Goal: Transaction & Acquisition: Purchase product/service

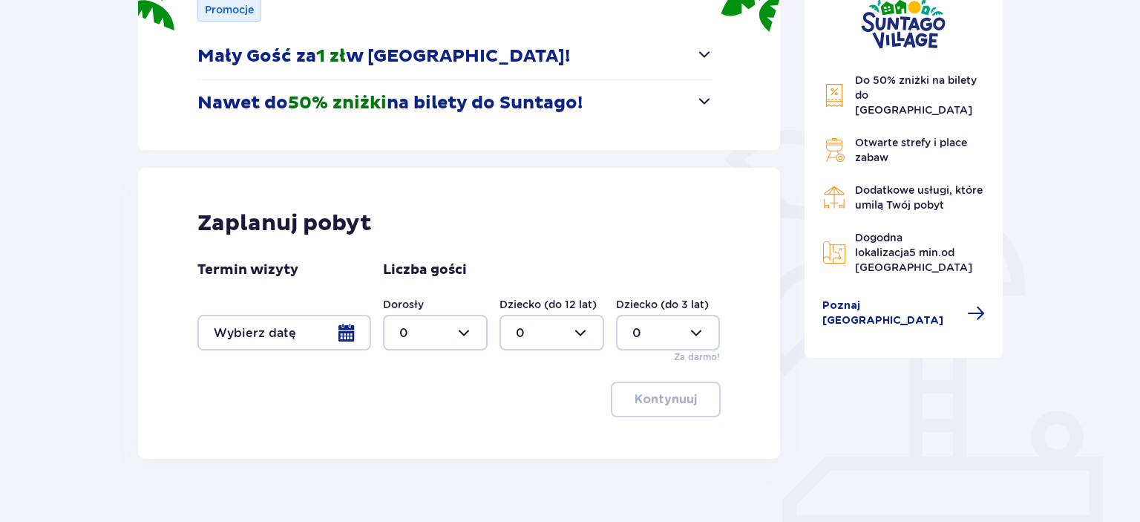
scroll to position [303, 0]
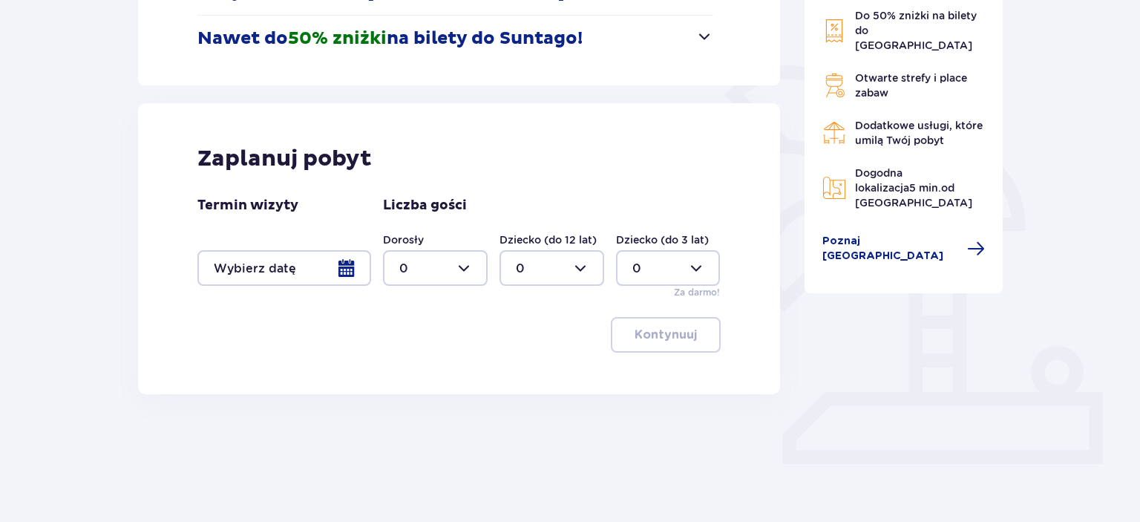
click at [308, 272] on div at bounding box center [284, 268] width 174 height 36
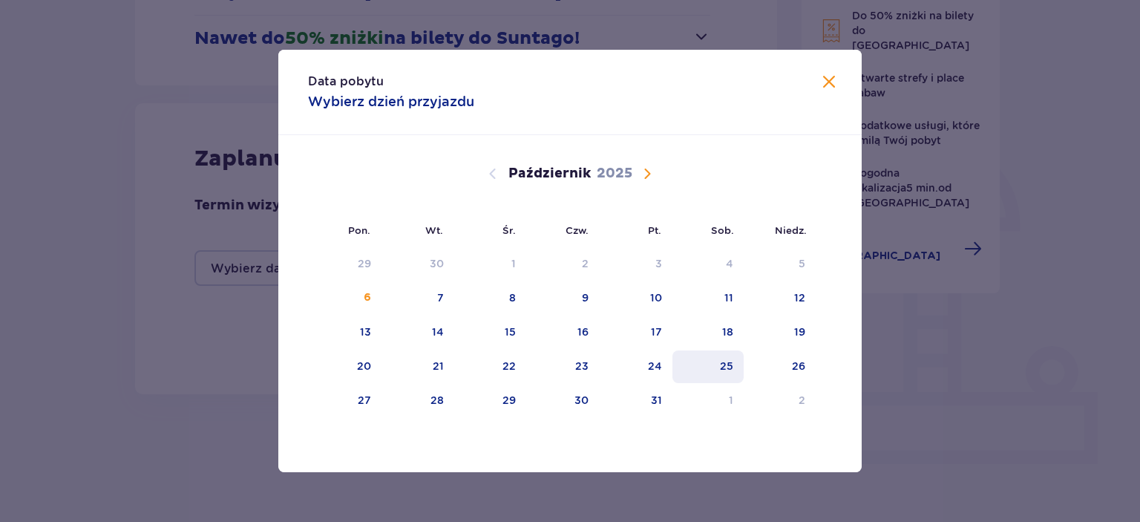
click at [713, 366] on div "25" at bounding box center [709, 366] width 72 height 33
click at [785, 367] on div "26" at bounding box center [780, 366] width 72 height 33
type input "25.10.25 - 26.10.25"
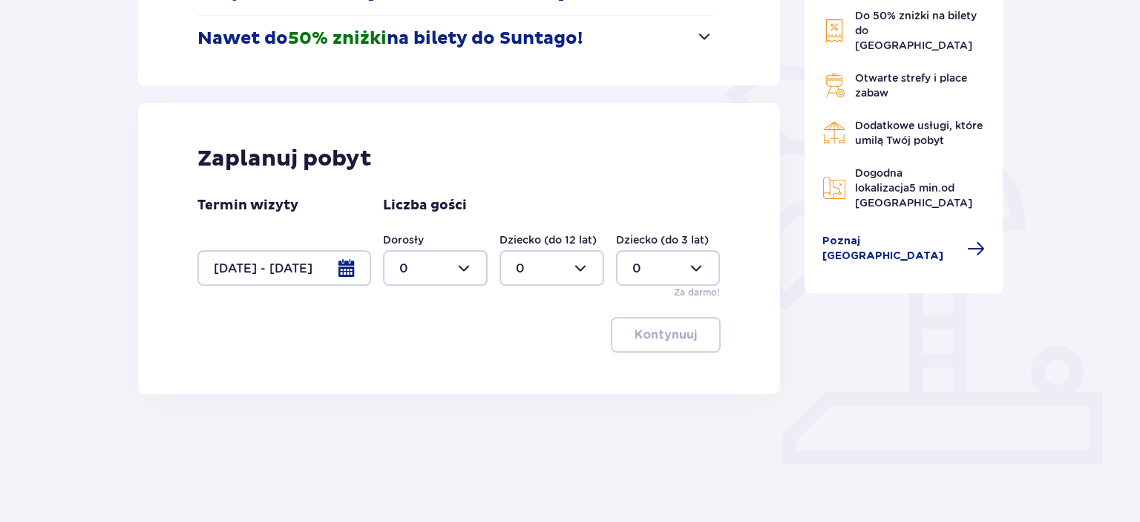
click at [453, 273] on div at bounding box center [435, 268] width 105 height 36
click at [426, 367] on div "2" at bounding box center [435, 375] width 72 height 16
type input "2"
click at [578, 267] on div at bounding box center [552, 268] width 105 height 36
drag, startPoint x: 379, startPoint y: 375, endPoint x: 669, endPoint y: 340, distance: 292.4
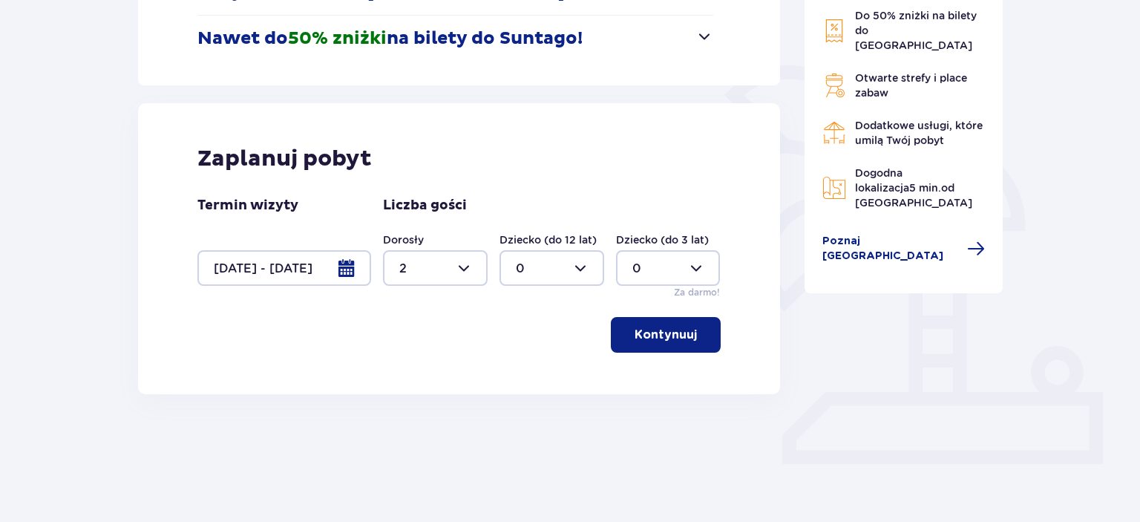
click at [669, 340] on div "Zaplanuj pobyt Termin wizyty 25.10.25 - 26.10.25 Liczba gości Dorosły 2 Dziecko…" at bounding box center [459, 248] width 642 height 291
click at [669, 340] on p "Kontynuuj" at bounding box center [666, 335] width 62 height 16
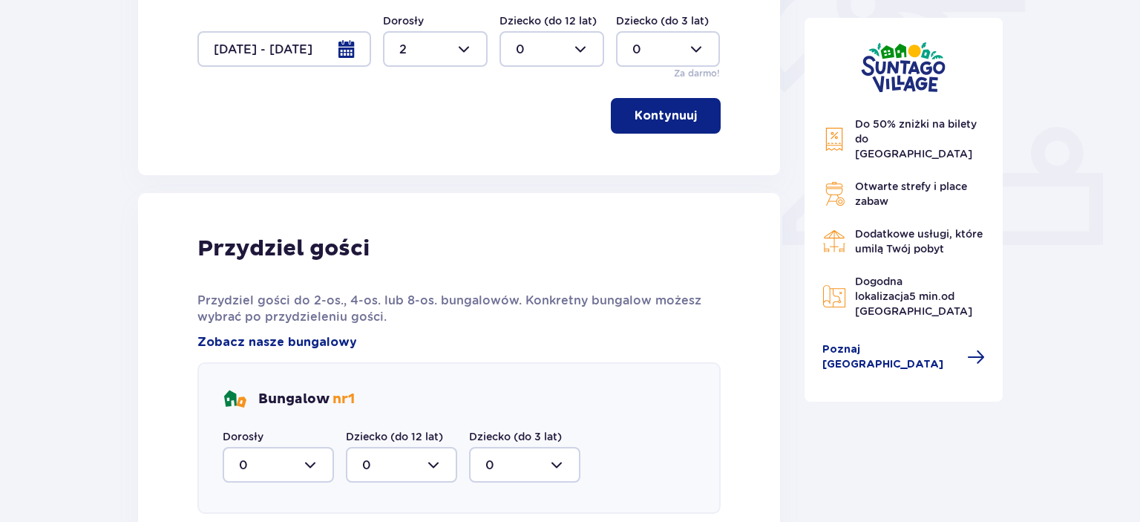
scroll to position [561, 0]
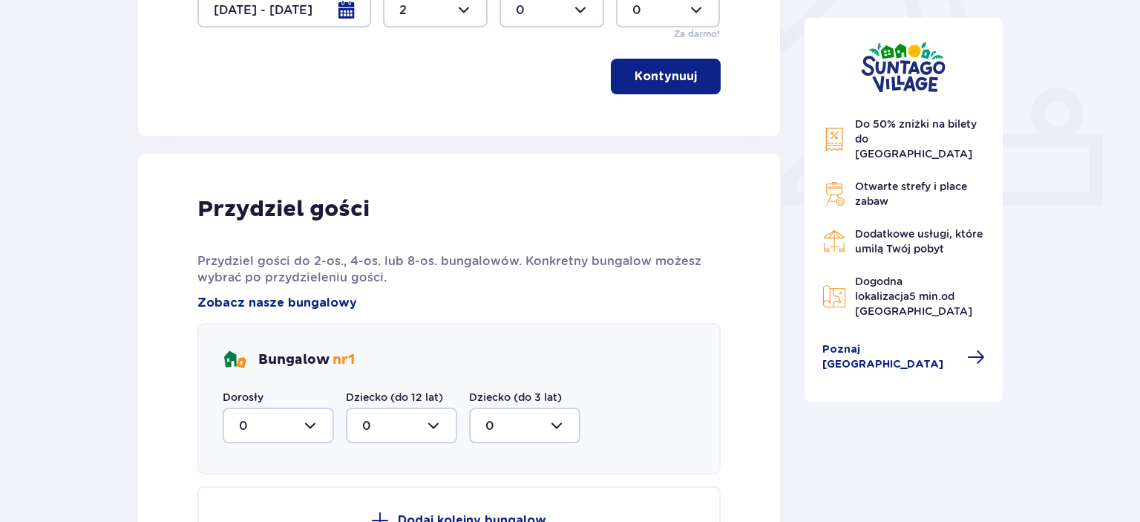
click at [309, 429] on div at bounding box center [278, 426] width 111 height 36
click at [292, 385] on div "2" at bounding box center [278, 380] width 79 height 16
type input "2"
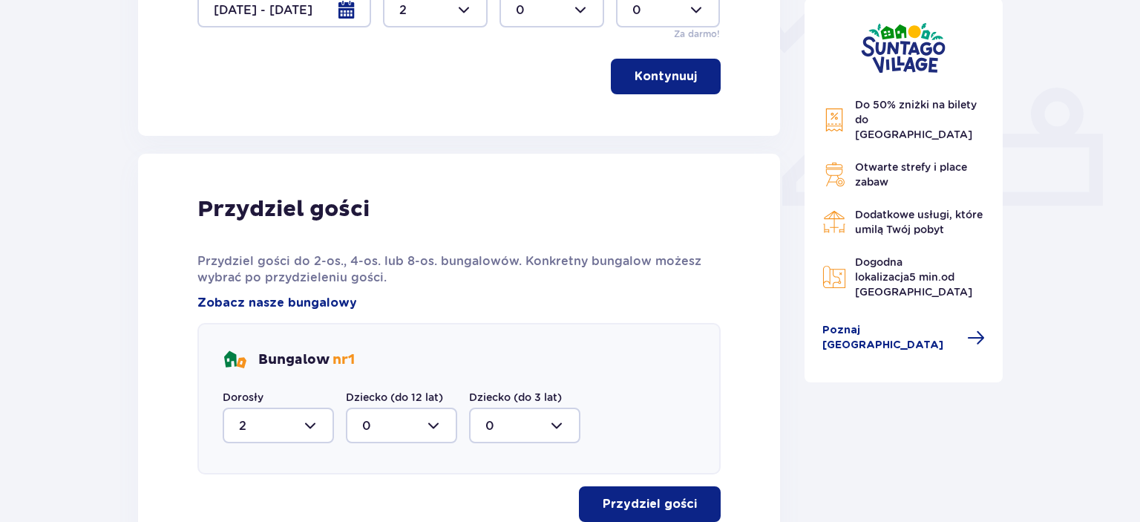
click at [682, 500] on p "Przydziel gości" at bounding box center [650, 504] width 94 height 16
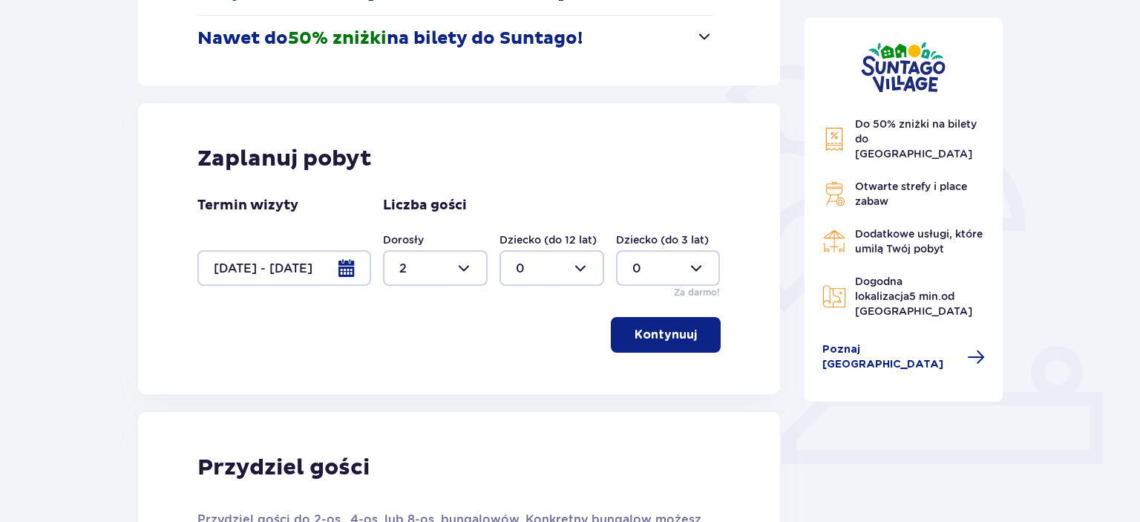
scroll to position [187, 0]
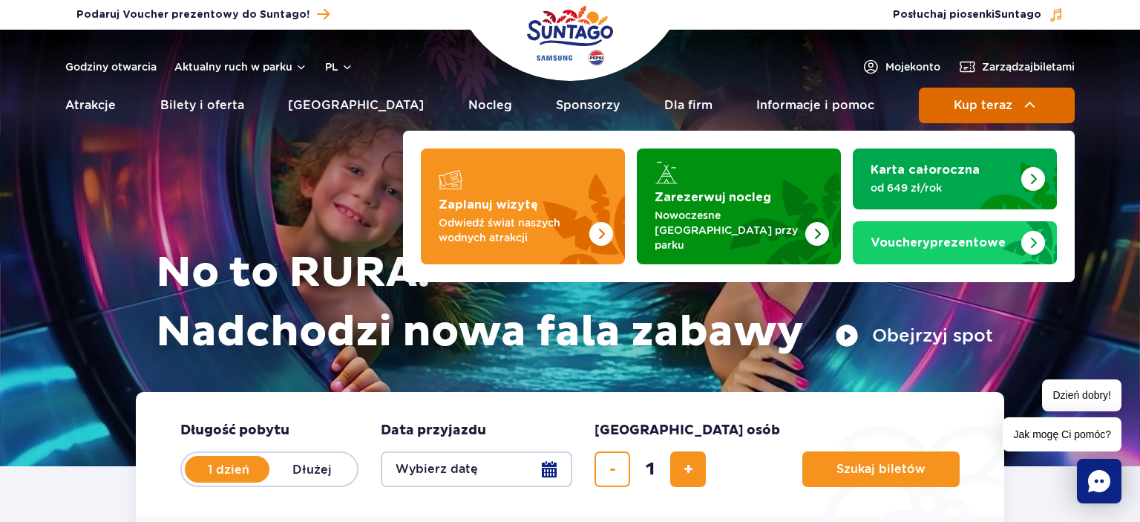
click at [996, 103] on span "Kup teraz" at bounding box center [983, 105] width 59 height 13
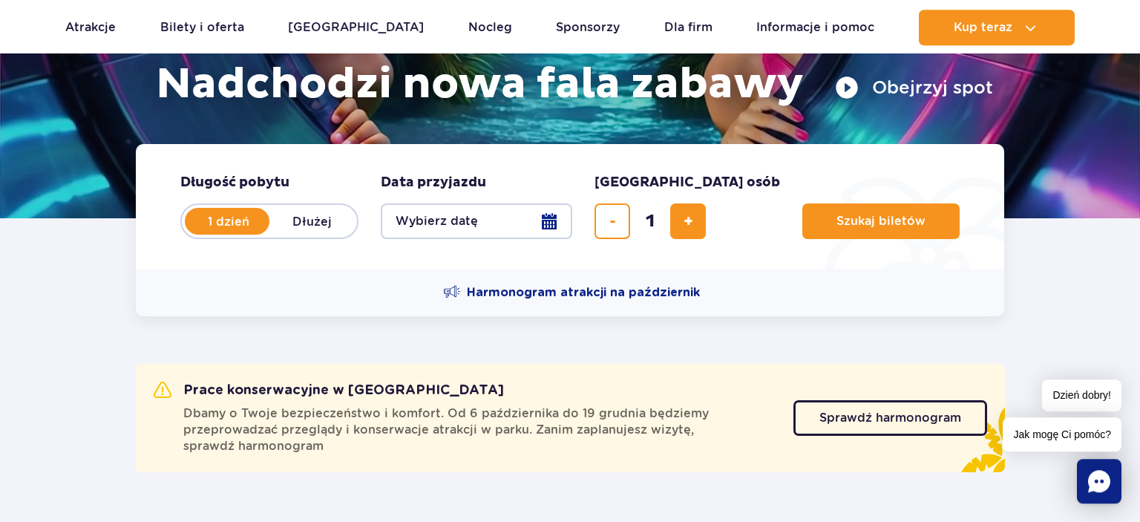
scroll to position [235, 0]
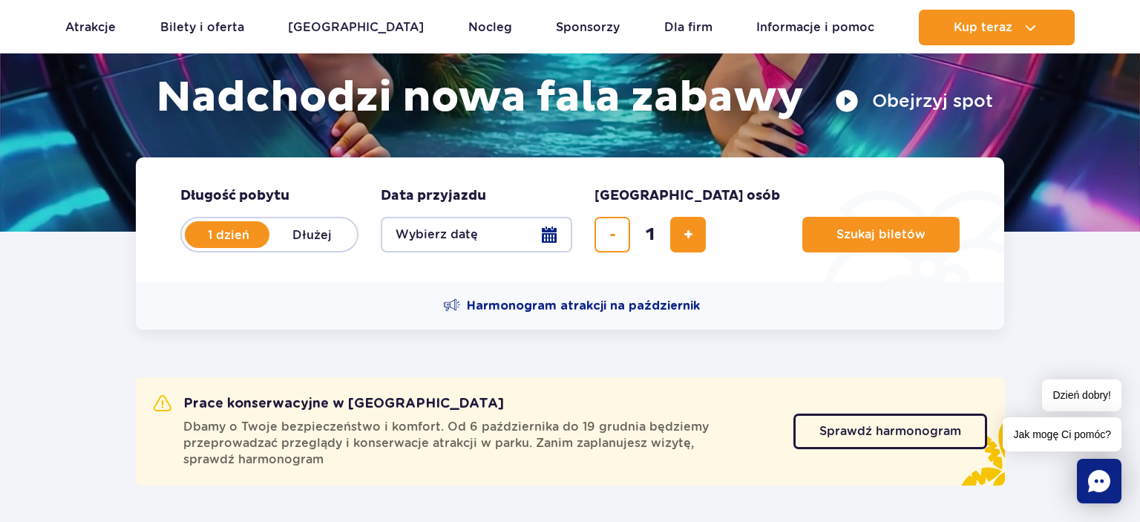
click at [479, 227] on button "Wybierz datę" at bounding box center [477, 235] width 192 height 36
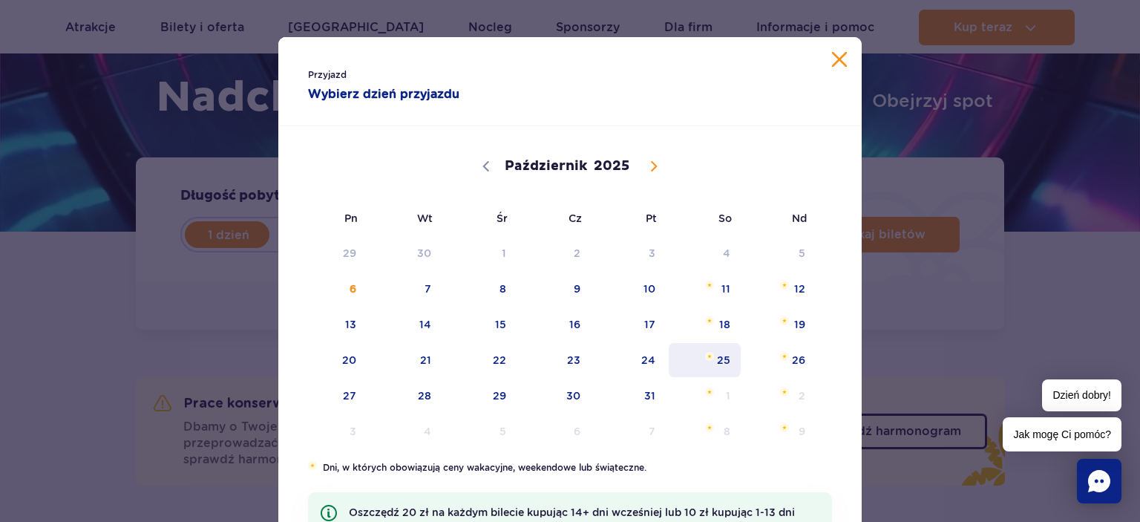
click at [707, 360] on span "Październik 25, 2025" at bounding box center [709, 356] width 9 height 9
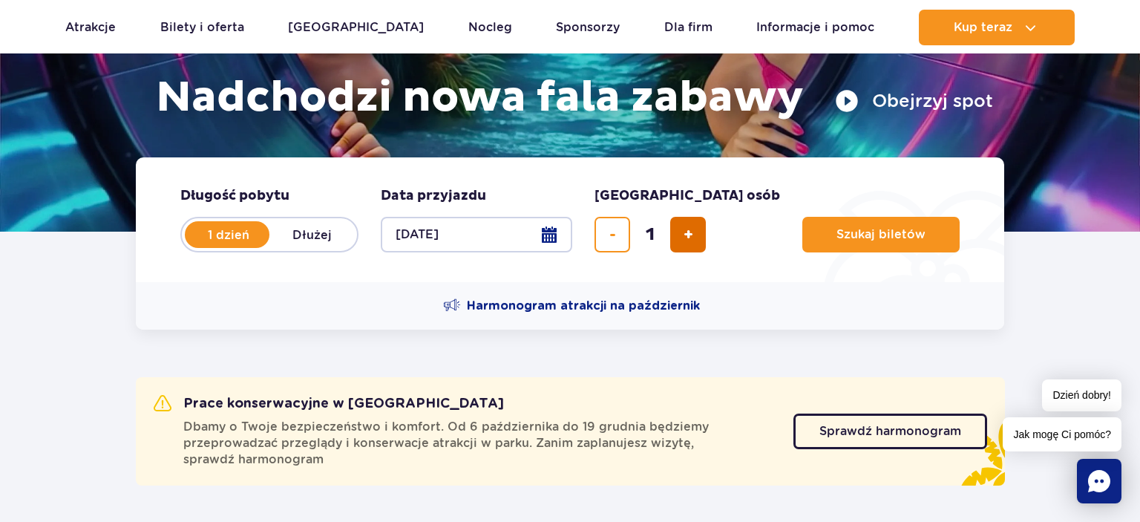
click at [682, 246] on button "dodaj bilet" at bounding box center [688, 235] width 36 height 36
type input "2"
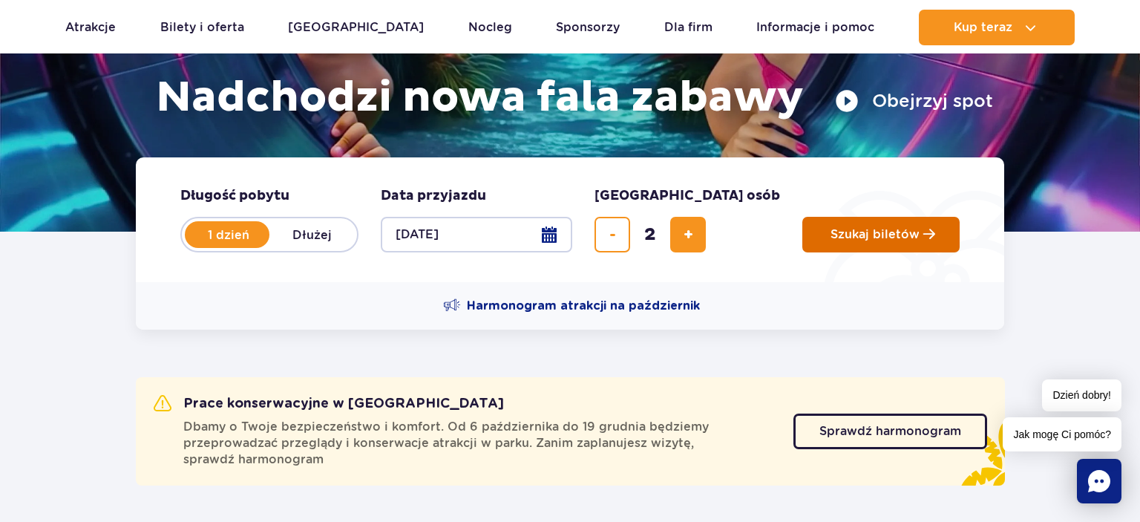
click at [831, 234] on span "Szukaj biletów" at bounding box center [875, 234] width 89 height 13
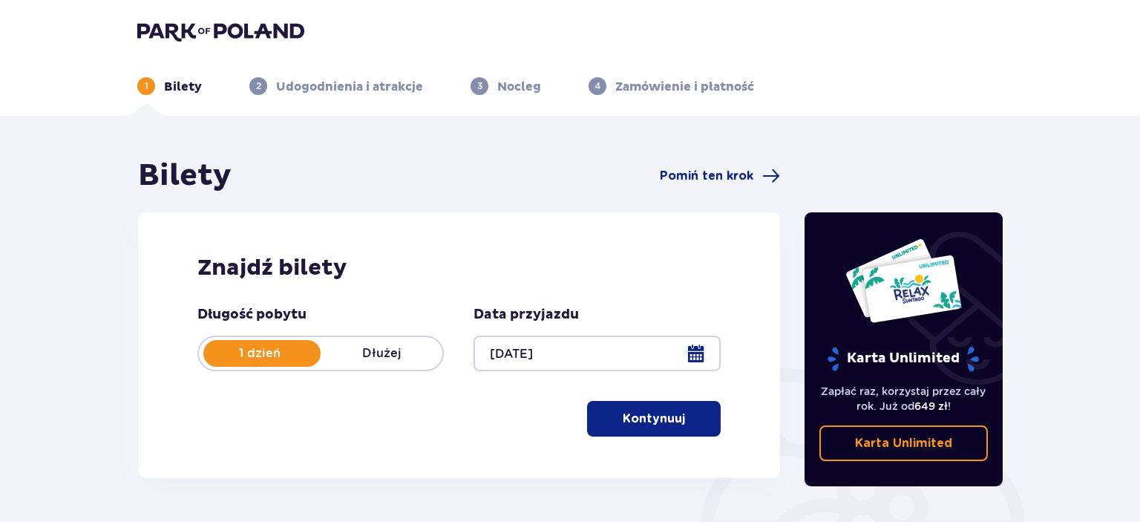
click at [656, 362] on div at bounding box center [597, 354] width 246 height 36
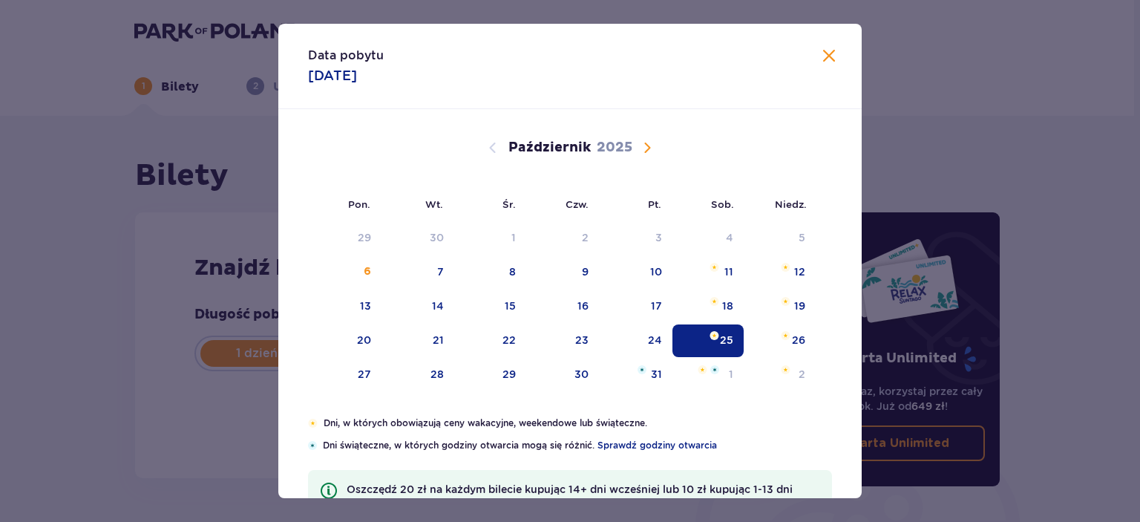
click at [197, 353] on div "Data pobytu 25.10.2025 Pon. Wt. Śr. Czw. Pt. Sob. Niedz. Wrzesień 2025 1 2 3 4 …" at bounding box center [570, 261] width 1140 height 522
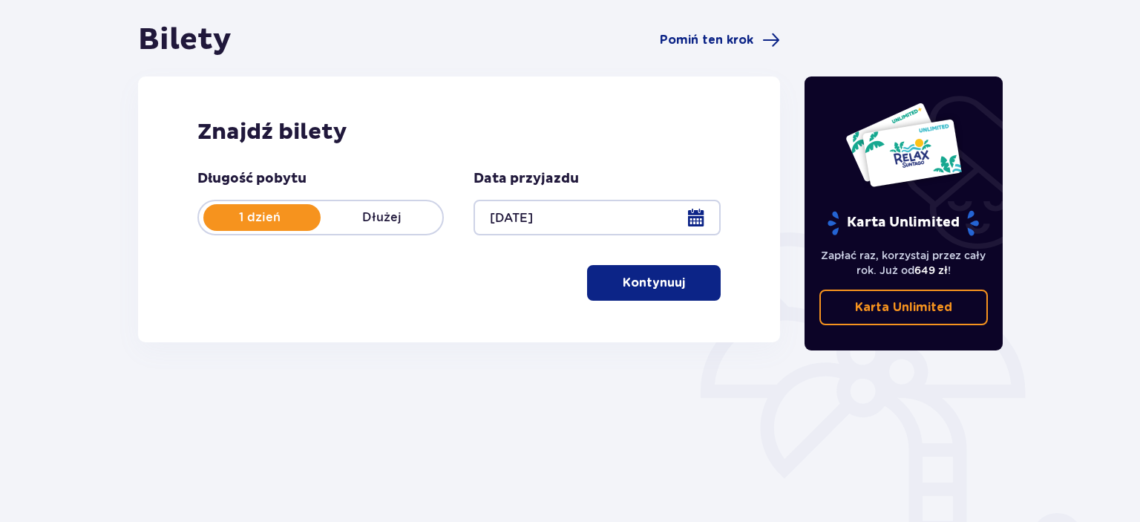
scroll to position [137, 0]
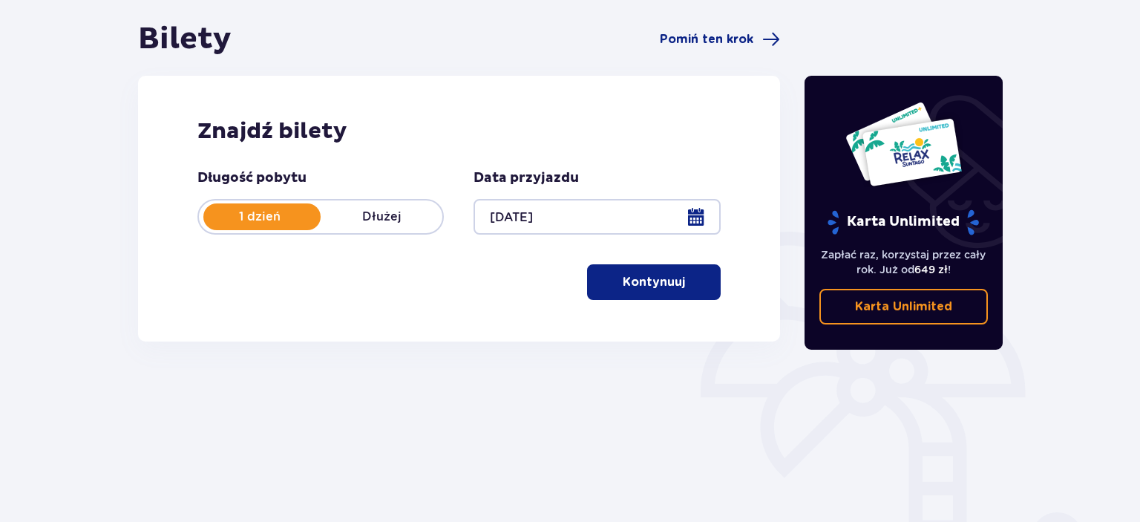
click at [692, 275] on span "button" at bounding box center [688, 282] width 18 height 18
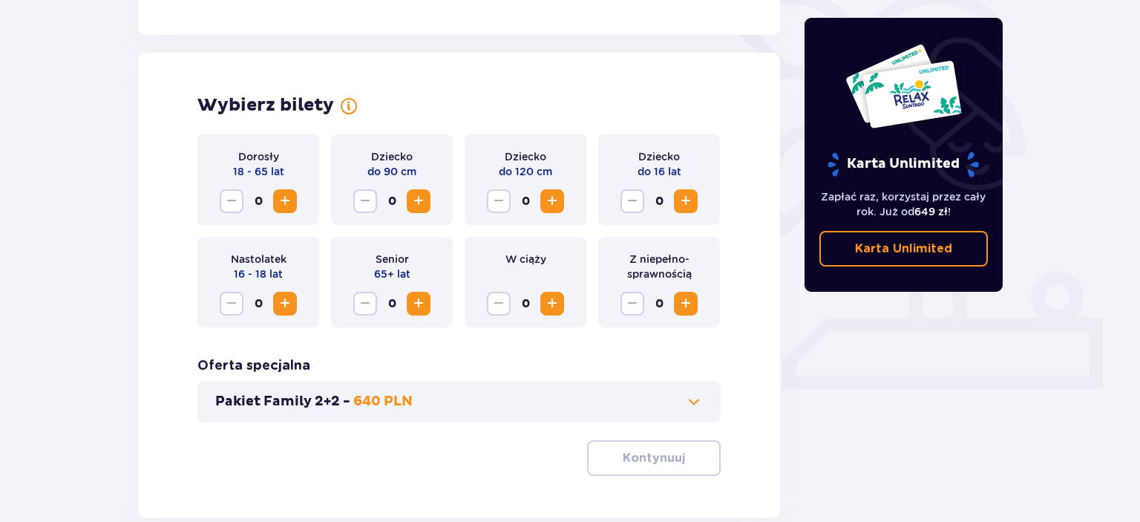
scroll to position [413, 0]
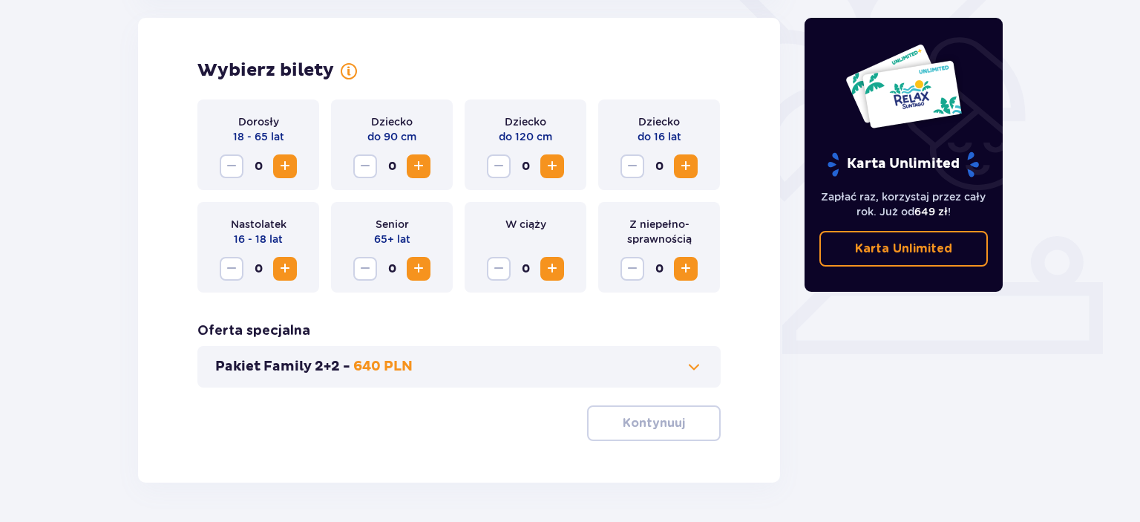
click at [287, 169] on span "Zwiększ" at bounding box center [285, 166] width 18 height 18
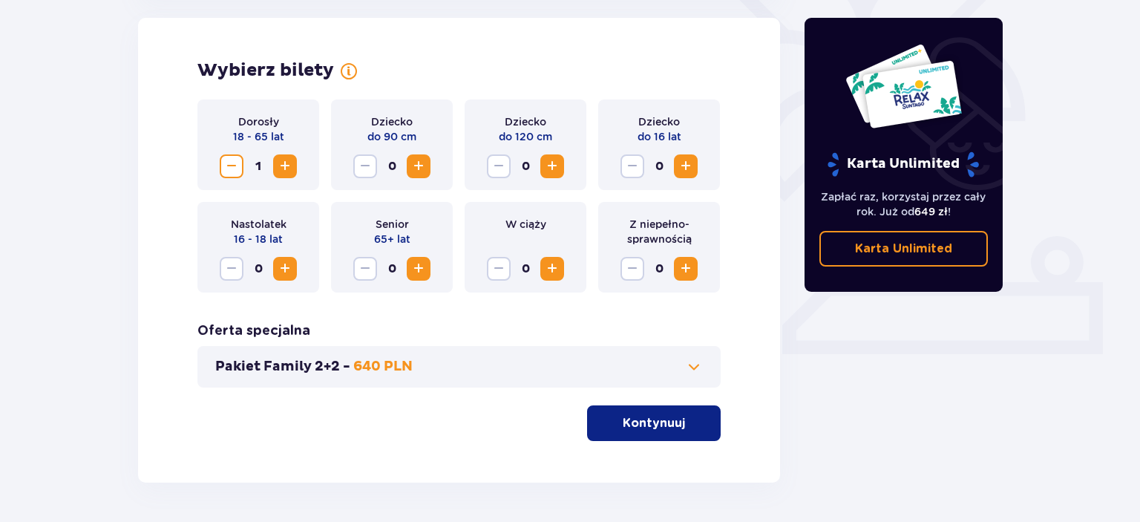
click at [287, 169] on span "Zwiększ" at bounding box center [285, 166] width 18 height 18
click at [646, 417] on p "Kontynuuj" at bounding box center [654, 423] width 62 height 16
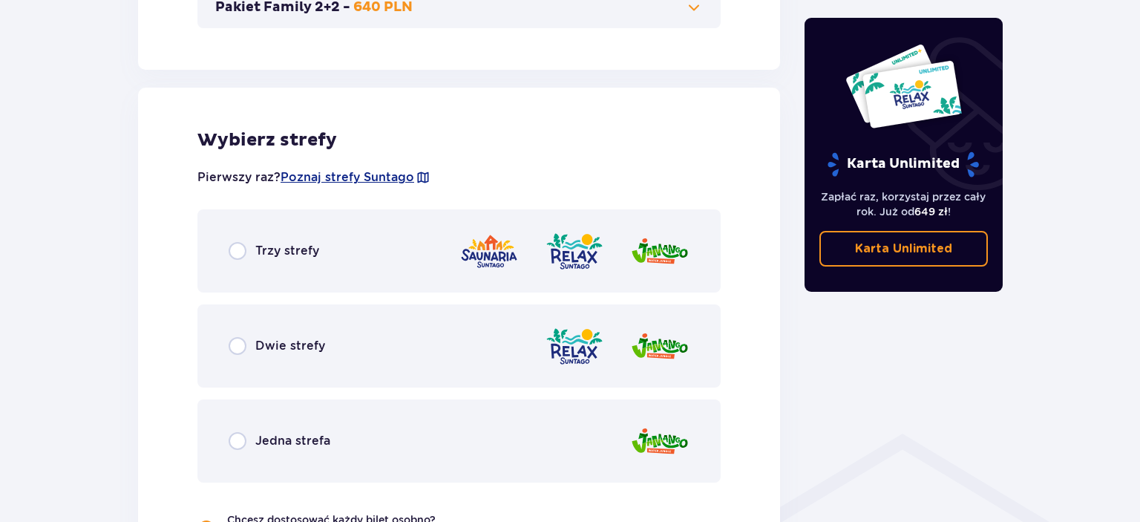
scroll to position [824, 0]
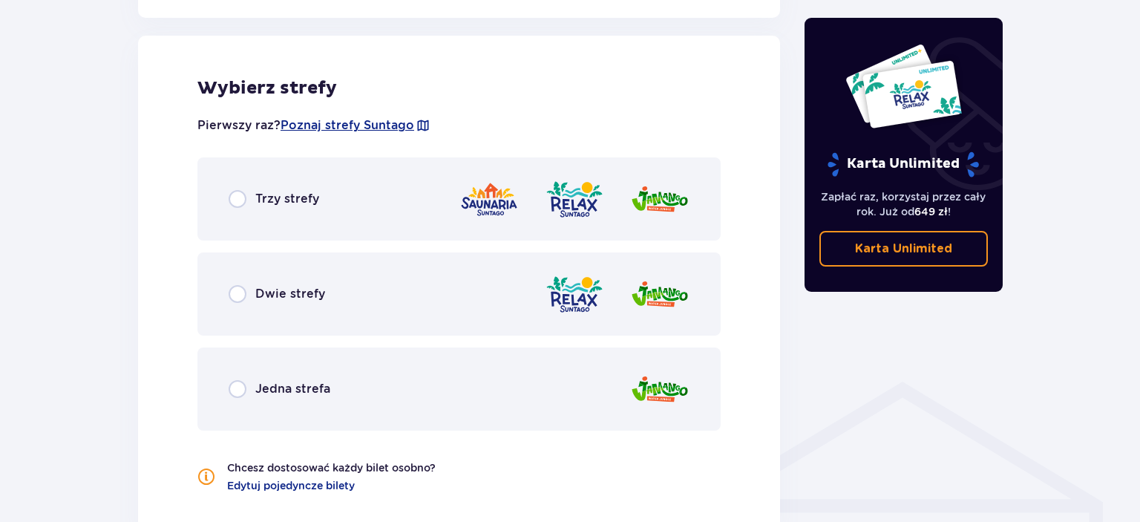
click at [238, 203] on input "radio" at bounding box center [238, 199] width 18 height 18
radio input "true"
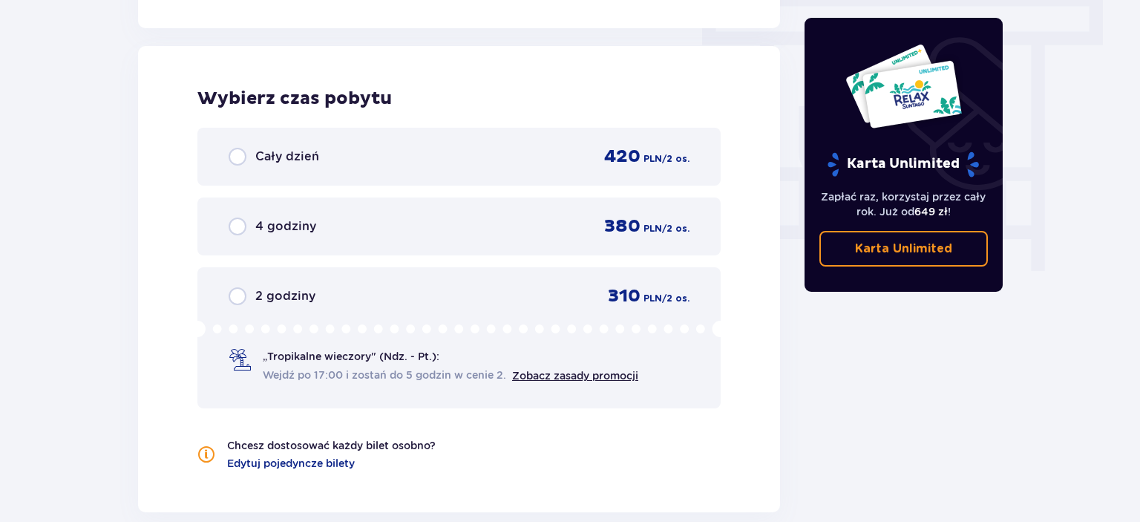
scroll to position [1341, 0]
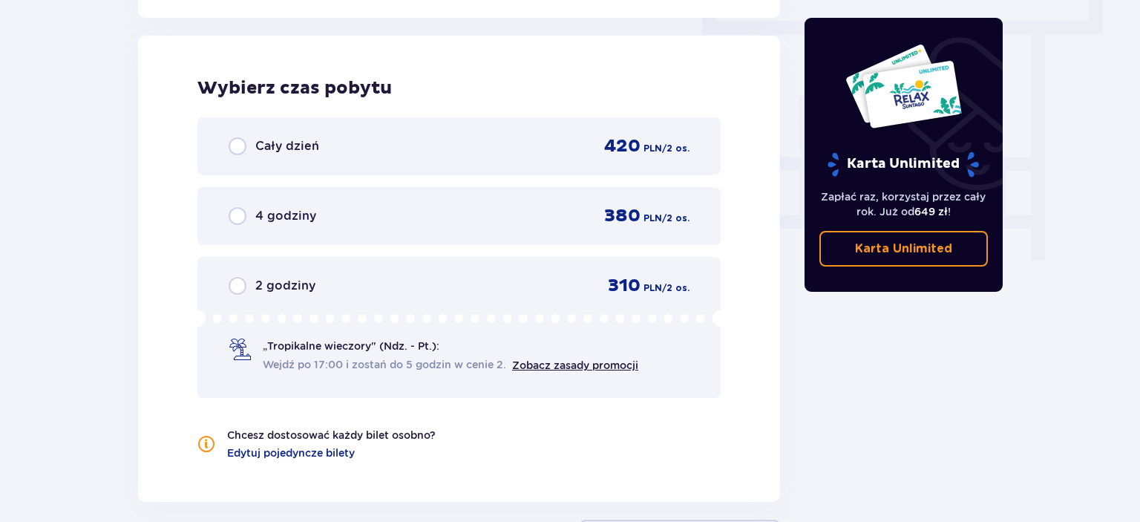
click at [165, 200] on div "Wybierz czas pobytu Cały dzień 420 PLN / 2 os. 4 godziny 380 PLN / 2 os. 2 godz…" at bounding box center [459, 269] width 642 height 466
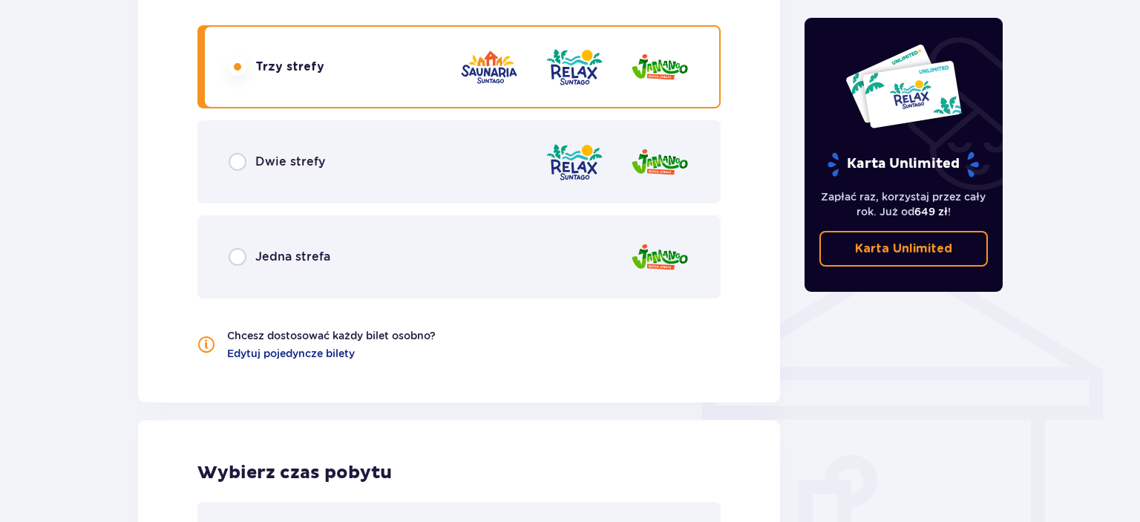
scroll to position [949, 0]
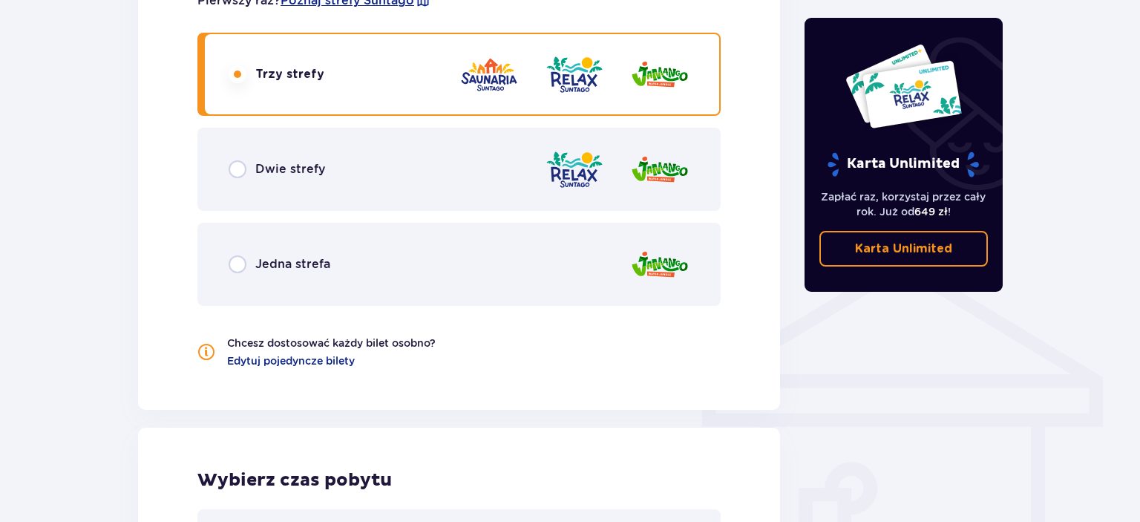
click at [239, 174] on input "radio" at bounding box center [238, 169] width 18 height 18
radio input "true"
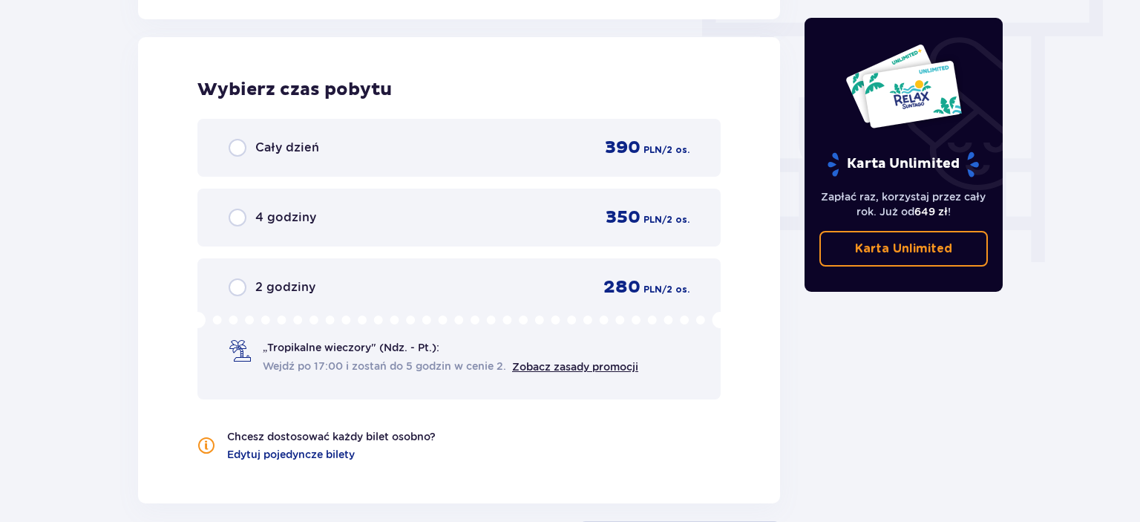
scroll to position [1341, 0]
click at [171, 197] on div "Wybierz czas pobytu Cały dzień 390 PLN / 2 os. 4 godziny 350 PLN / 2 os. 2 godz…" at bounding box center [459, 269] width 642 height 466
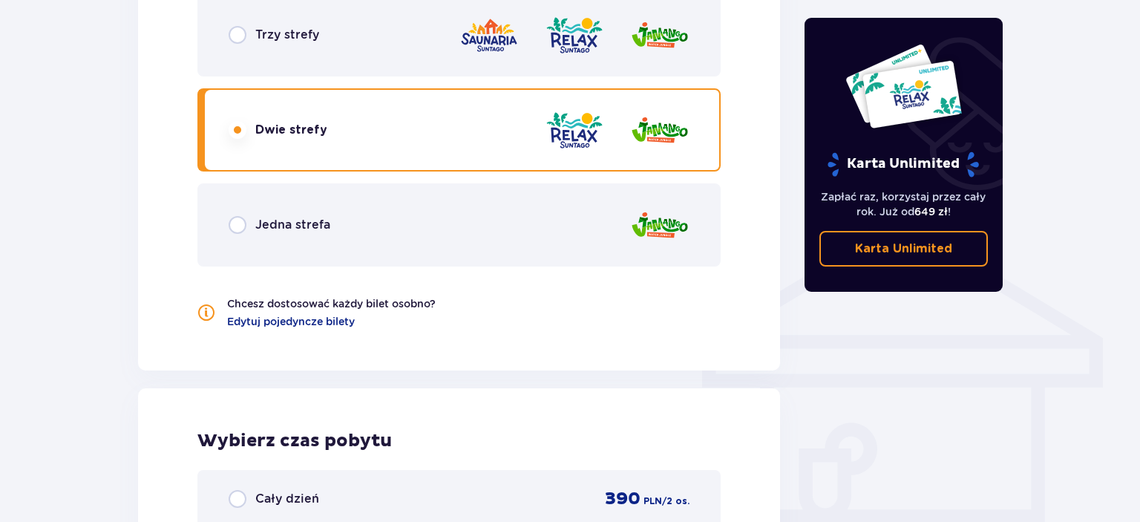
scroll to position [949, 0]
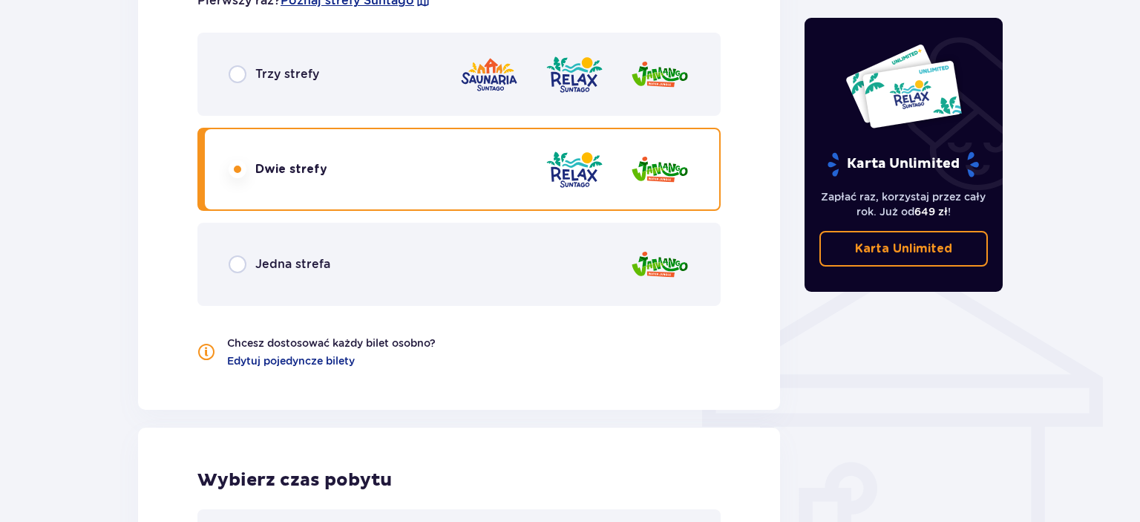
click at [241, 78] on input "radio" at bounding box center [238, 74] width 18 height 18
radio input "true"
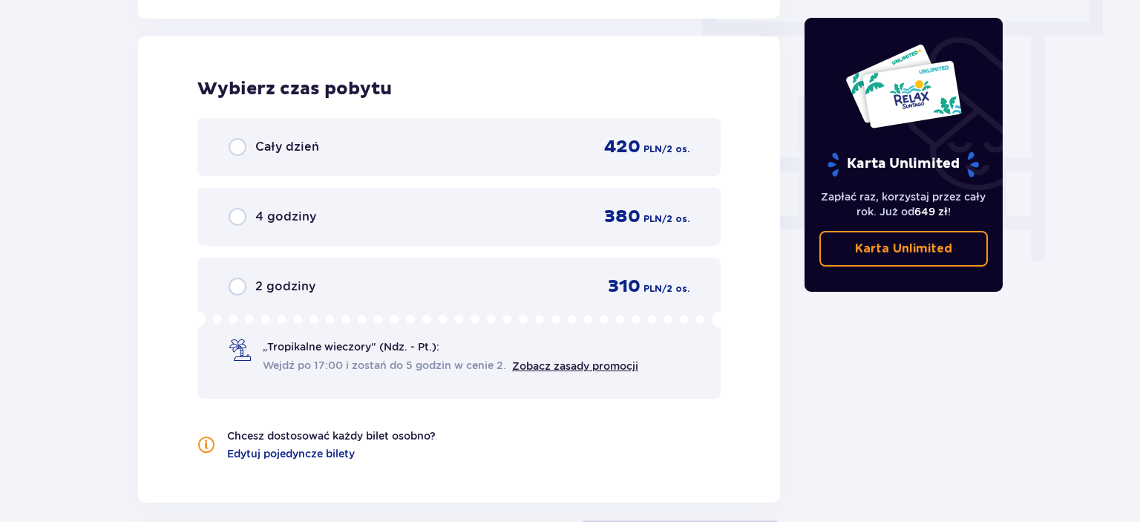
scroll to position [1341, 0]
click at [150, 192] on div "Wybierz czas pobytu Cały dzień 420 PLN / 2 os. 4 godziny 380 PLN / 2 os. 2 godz…" at bounding box center [459, 269] width 642 height 466
drag, startPoint x: 150, startPoint y: 192, endPoint x: 148, endPoint y: 203, distance: 11.4
click at [148, 203] on div "Wybierz czas pobytu Cały dzień 420 PLN / 2 os. 4 godziny 380 PLN / 2 os. 2 godz…" at bounding box center [459, 269] width 642 height 466
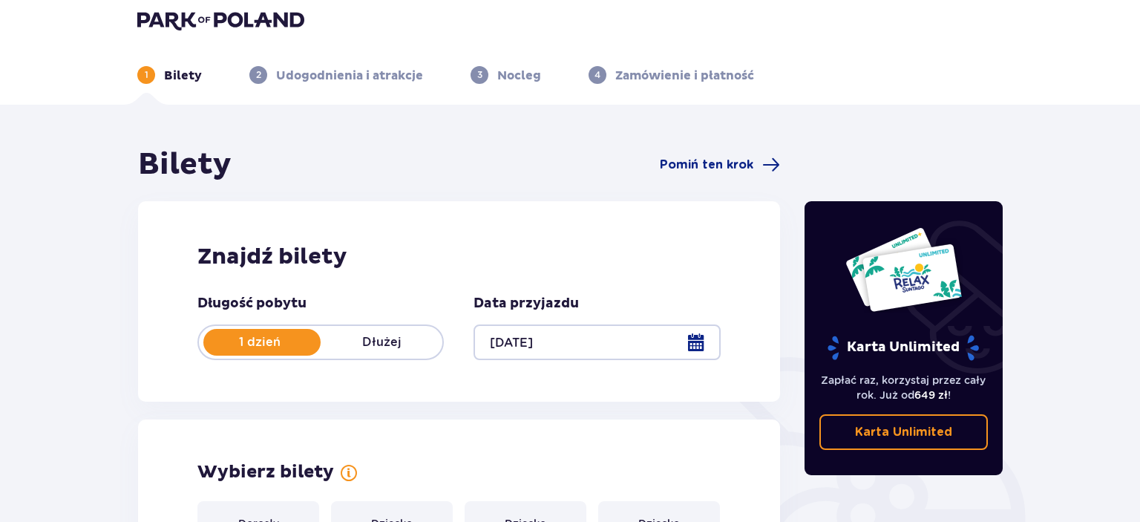
scroll to position [0, 0]
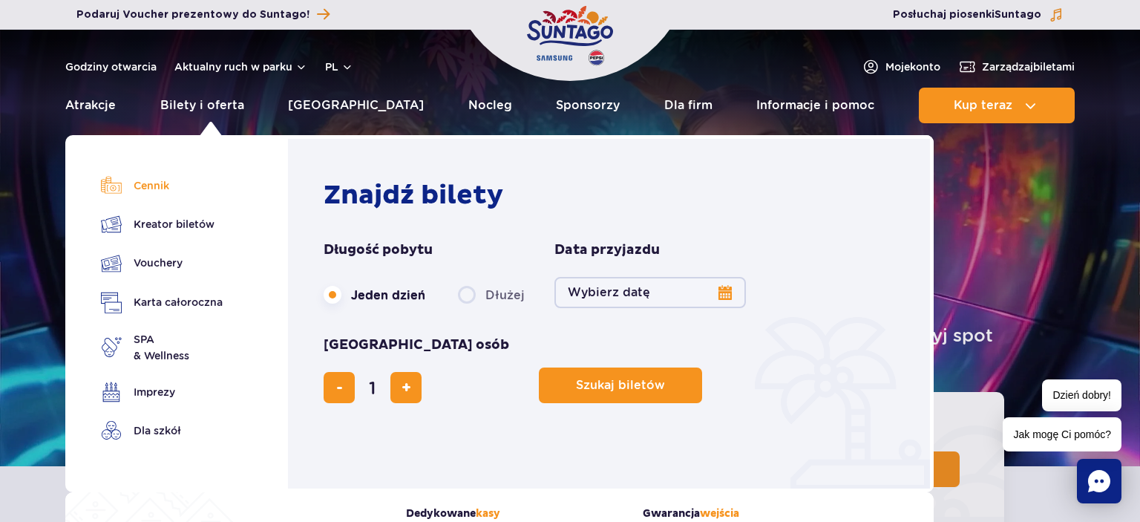
click at [151, 185] on link "Cennik" at bounding box center [162, 185] width 122 height 21
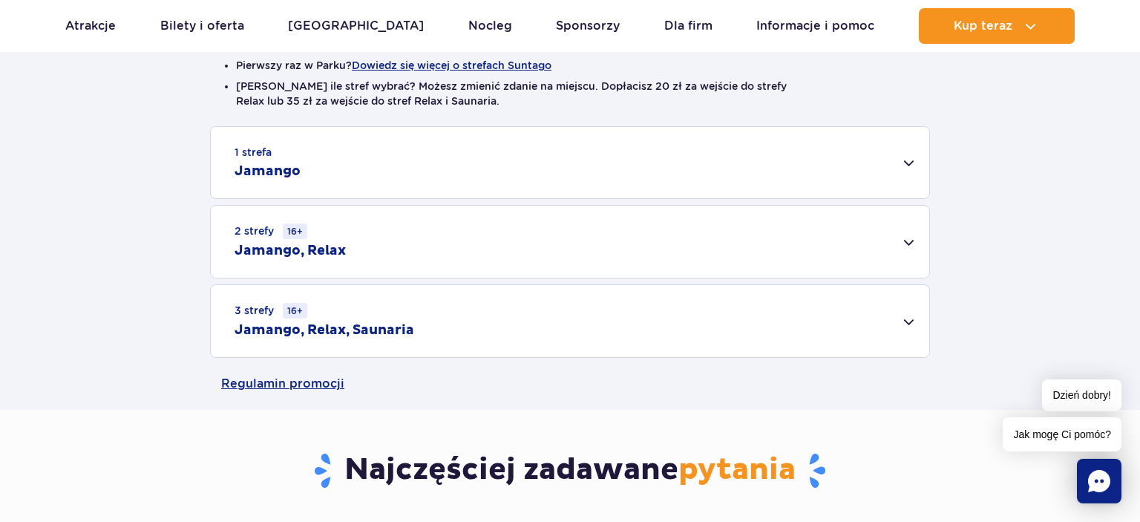
scroll to position [431, 0]
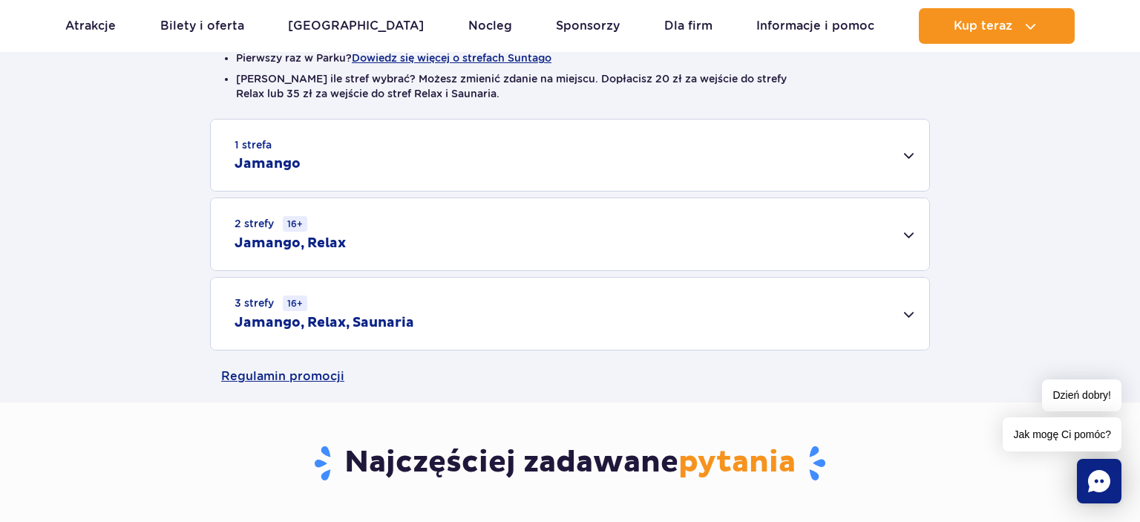
click at [385, 327] on h2 "Jamango, Relax, Saunaria" at bounding box center [325, 323] width 180 height 18
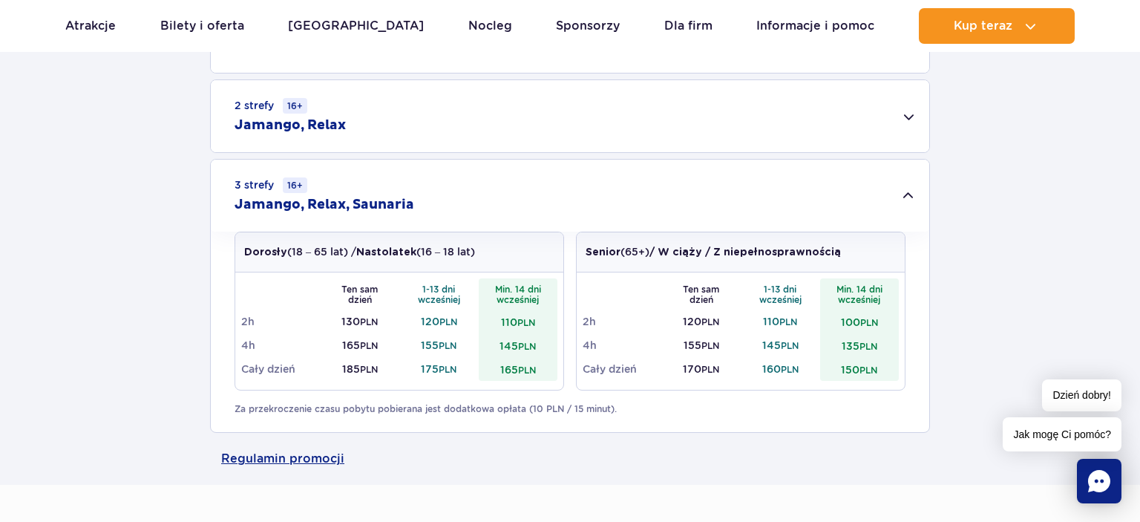
scroll to position [588, 0]
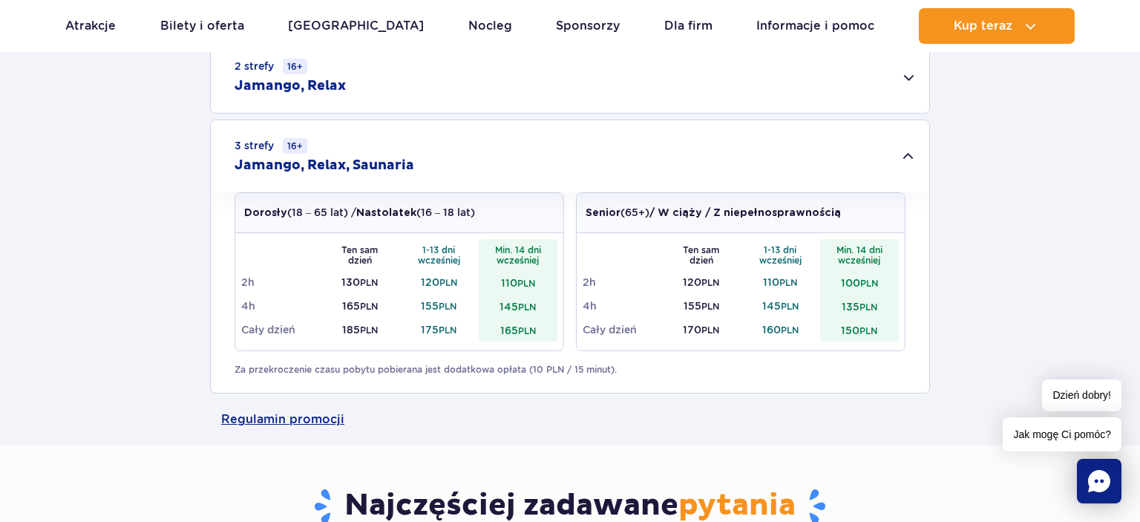
click at [1074, 257] on div "1 strefa Jamango Dorosły (18 – 65 lat) / Nastolatek (16 – 18 lat) Ten sam dzień…" at bounding box center [570, 177] width 1140 height 432
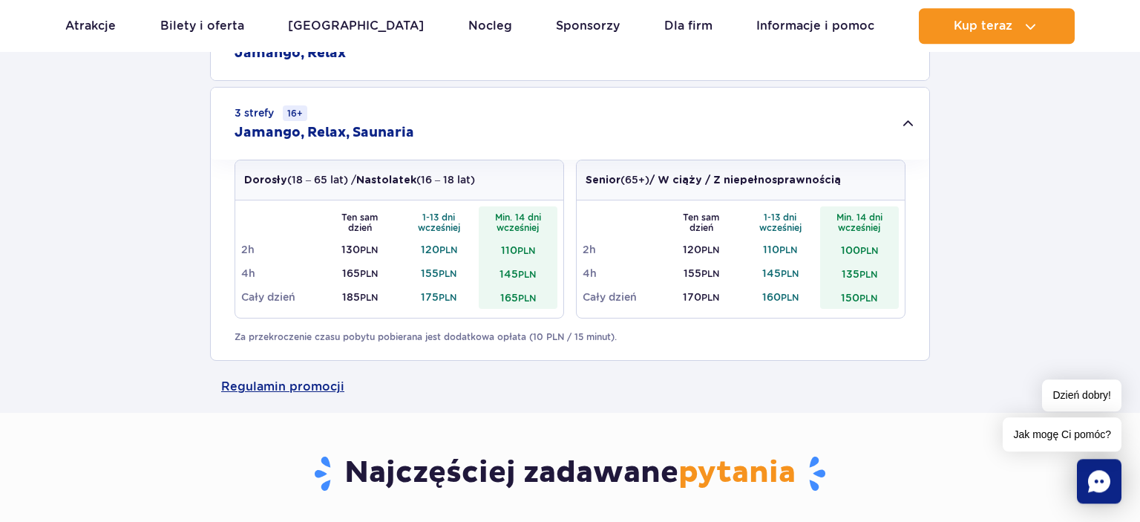
scroll to position [627, 0]
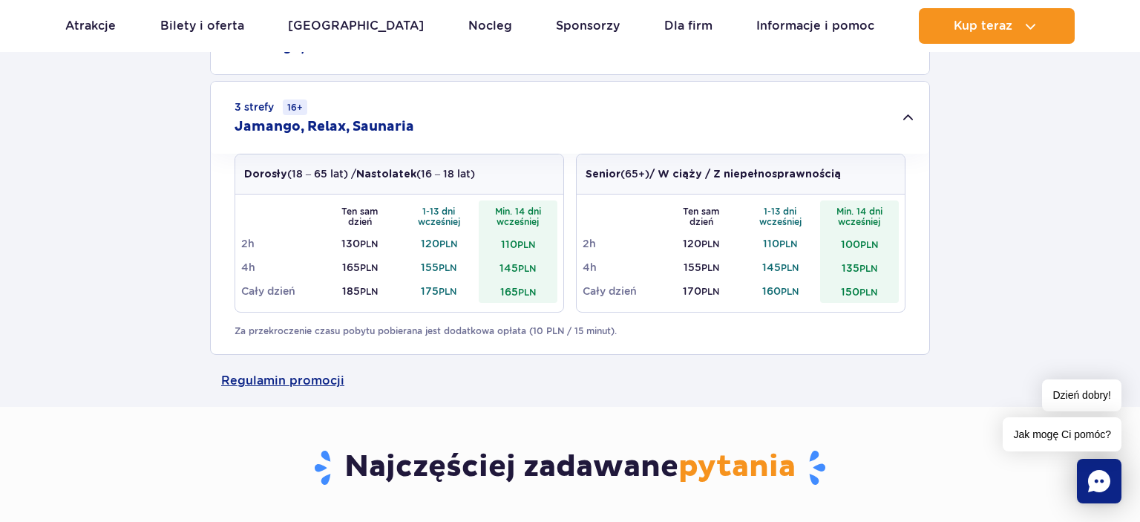
click at [136, 278] on div "1 strefa Jamango Dorosły (18 – 65 lat) / Nastolatek (16 – 18 lat) Ten sam dzień…" at bounding box center [570, 139] width 1140 height 432
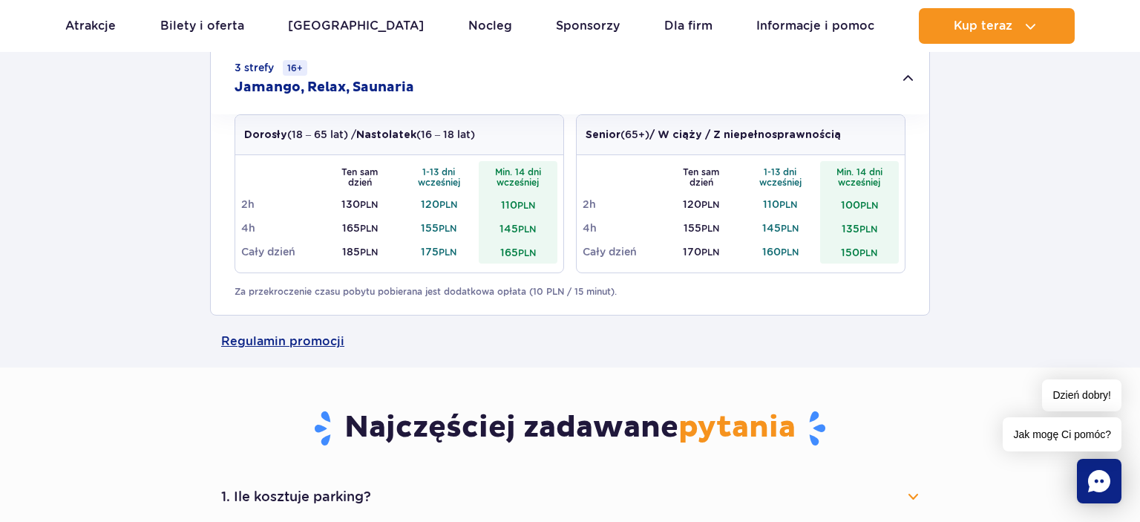
click at [515, 248] on td "165 PLN" at bounding box center [518, 252] width 79 height 24
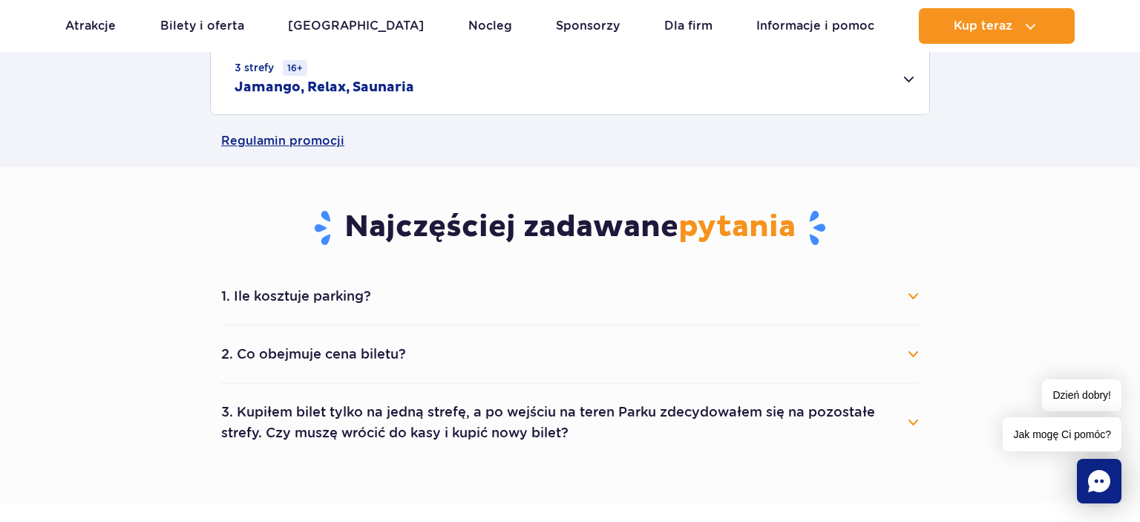
click at [515, 248] on td "165 PLN" at bounding box center [518, 252] width 79 height 24
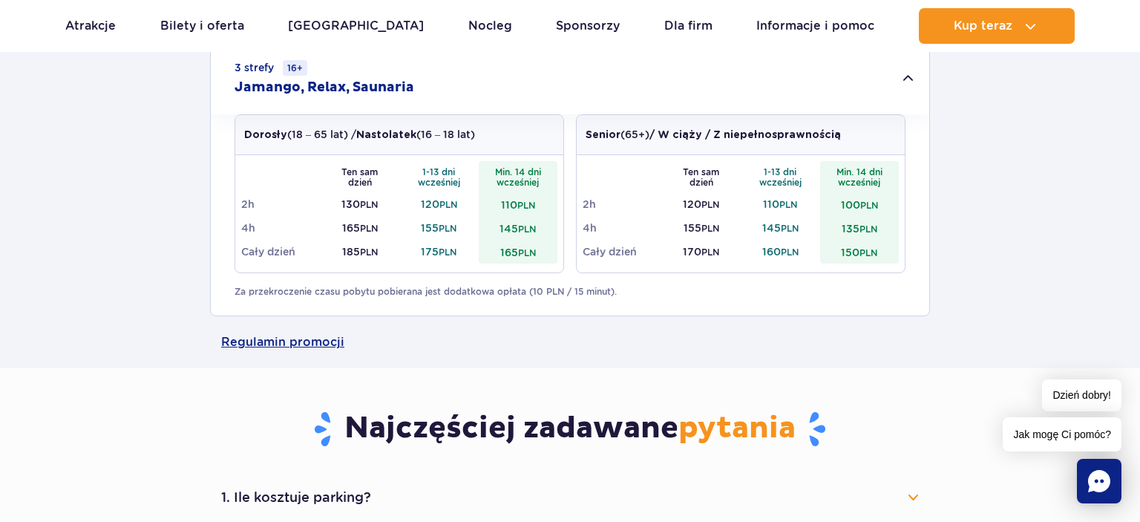
click at [149, 365] on div "Regulamin promocji" at bounding box center [570, 342] width 1140 height 52
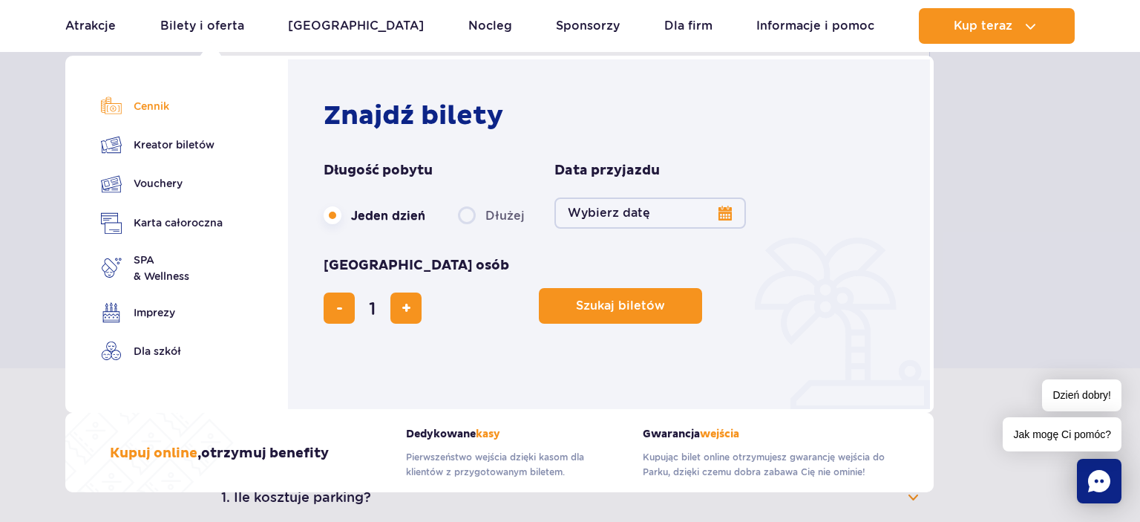
click at [168, 108] on link "Cennik" at bounding box center [162, 106] width 122 height 21
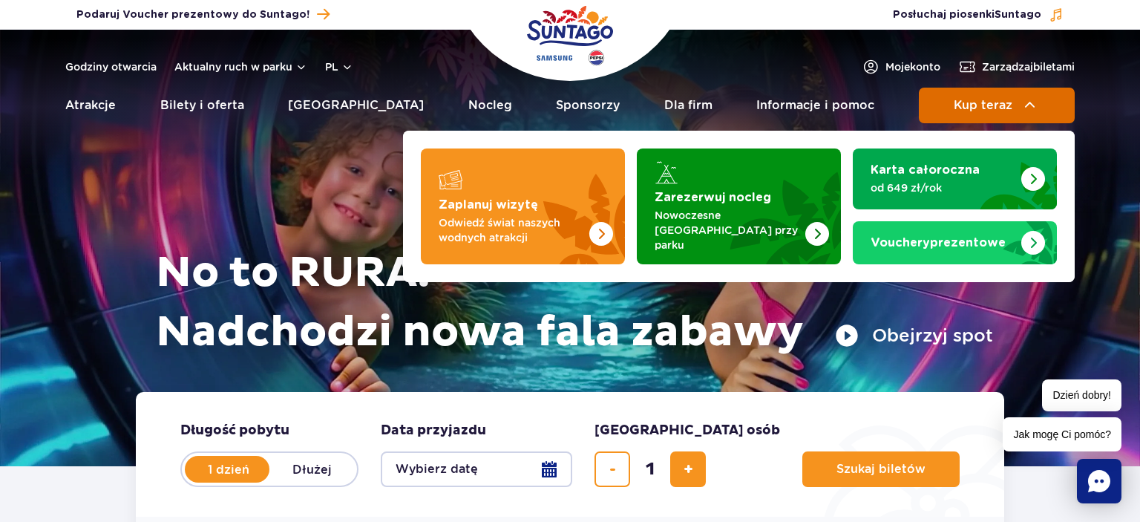
click at [967, 114] on button "Kup teraz" at bounding box center [997, 106] width 156 height 36
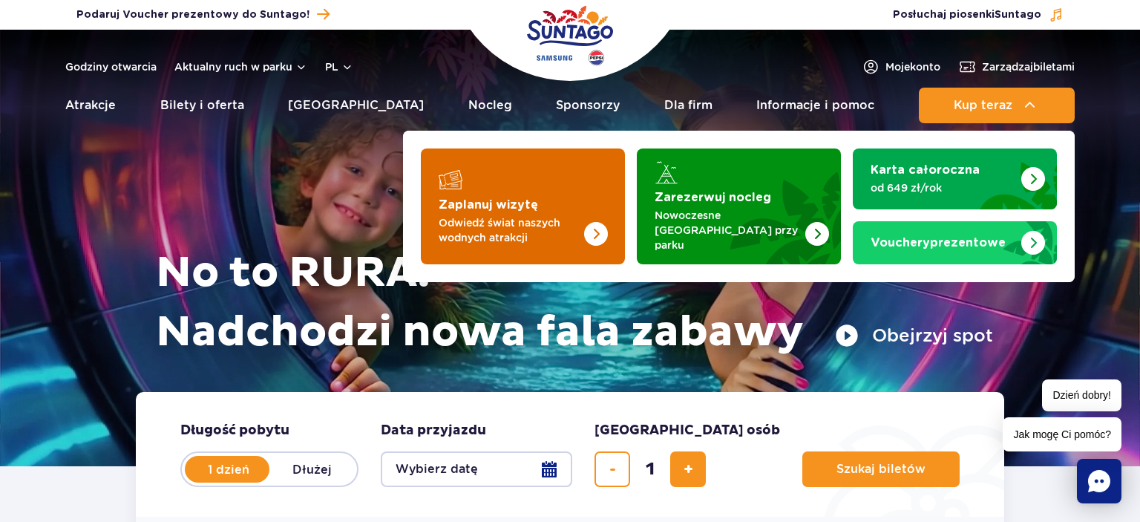
click at [533, 209] on img "Zaplanuj wizytę" at bounding box center [566, 206] width 118 height 116
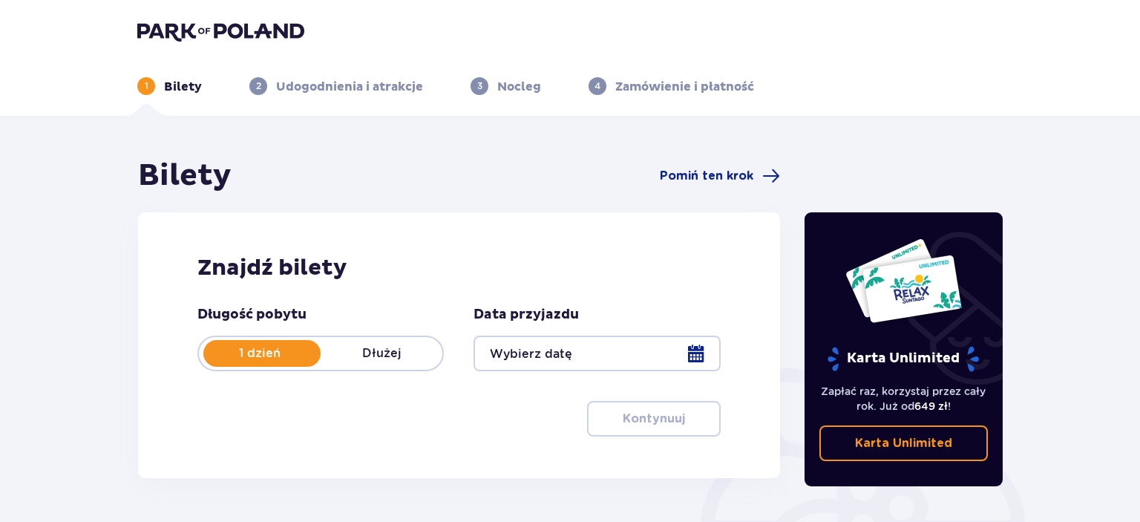
click at [550, 346] on div at bounding box center [597, 354] width 246 height 36
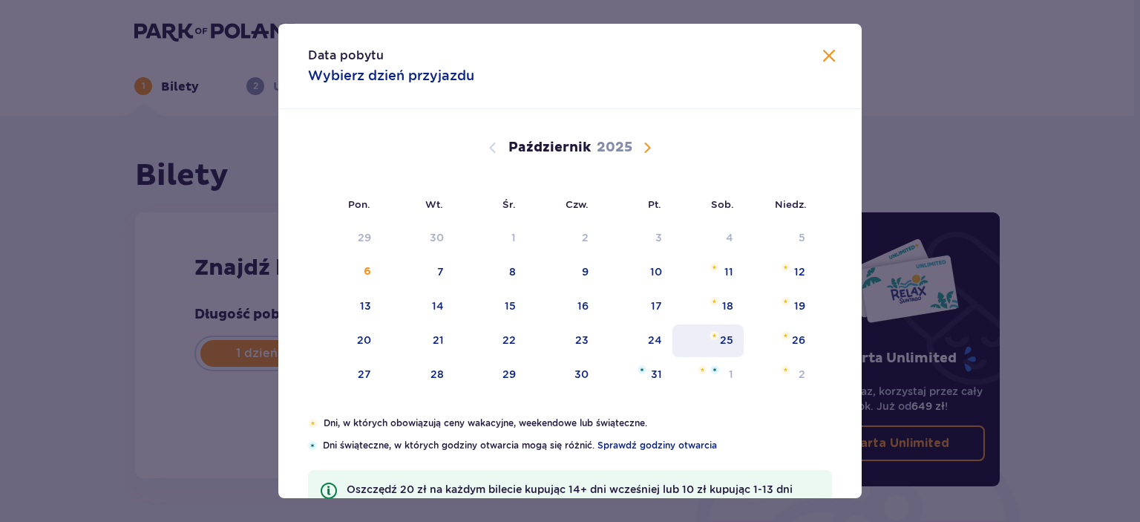
click at [732, 347] on div "25" at bounding box center [709, 340] width 72 height 33
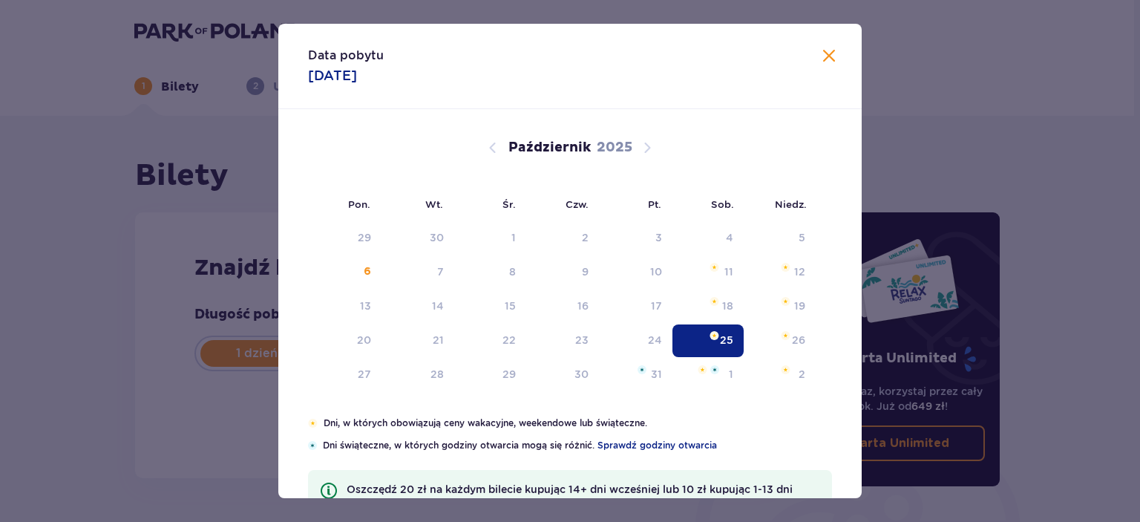
type input "[DATE]"
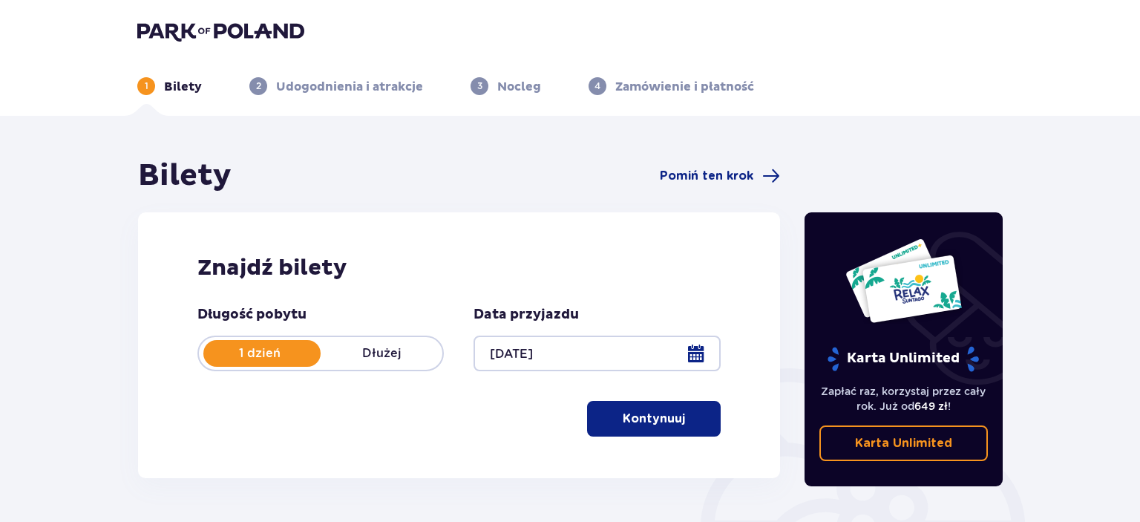
click at [635, 421] on p "Kontynuuj" at bounding box center [654, 419] width 62 height 16
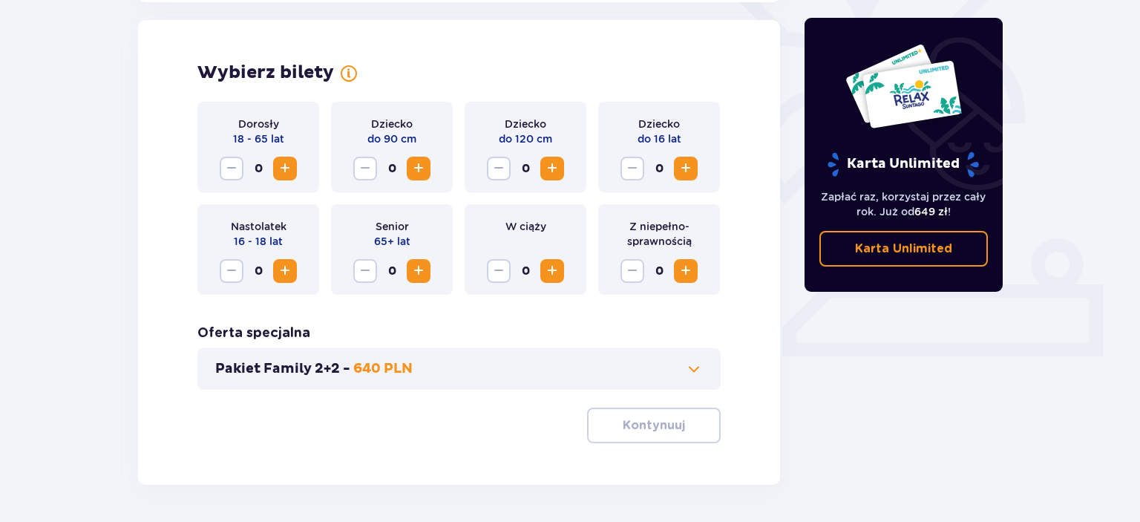
scroll to position [413, 0]
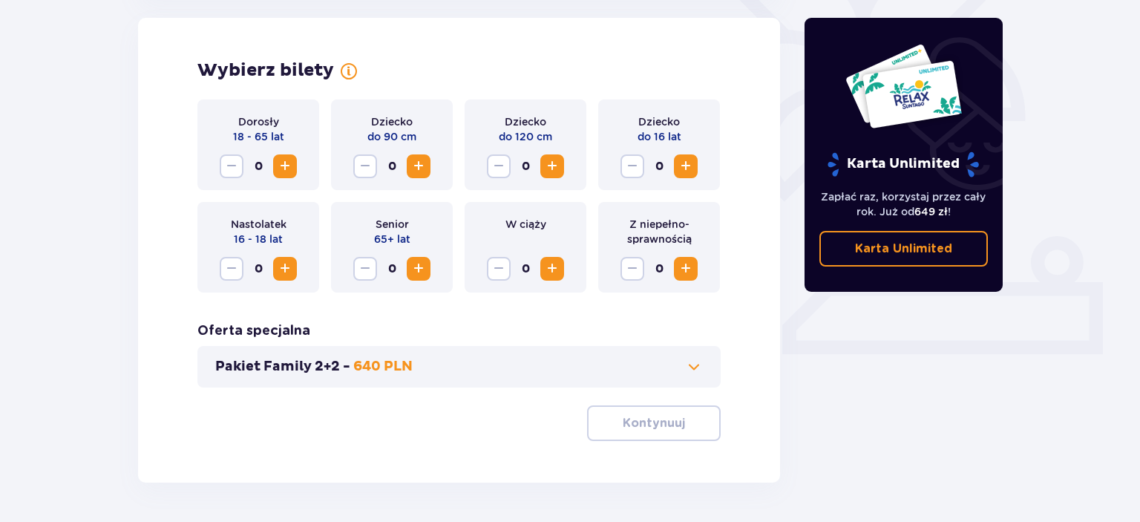
click at [295, 174] on button "Zwiększ" at bounding box center [285, 166] width 24 height 24
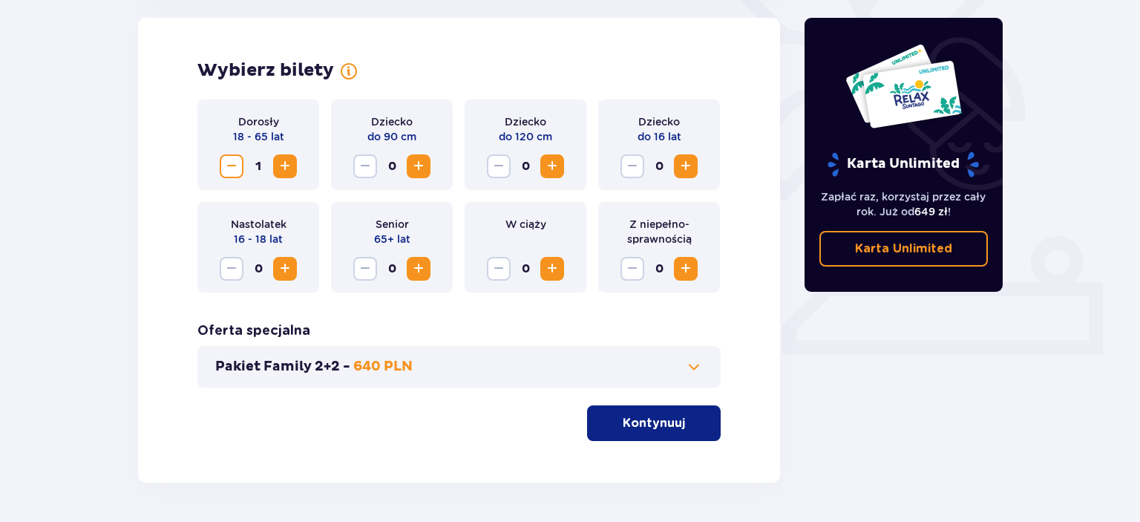
click at [295, 174] on button "Zwiększ" at bounding box center [285, 166] width 24 height 24
click at [591, 414] on button "Kontynuuj" at bounding box center [654, 423] width 134 height 36
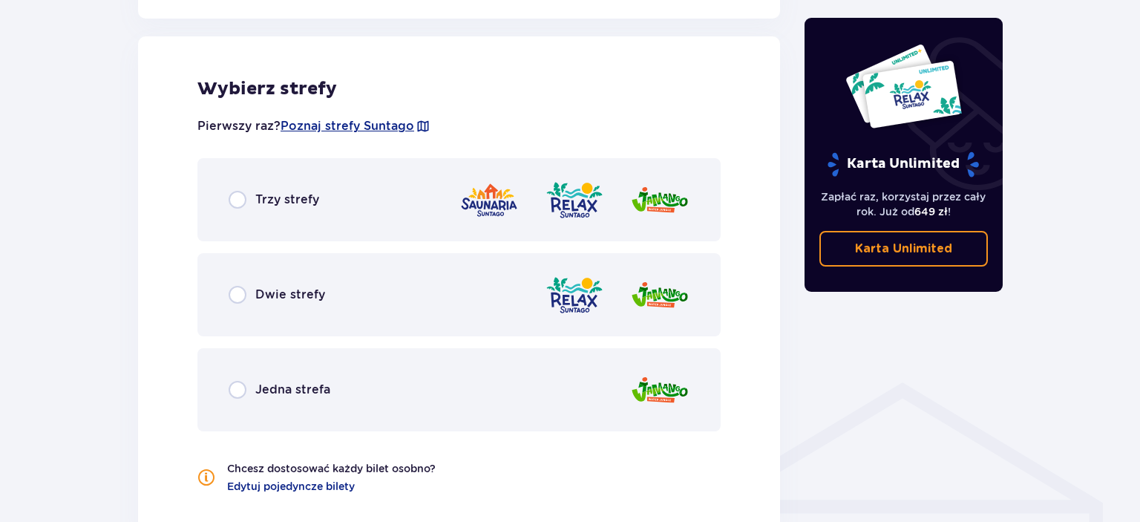
scroll to position [824, 0]
click at [265, 205] on span "Trzy strefy" at bounding box center [287, 199] width 64 height 16
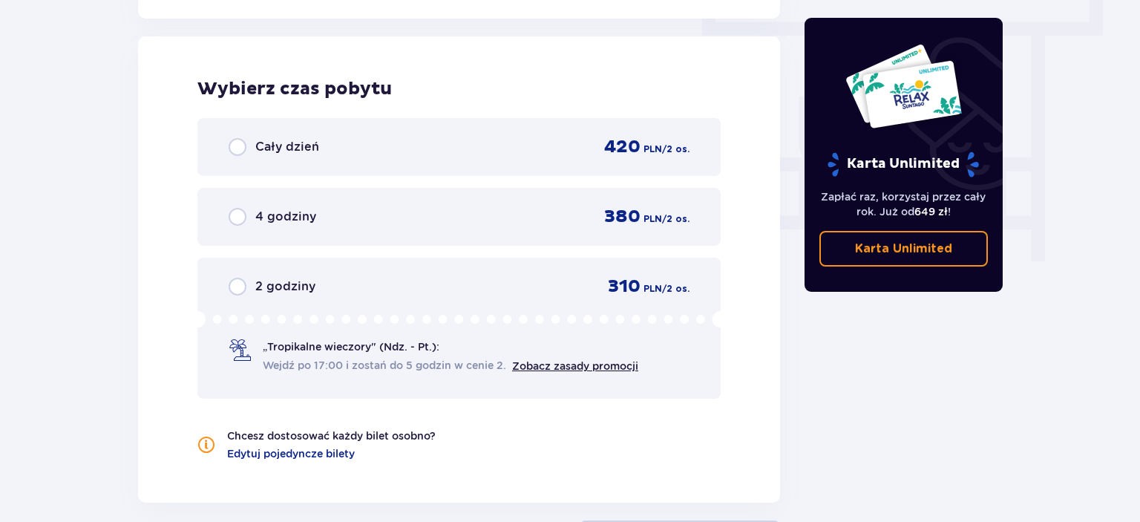
scroll to position [1341, 0]
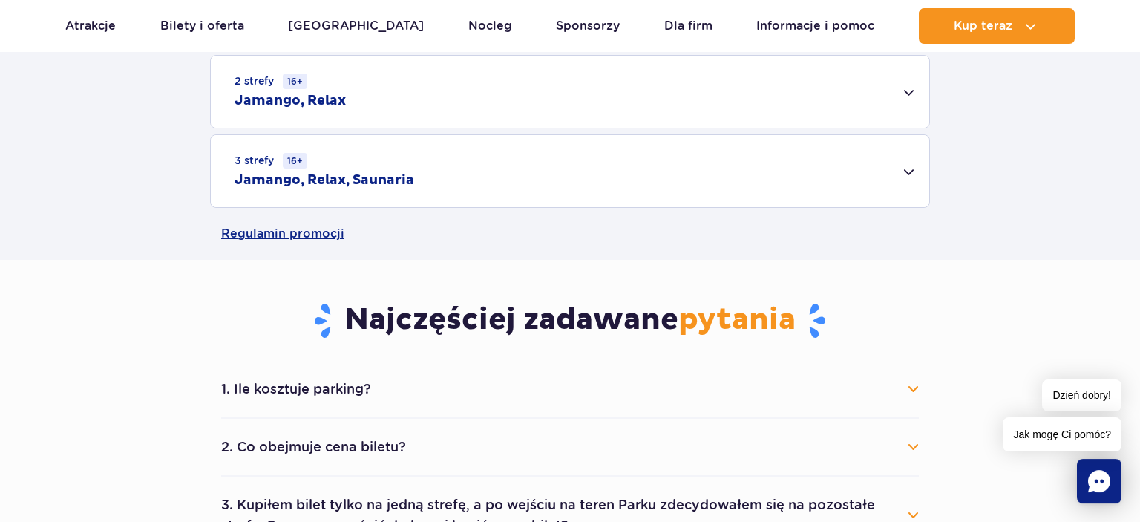
scroll to position [509, 0]
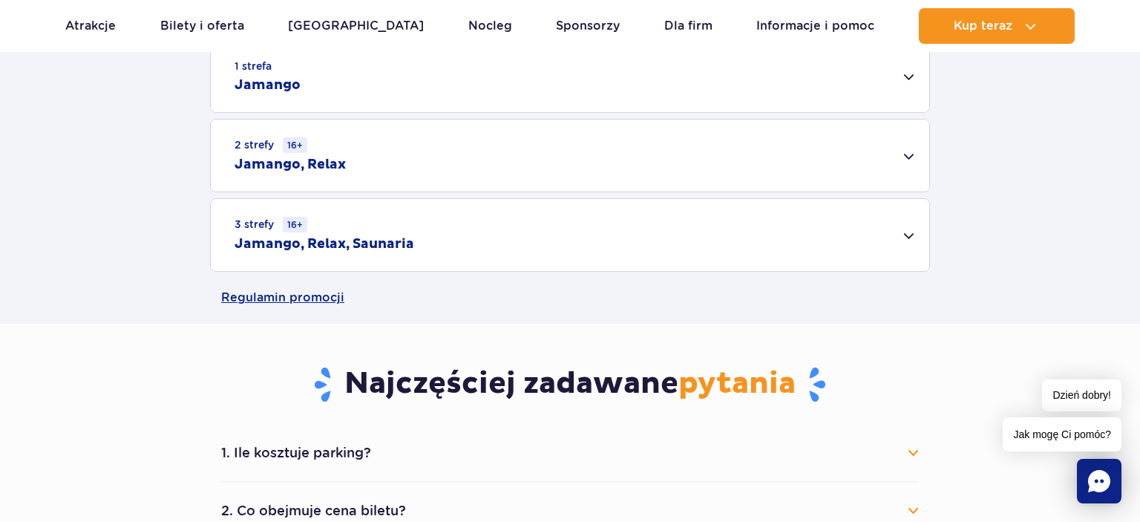
click at [305, 212] on div "3 strefy 16+ Jamango, Relax, Saunaria" at bounding box center [570, 235] width 719 height 72
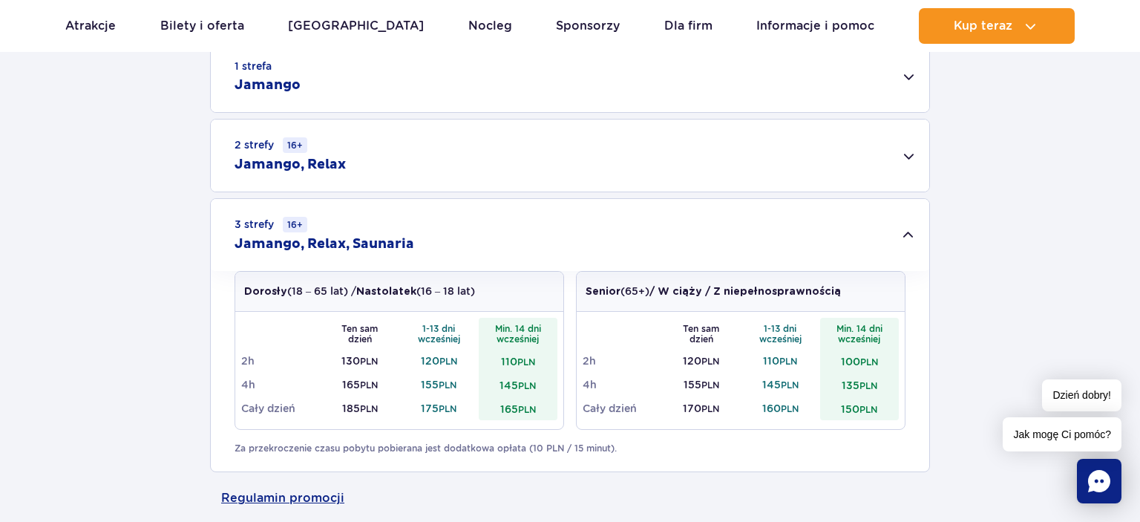
click at [1111, 472] on rect "Chat" at bounding box center [1099, 481] width 45 height 45
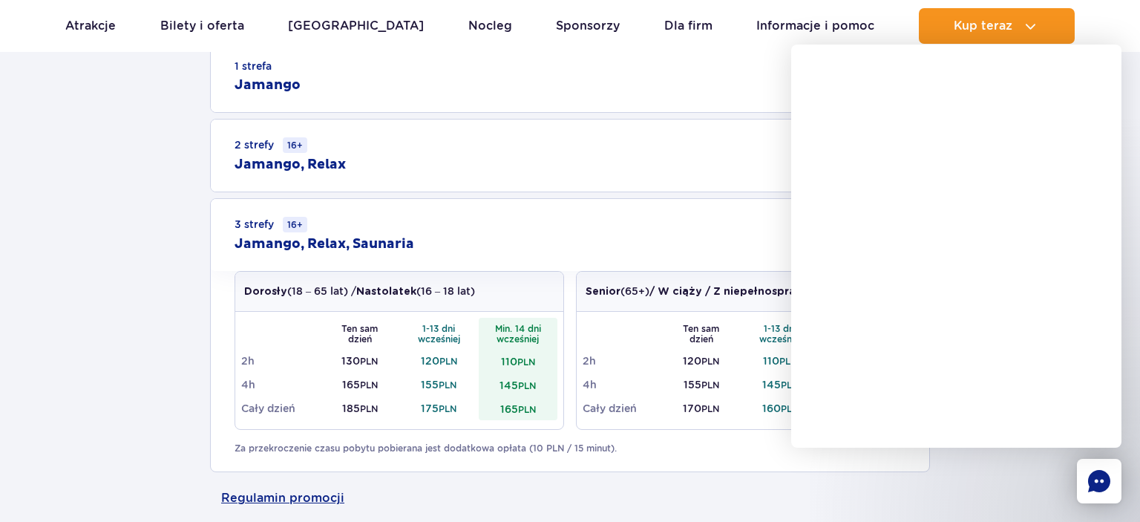
click at [188, 316] on div "1 strefa Jamango Dorosły (18 – 65 lat) / Nastolatek (16 – 18 lat) Ten sam dzień…" at bounding box center [570, 256] width 1140 height 432
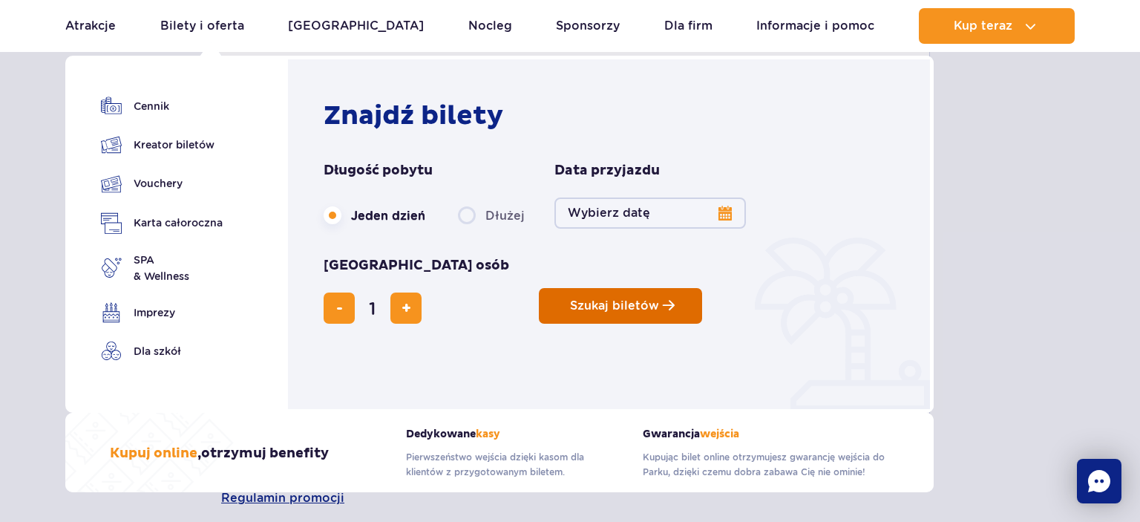
click at [663, 299] on span "Planowanie wizyty w Park of Poland" at bounding box center [669, 305] width 12 height 13
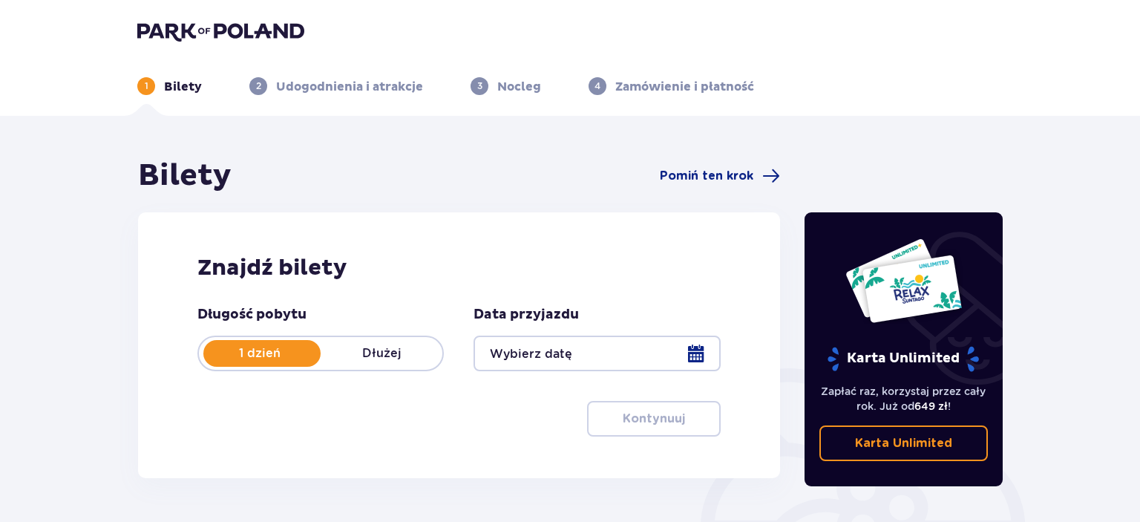
click at [514, 255] on h2 "Znajdź bilety" at bounding box center [458, 268] width 523 height 28
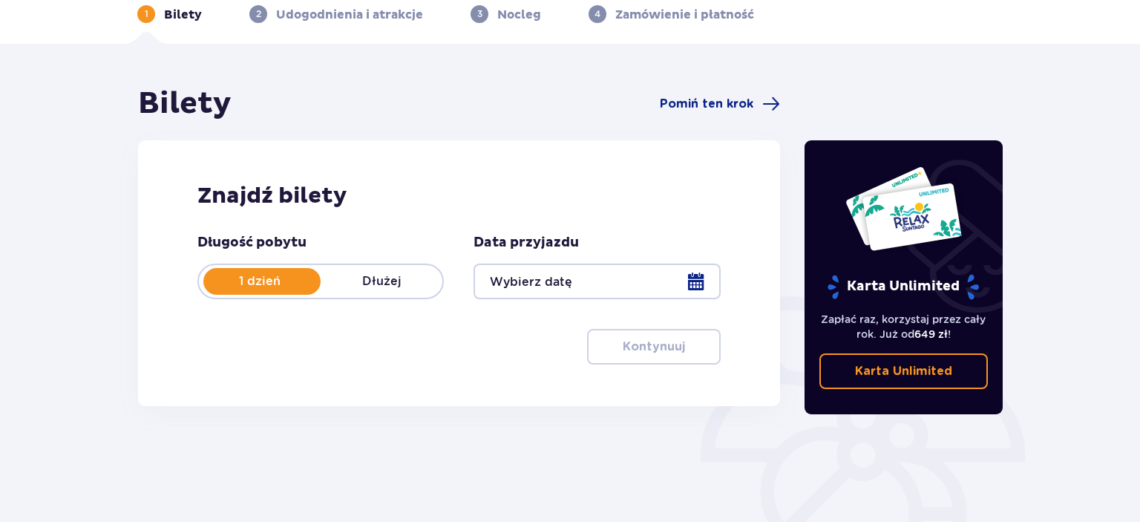
scroll to position [78, 0]
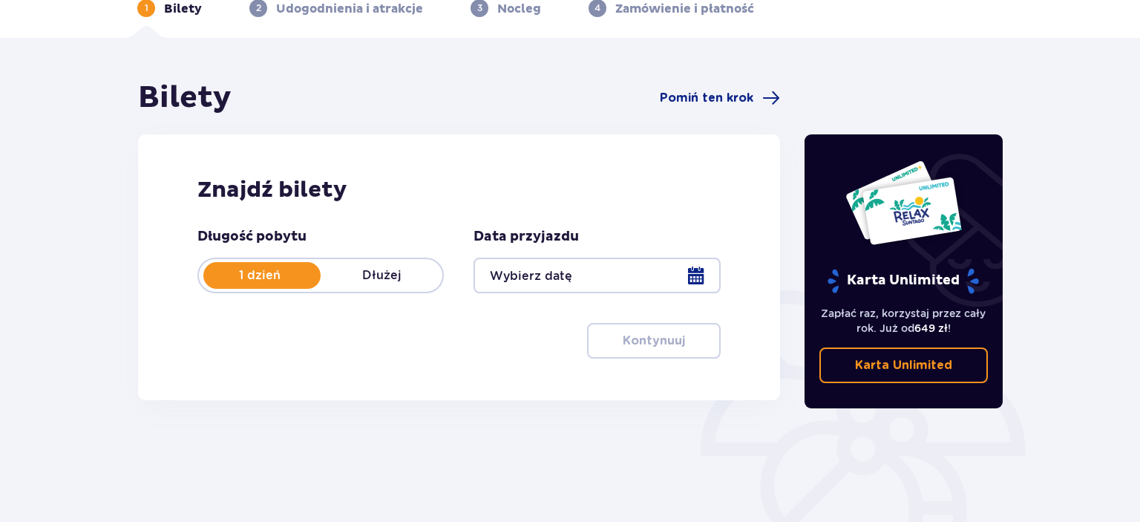
click at [519, 263] on div at bounding box center [597, 276] width 246 height 36
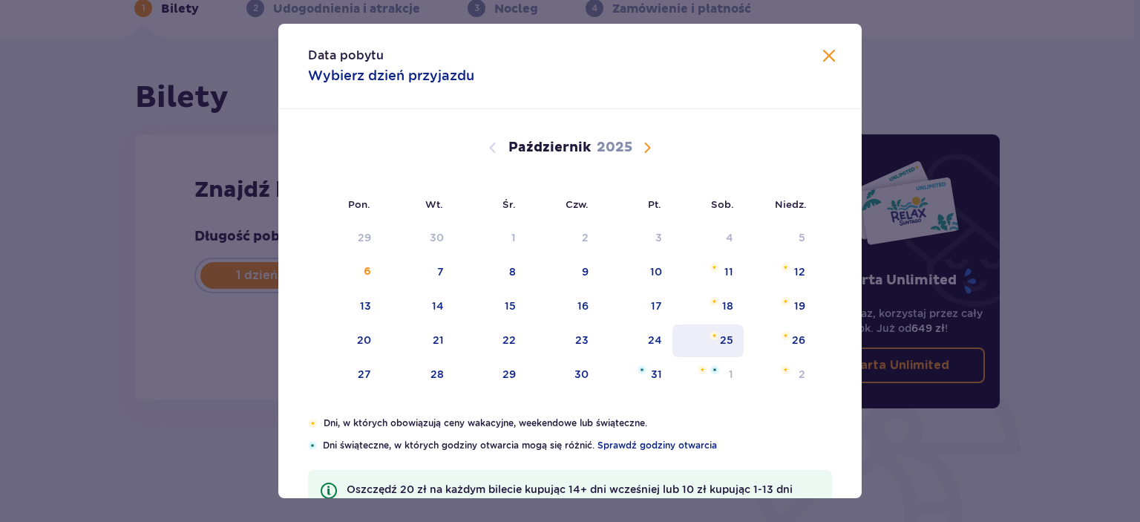
click at [720, 345] on div "25" at bounding box center [709, 340] width 72 height 33
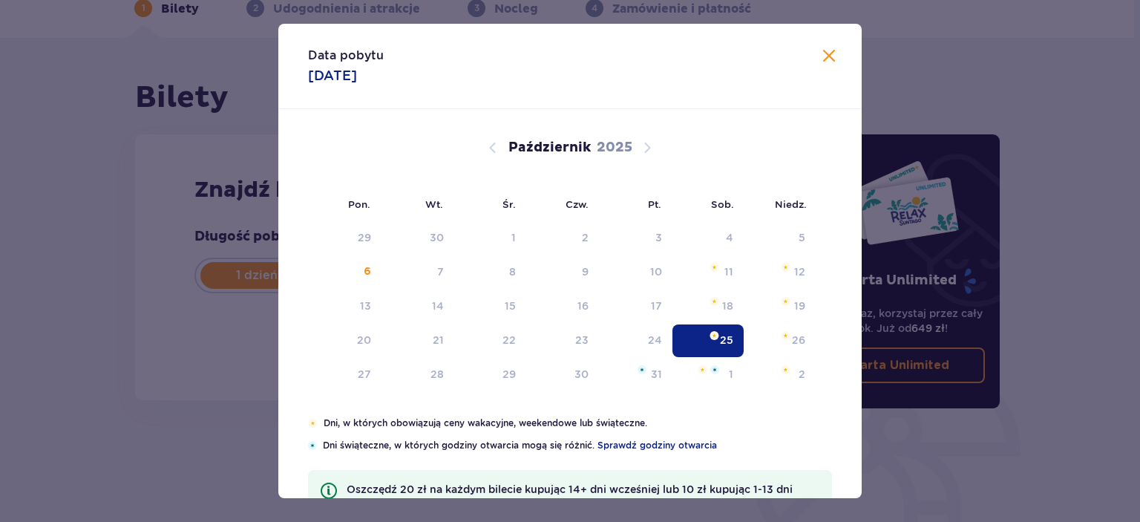
type input "25.10.25"
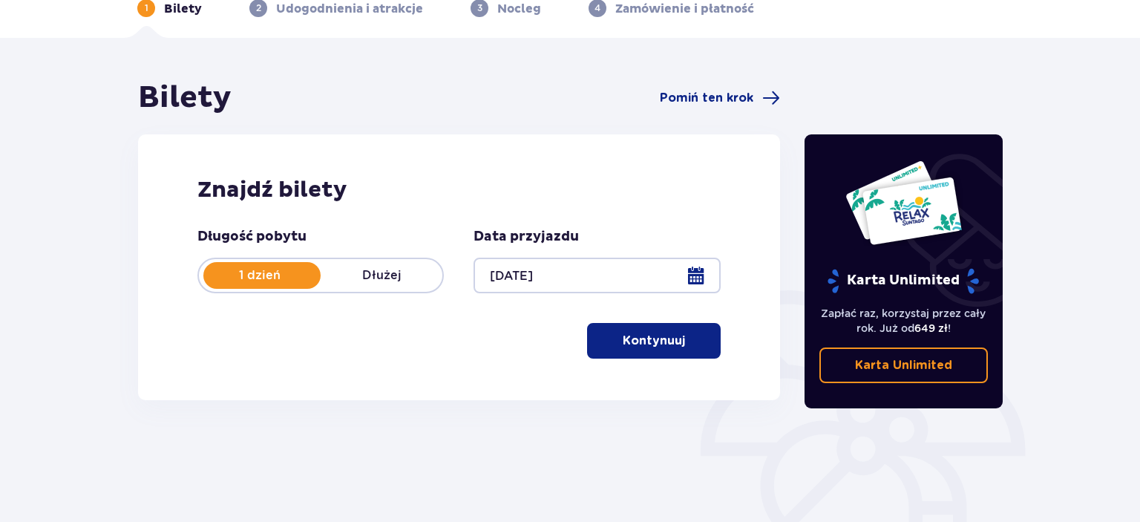
click at [591, 287] on div at bounding box center [597, 276] width 246 height 36
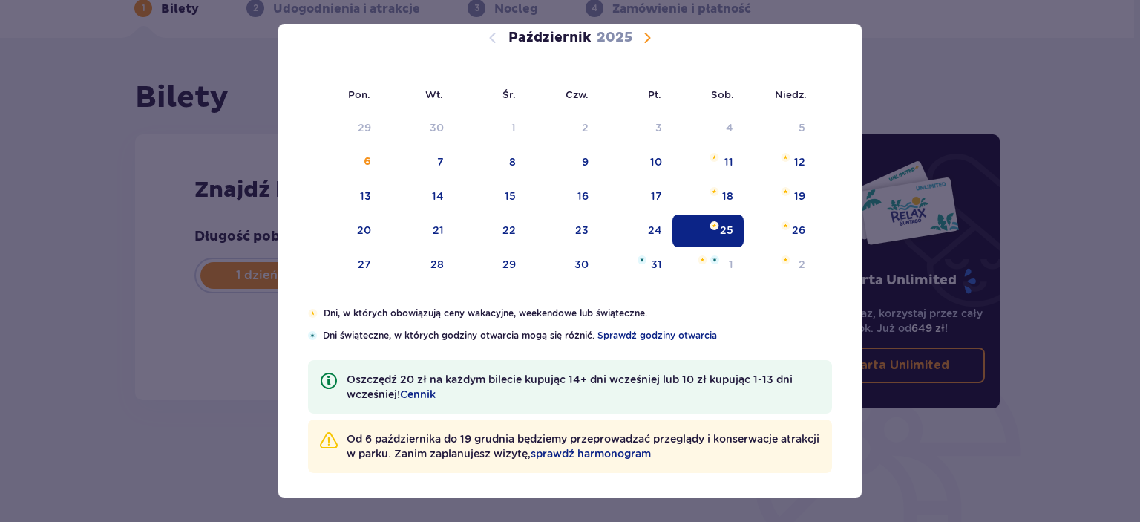
scroll to position [114, 0]
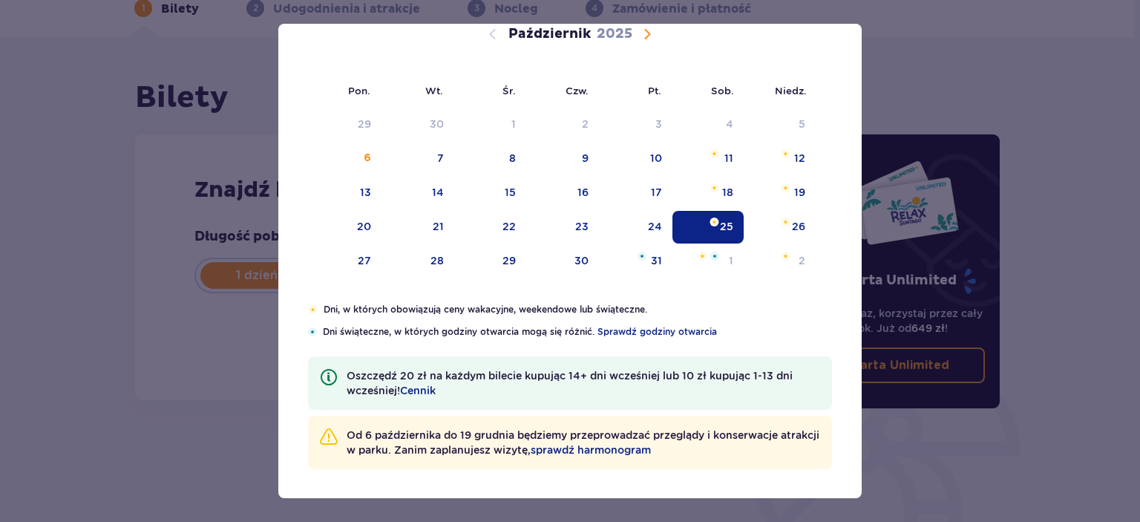
click at [209, 379] on div "Data pobytu 25.10.2025 Pon. Wt. Śr. Czw. Pt. Sob. Niedz. Wrzesień 2025 1 2 3 4 …" at bounding box center [570, 261] width 1140 height 522
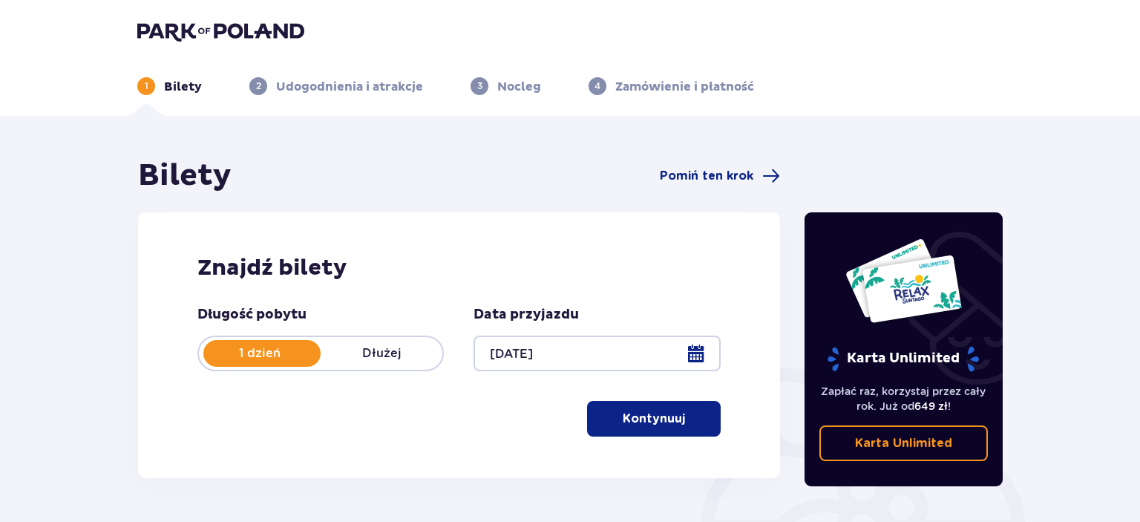
click at [212, 37] on img at bounding box center [220, 31] width 167 height 21
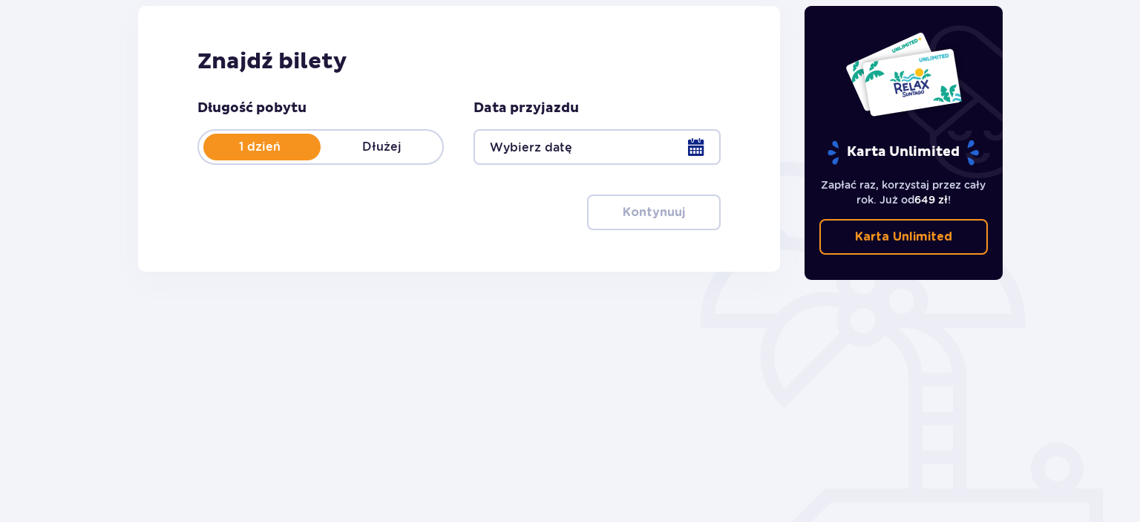
scroll to position [235, 0]
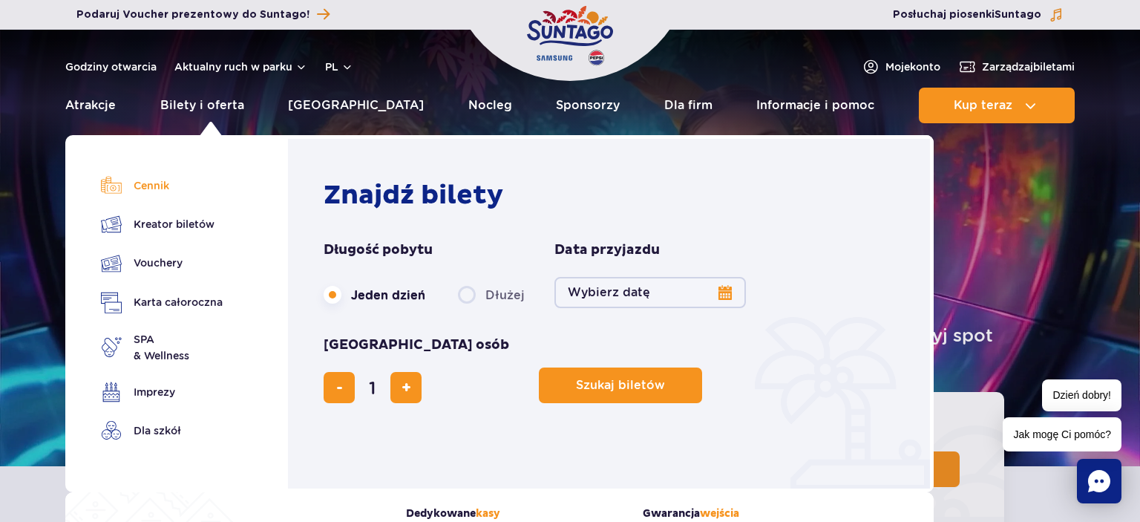
click at [157, 190] on link "Cennik" at bounding box center [162, 185] width 122 height 21
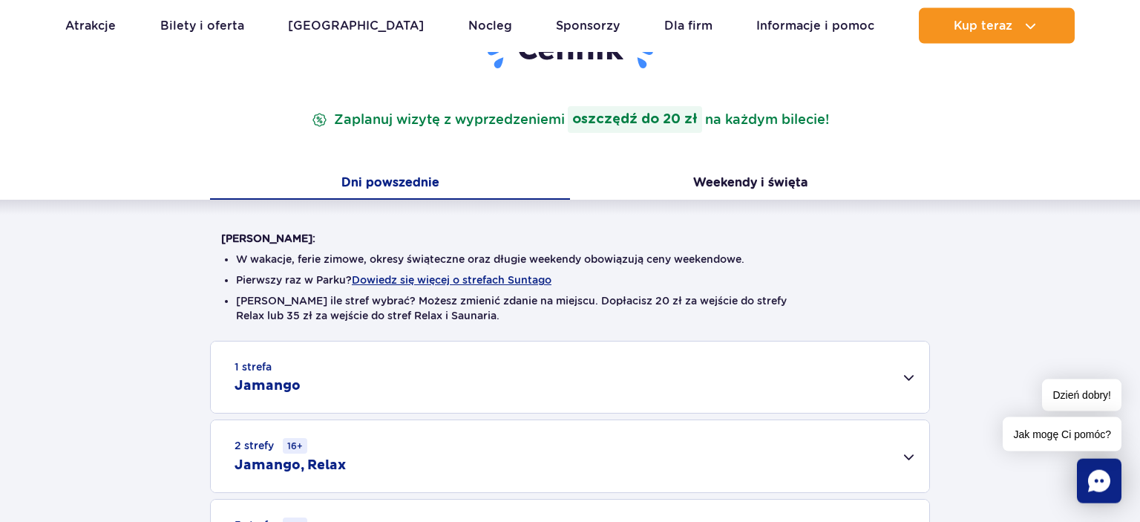
scroll to position [196, 0]
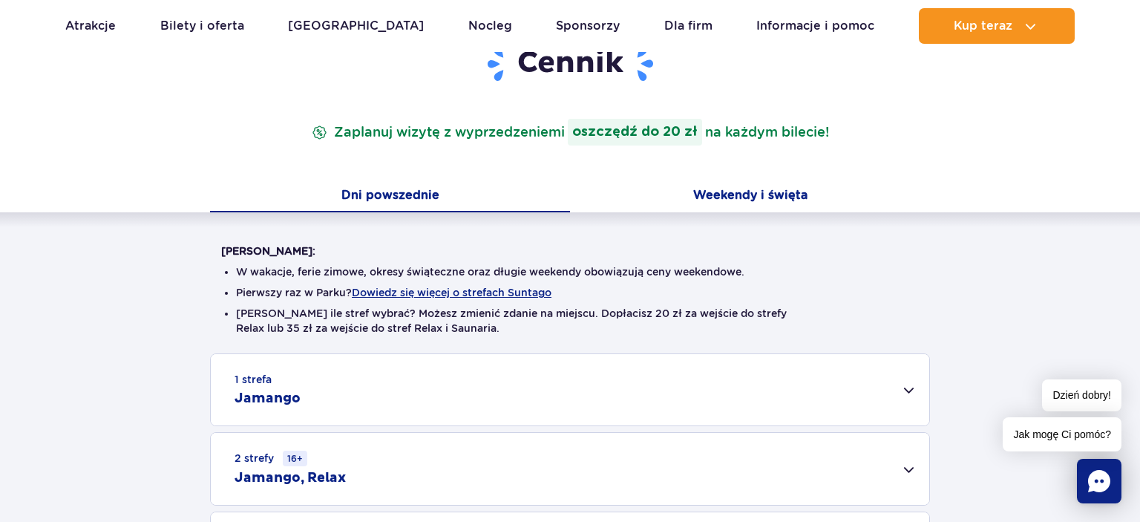
click at [750, 189] on button "Weekendy i święta" at bounding box center [750, 196] width 360 height 31
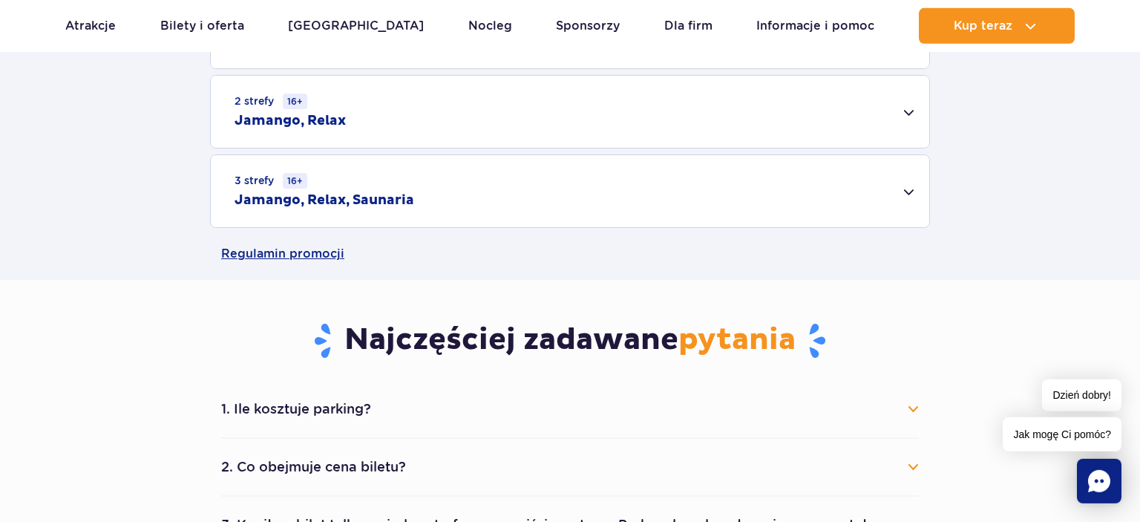
scroll to position [549, 0]
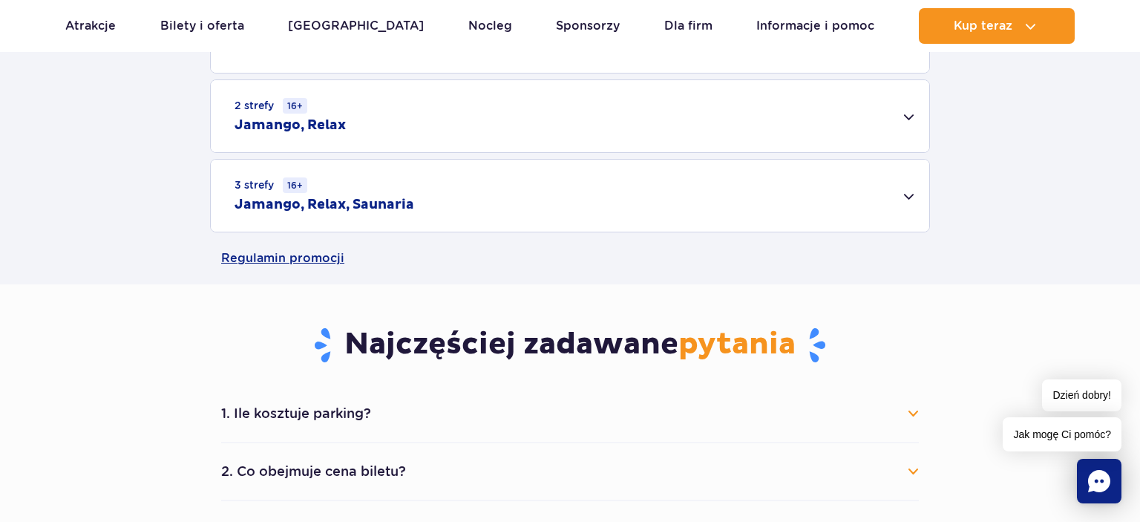
click at [480, 218] on div "3 strefy 16+ Jamango, Relax, Saunaria" at bounding box center [570, 196] width 719 height 72
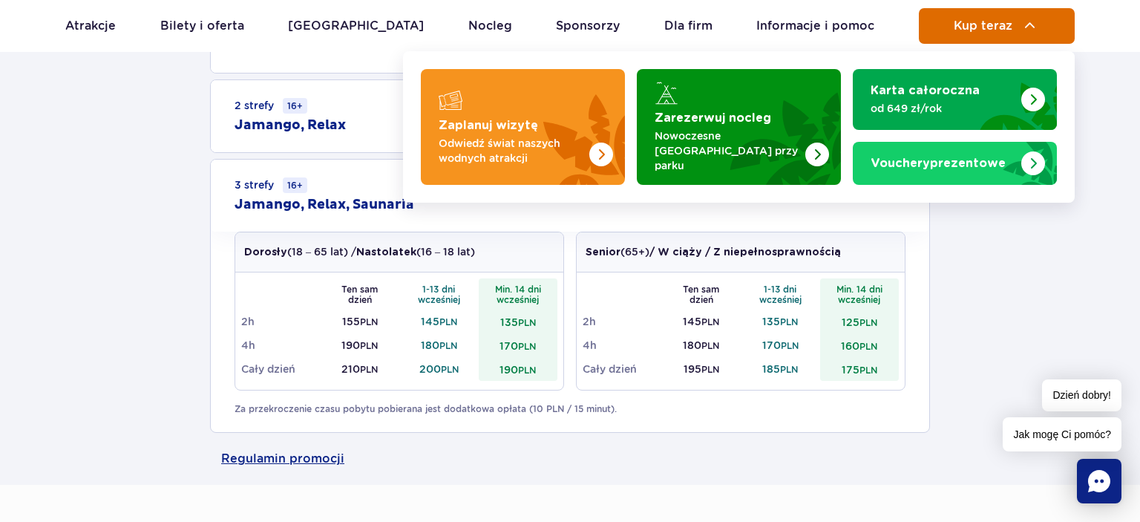
click at [1014, 20] on button "Kup teraz" at bounding box center [997, 26] width 156 height 36
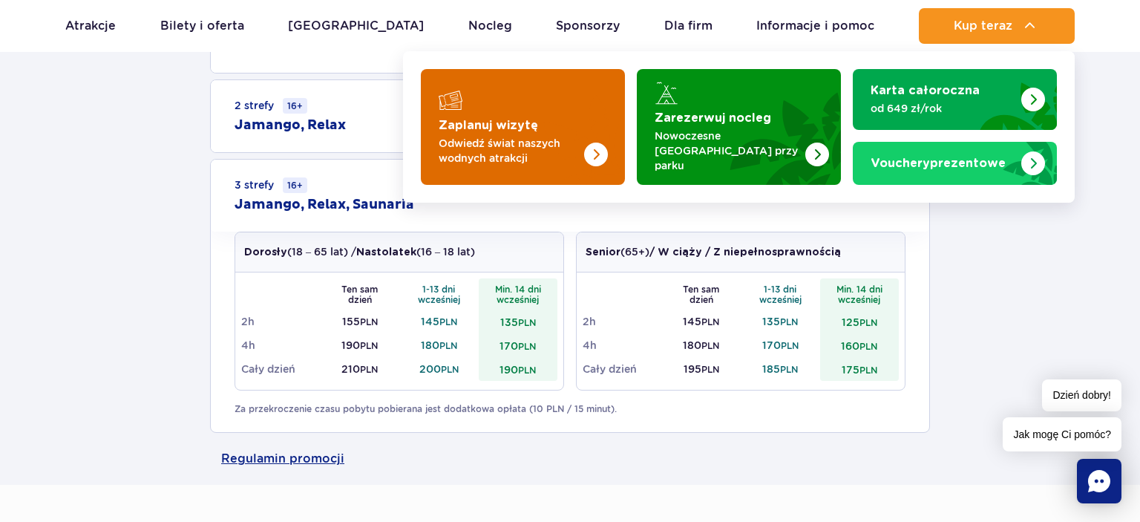
click at [565, 144] on p "Odwiedź świat naszych wodnych atrakcji" at bounding box center [511, 151] width 145 height 30
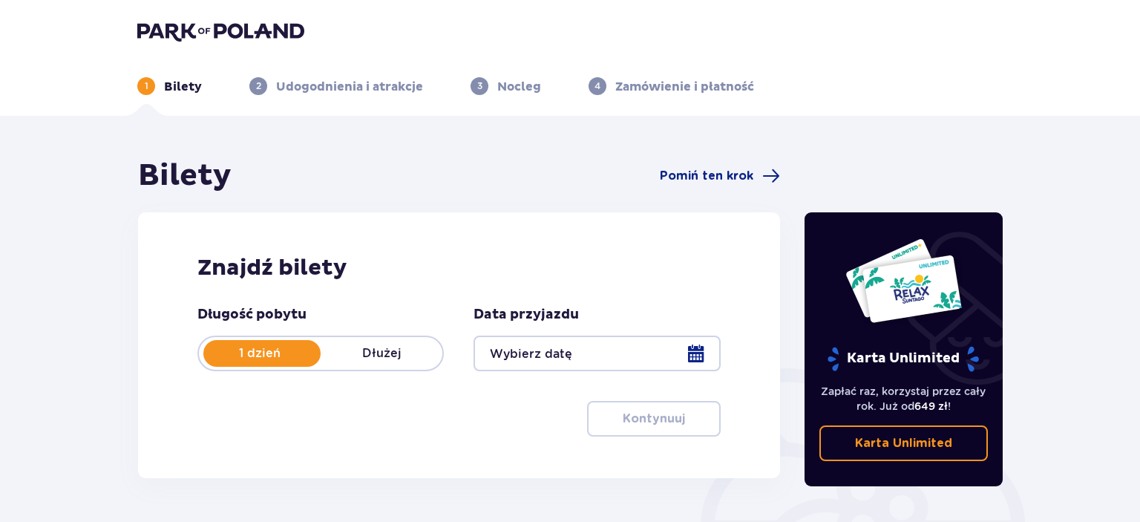
click at [589, 348] on div at bounding box center [597, 354] width 246 height 36
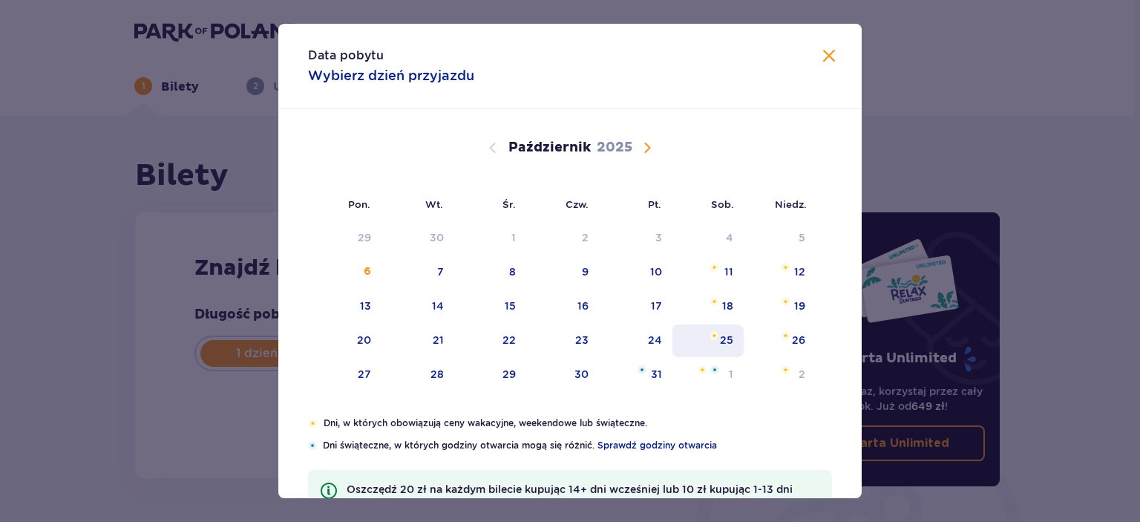
click at [735, 337] on div "25" at bounding box center [709, 340] width 72 height 33
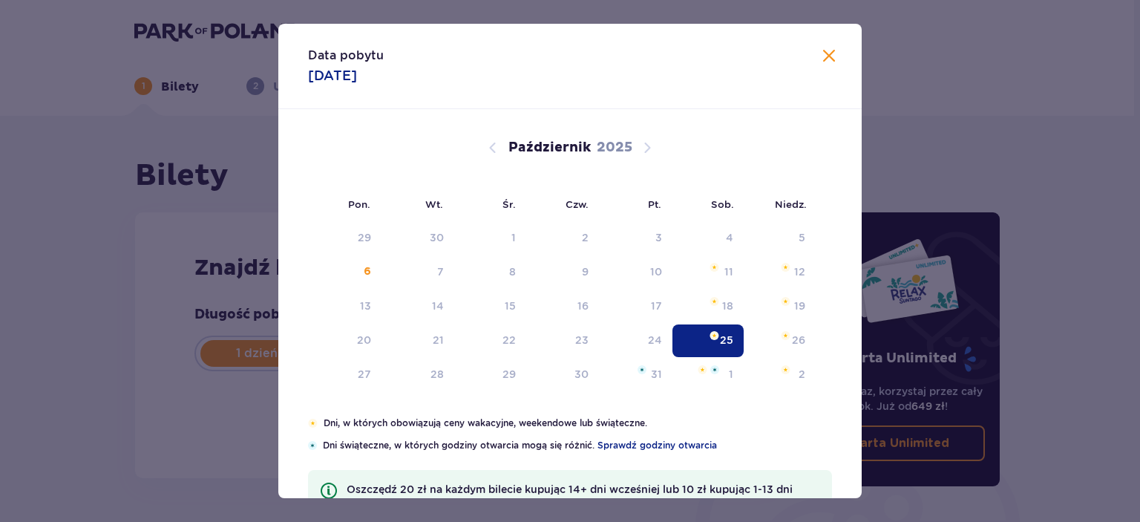
type input "25.10.25"
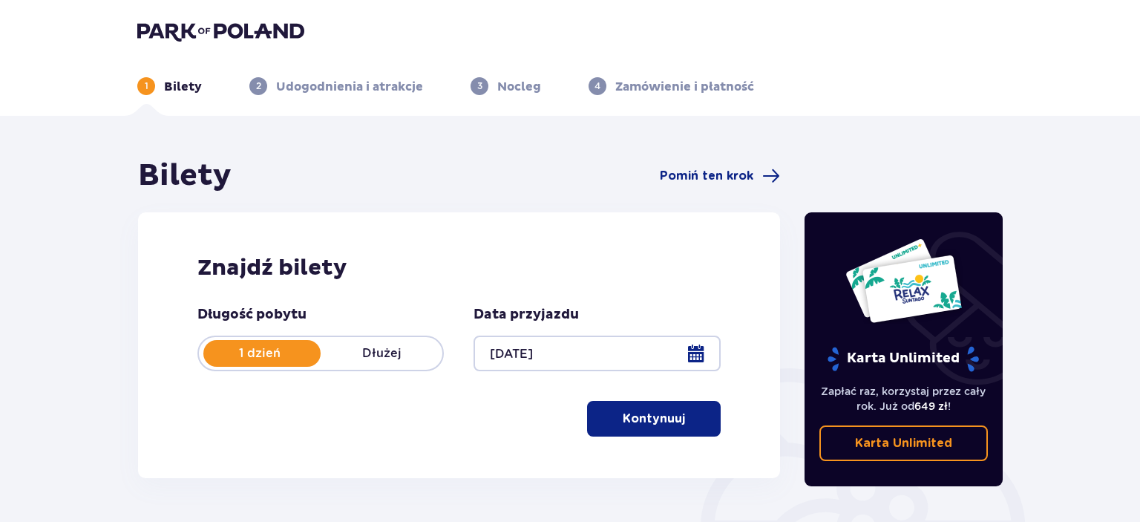
click at [655, 422] on p "Kontynuuj" at bounding box center [654, 419] width 62 height 16
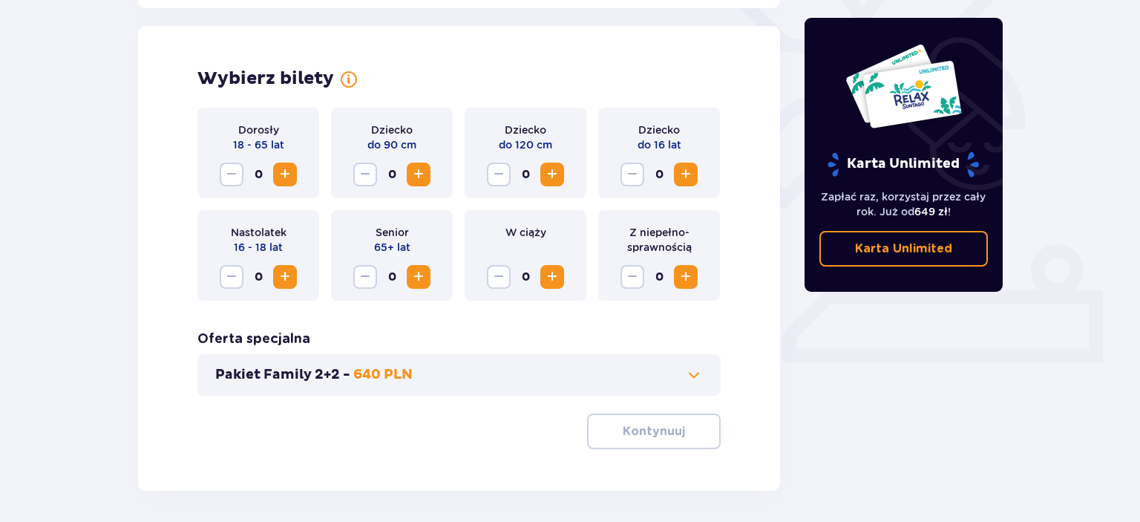
scroll to position [413, 0]
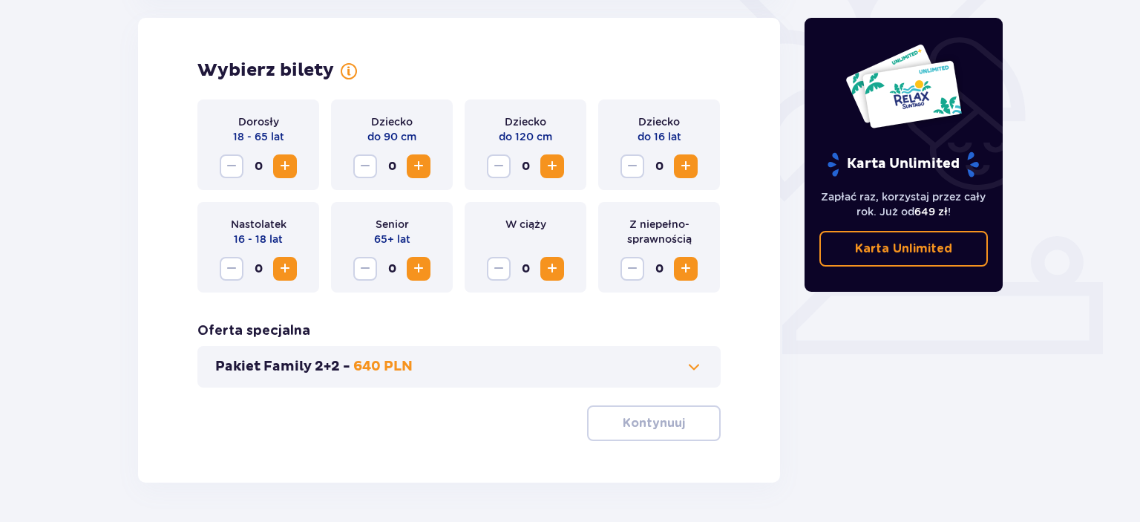
click at [298, 168] on div "Dorosły 18 - 65 lat 0" at bounding box center [258, 144] width 122 height 91
click at [286, 166] on span "Zwiększ" at bounding box center [285, 166] width 18 height 18
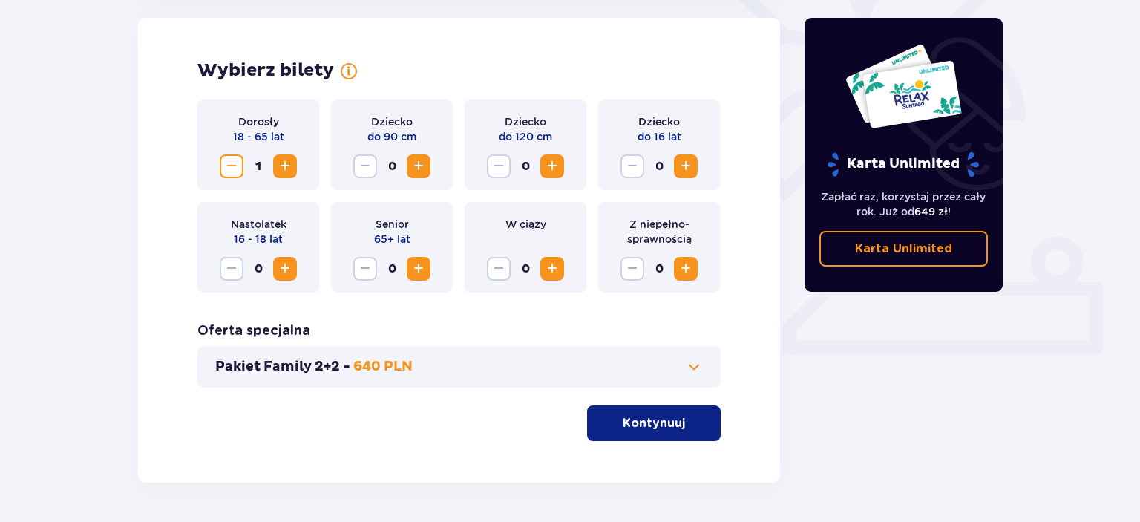
click at [286, 166] on span "Zwiększ" at bounding box center [285, 166] width 18 height 18
click at [623, 420] on p "Kontynuuj" at bounding box center [654, 423] width 62 height 16
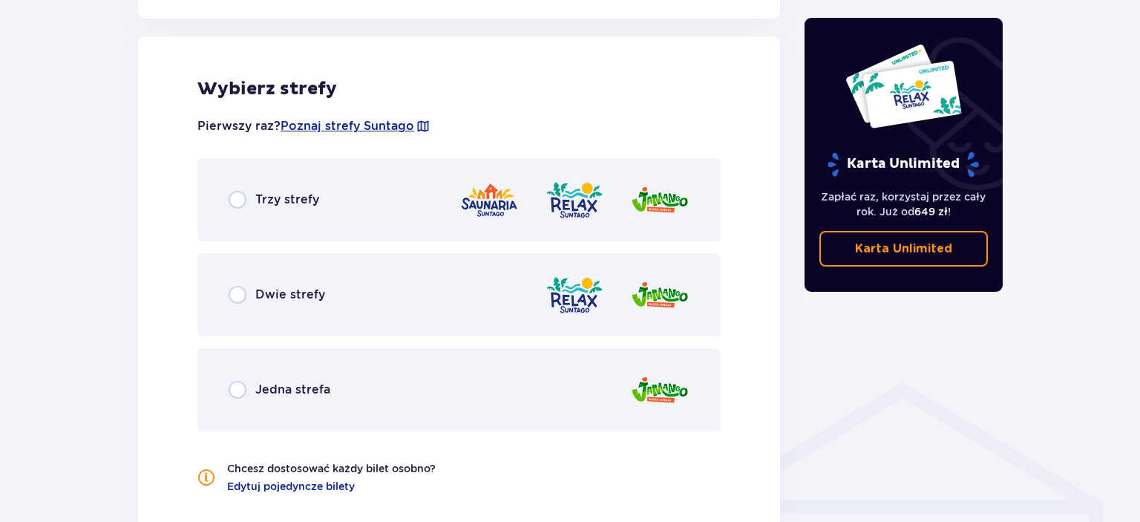
scroll to position [824, 0]
click at [287, 206] on span "Trzy strefy" at bounding box center [287, 199] width 64 height 16
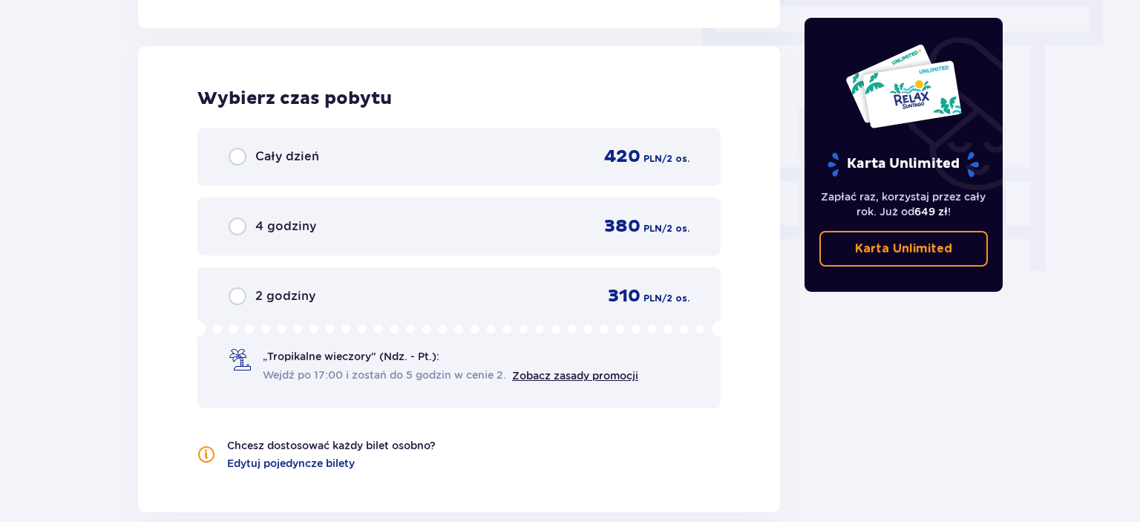
scroll to position [1341, 0]
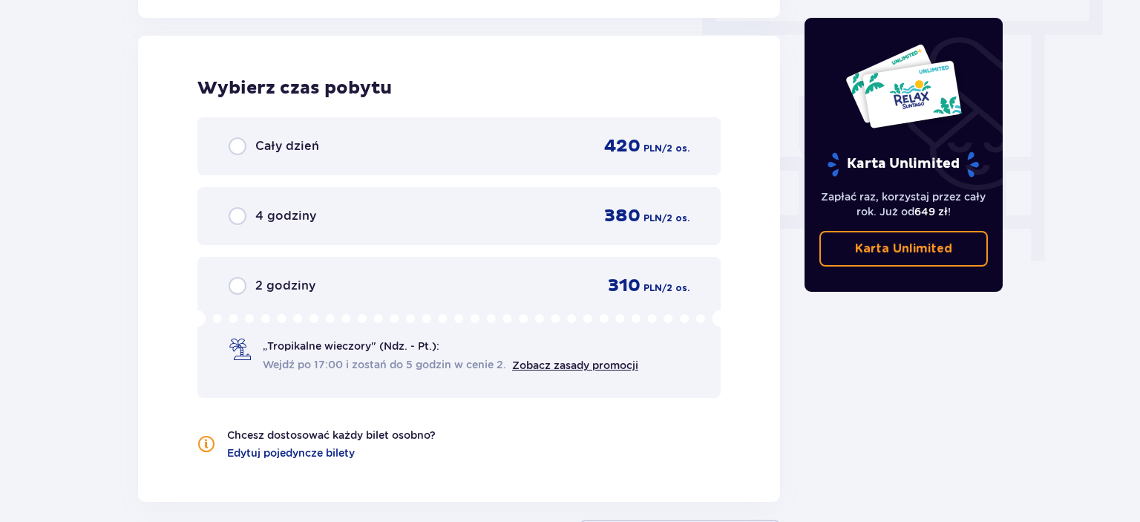
click at [320, 157] on div "Cały dzień 420 PLN / 2 os." at bounding box center [459, 146] width 461 height 22
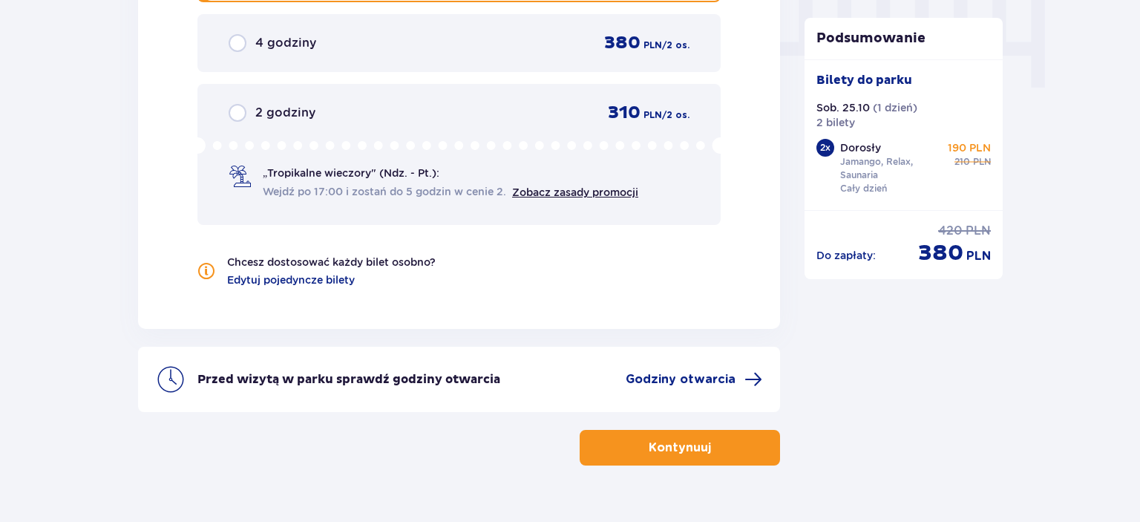
click at [143, 258] on div "Wybierz czas pobytu Cały dzień 420 PLN / 2 os. 4 godziny 380 PLN / 2 os. 2 godz…" at bounding box center [459, 96] width 642 height 466
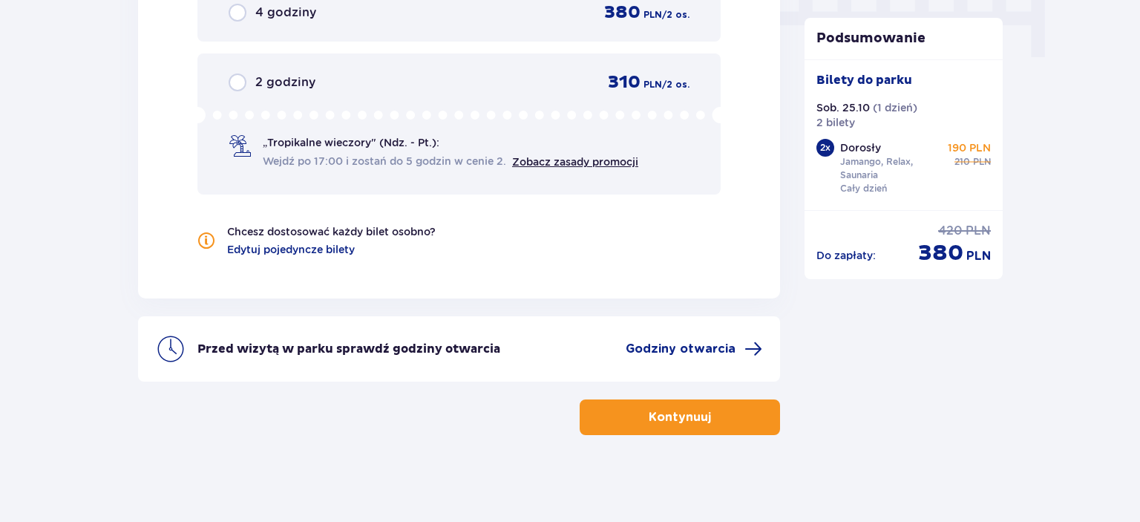
scroll to position [1544, 0]
click at [632, 417] on button "Kontynuuj" at bounding box center [680, 417] width 200 height 36
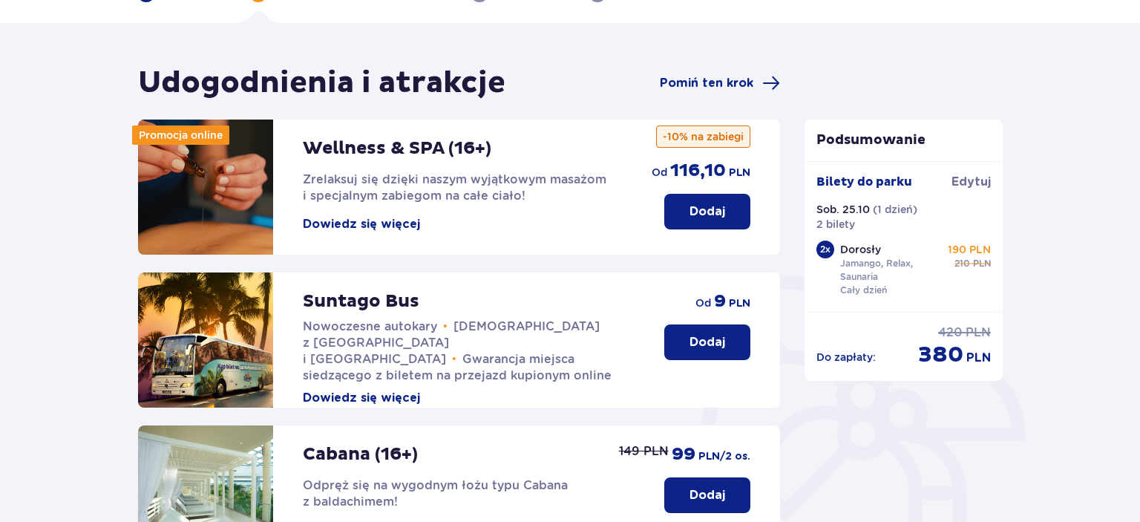
scroll to position [94, 0]
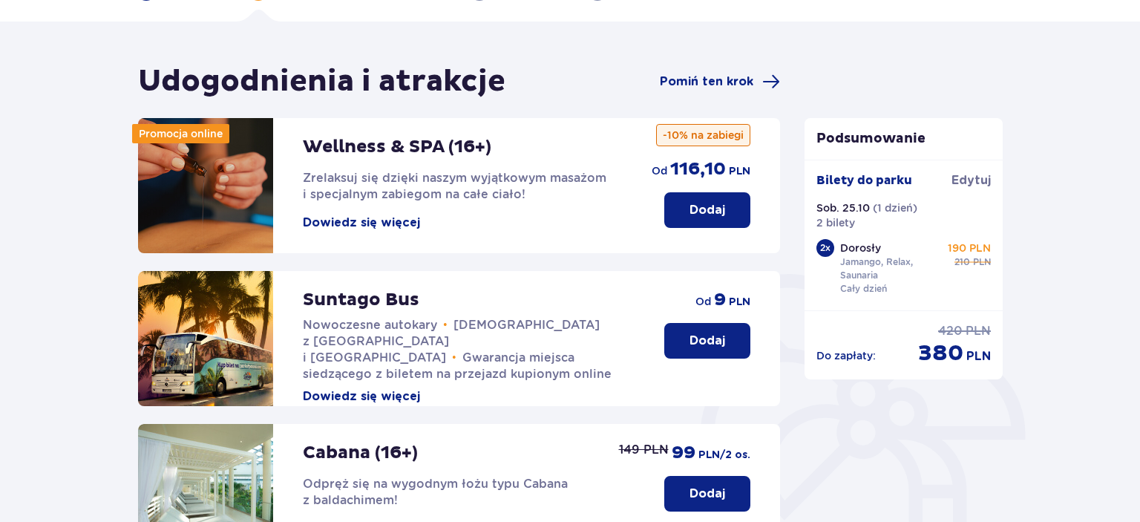
click at [108, 228] on div "Udogodnienia i atrakcje Pomiń ten krok Promocja online Wellness & SPA (16+) Zre…" at bounding box center [570, 467] width 1140 height 891
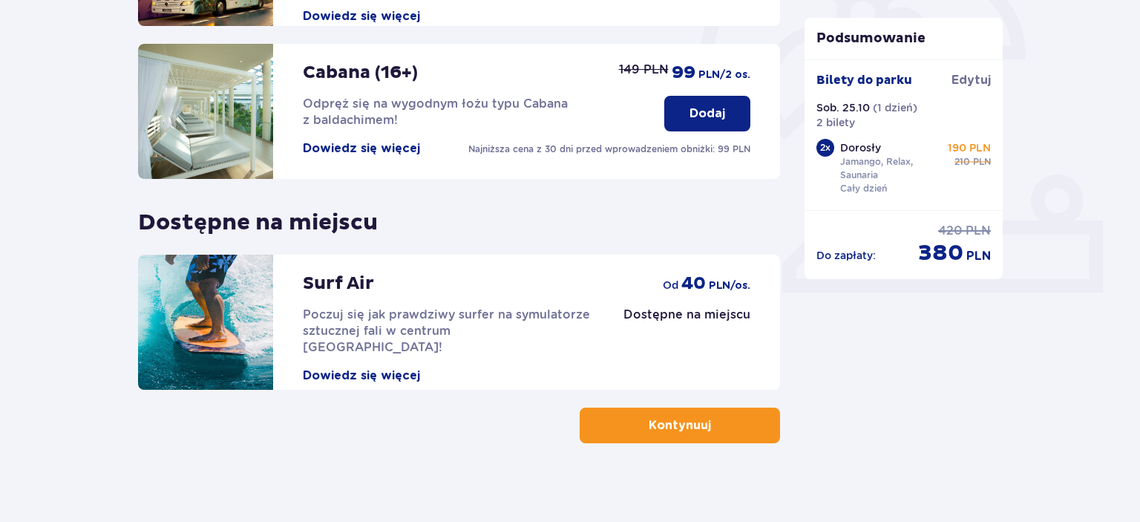
scroll to position [484, 0]
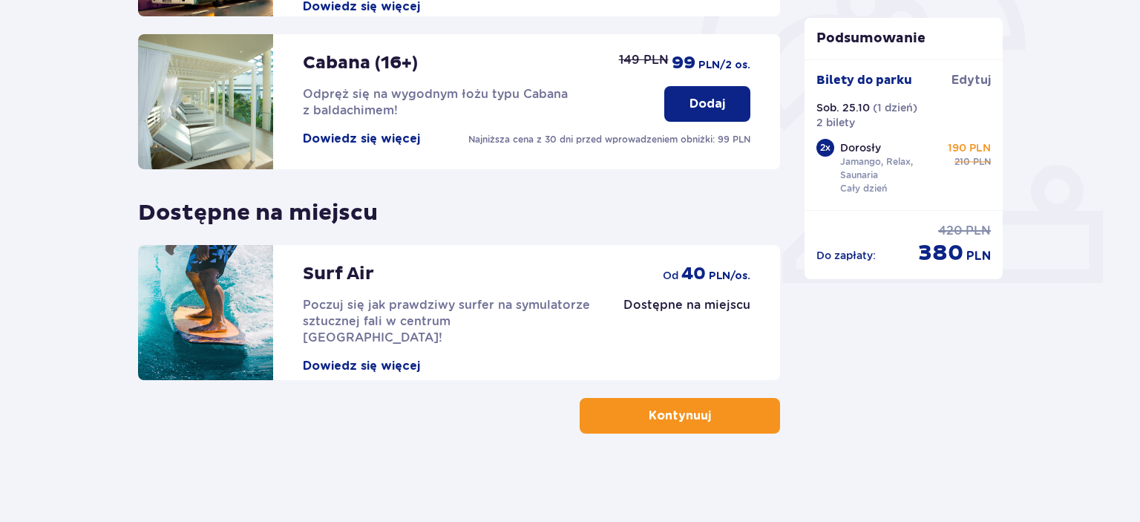
click at [741, 428] on button "Kontynuuj" at bounding box center [680, 416] width 200 height 36
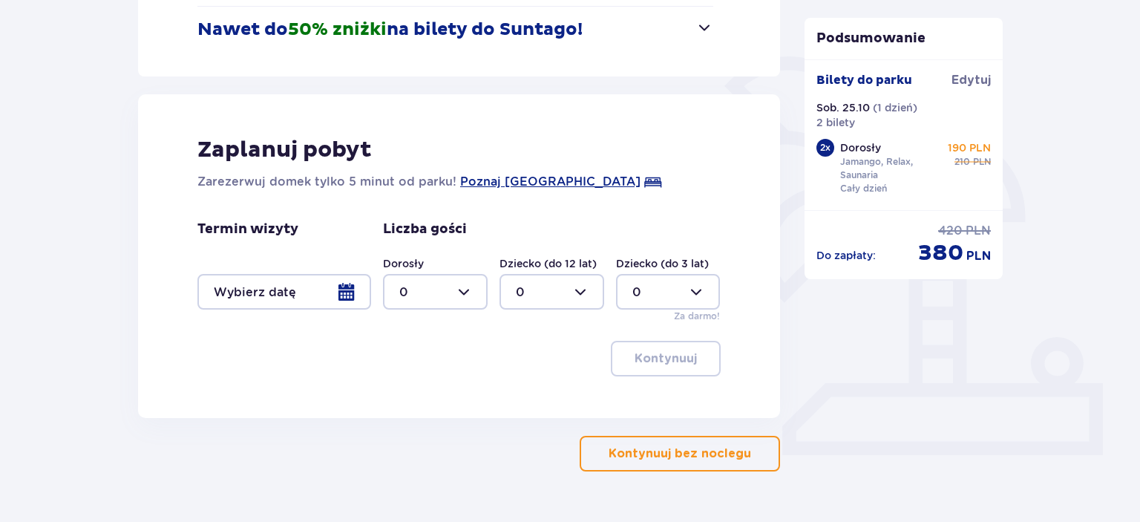
scroll to position [318, 0]
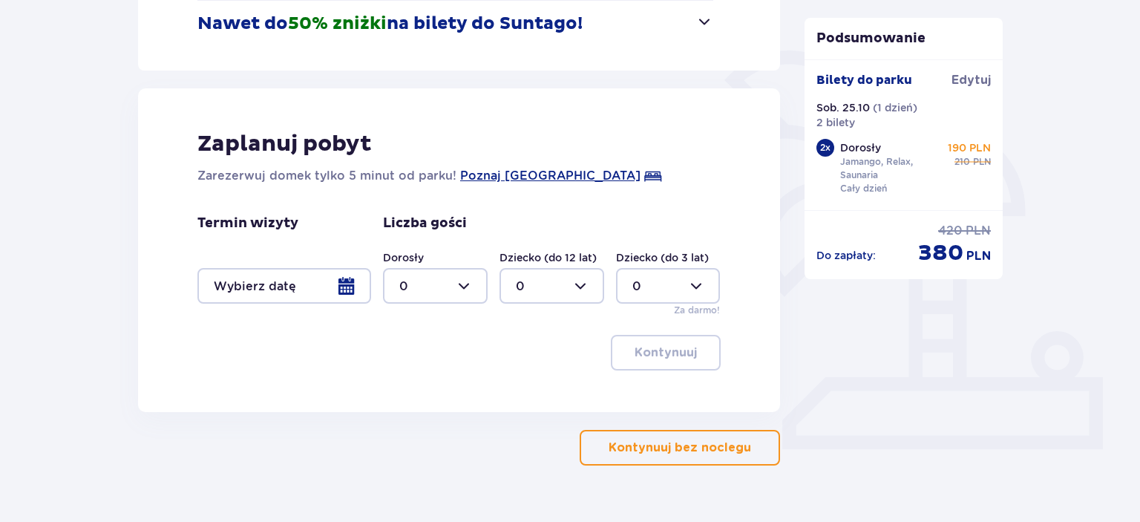
click at [731, 442] on p "Kontynuuj bez noclegu" at bounding box center [680, 447] width 143 height 16
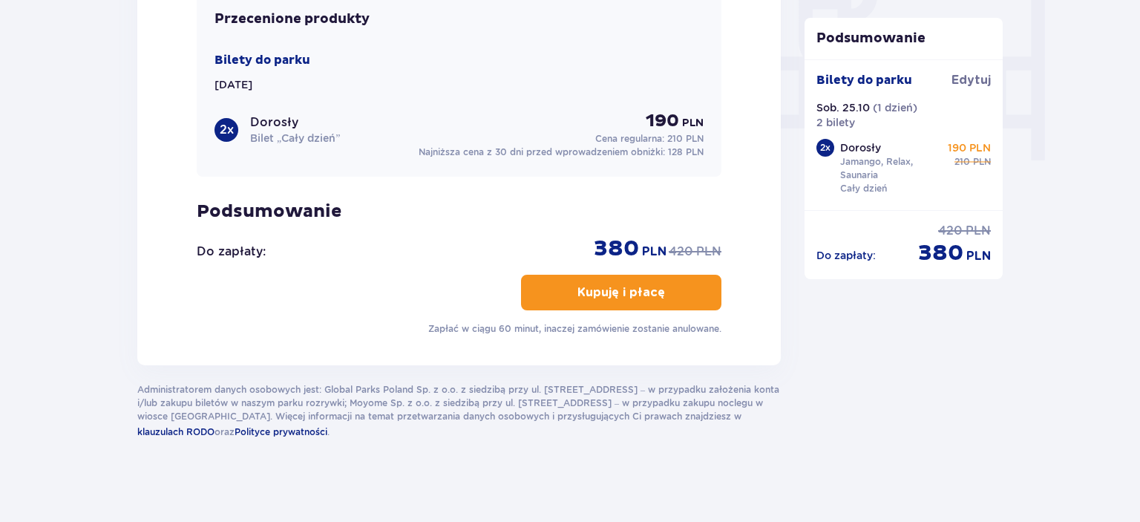
scroll to position [1443, 0]
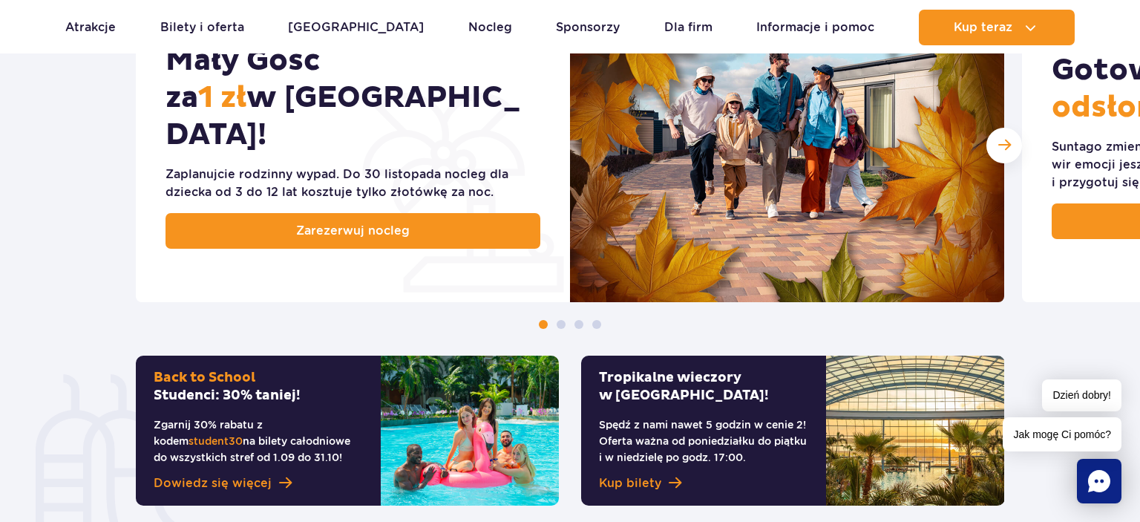
scroll to position [1176, 0]
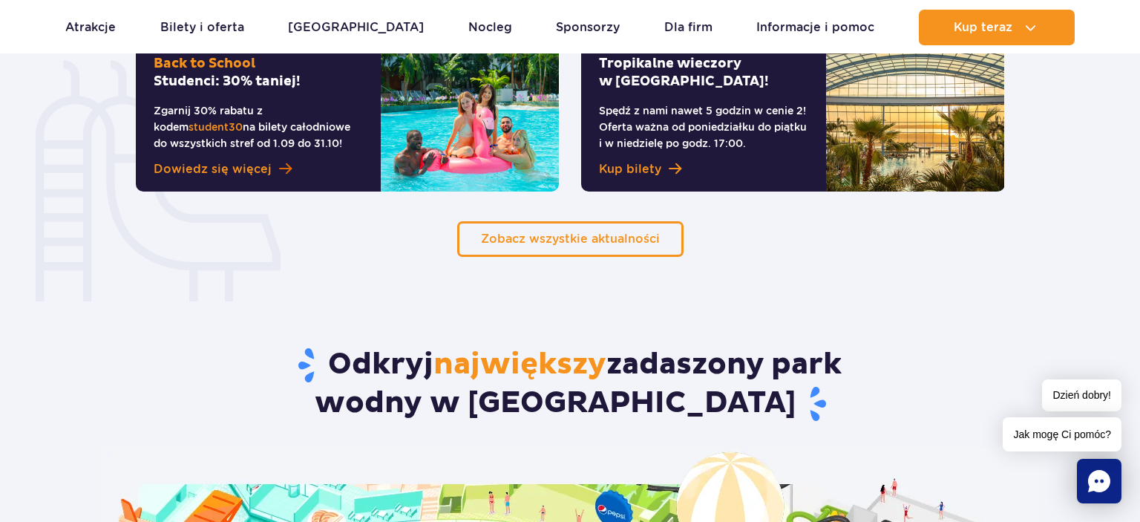
click at [285, 176] on span at bounding box center [285, 169] width 13 height 14
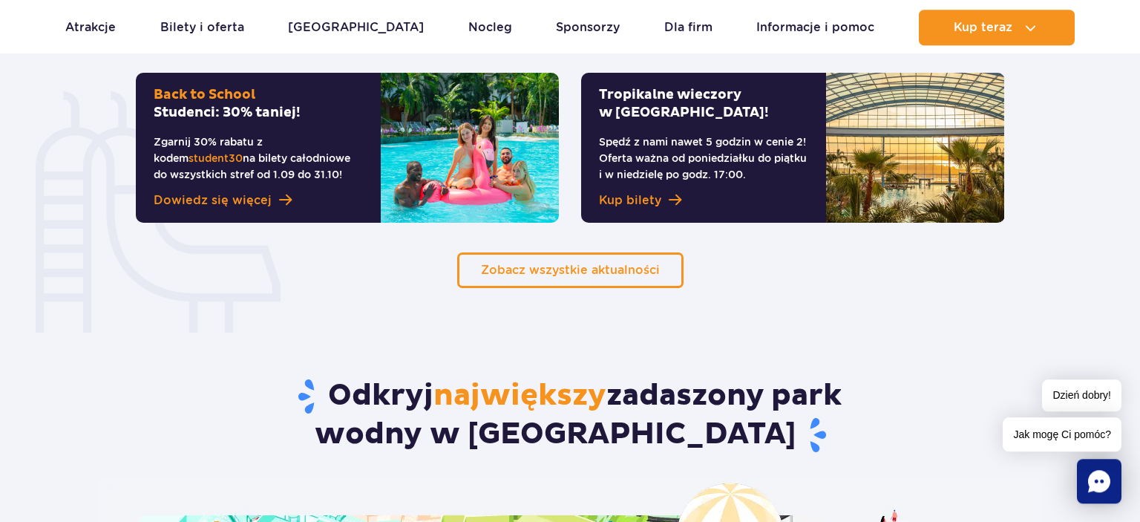
scroll to position [1097, 0]
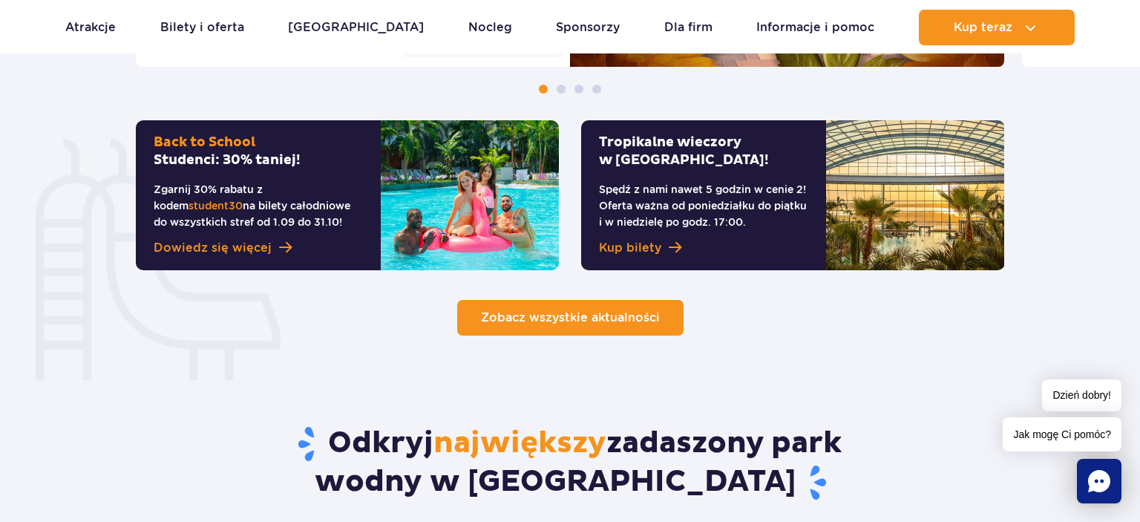
click at [623, 312] on span "Zobacz wszystkie aktualności" at bounding box center [570, 317] width 179 height 14
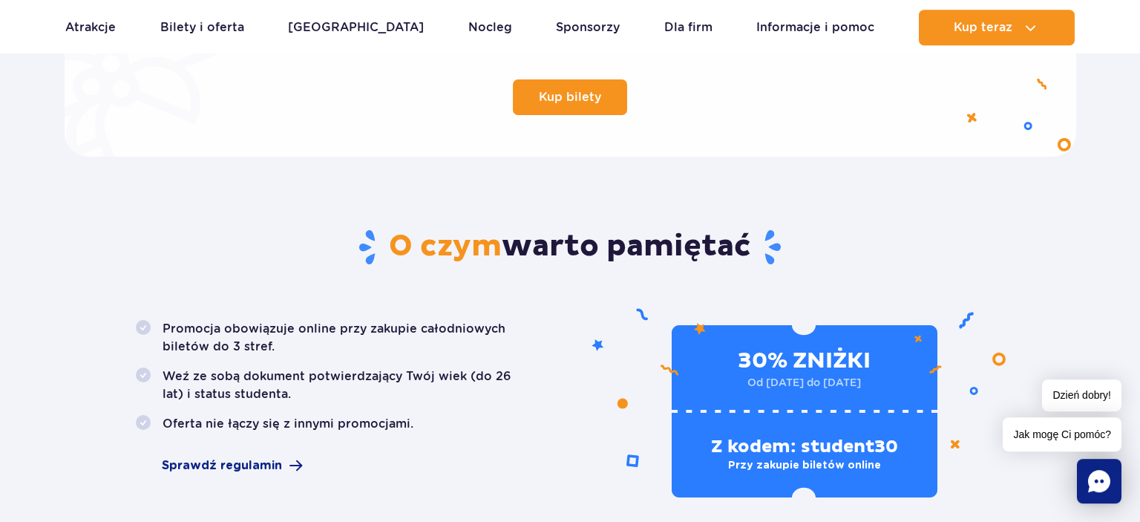
scroll to position [705, 0]
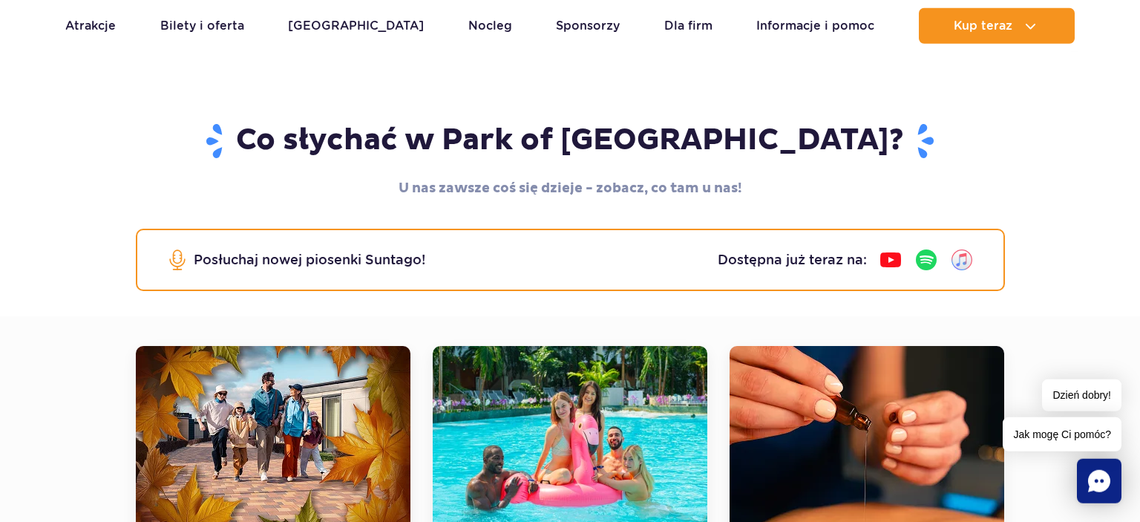
scroll to position [78, 0]
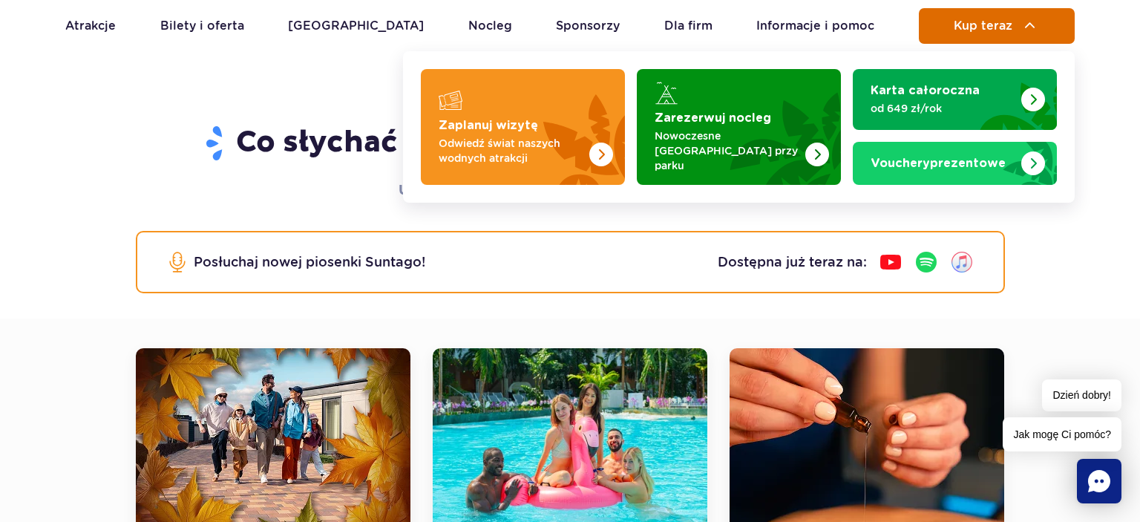
click at [958, 24] on span "Kup teraz" at bounding box center [983, 25] width 59 height 13
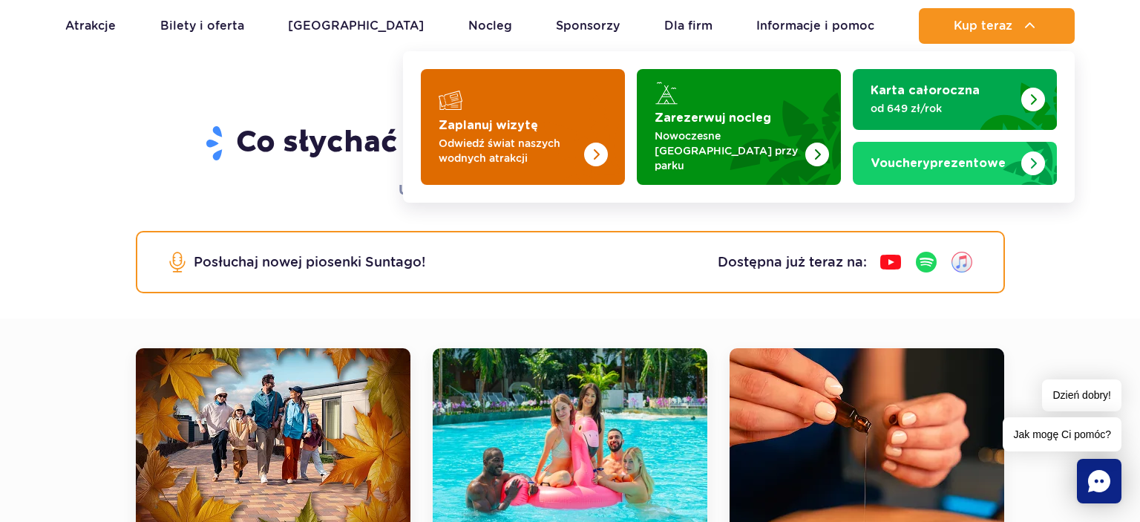
click at [545, 163] on img "Zaplanuj wizytę" at bounding box center [566, 127] width 118 height 116
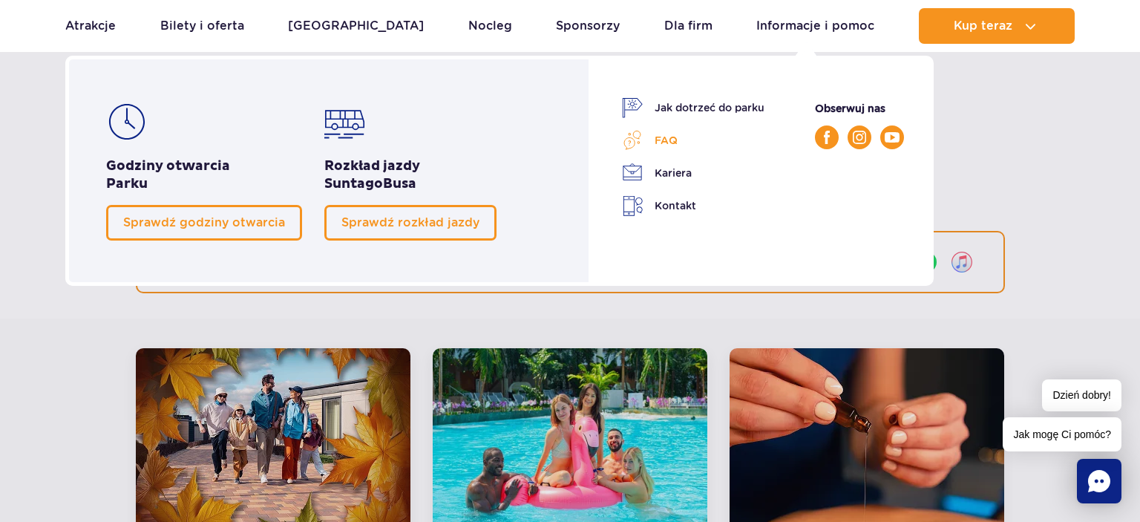
click at [670, 141] on link "FAQ" at bounding box center [693, 140] width 143 height 21
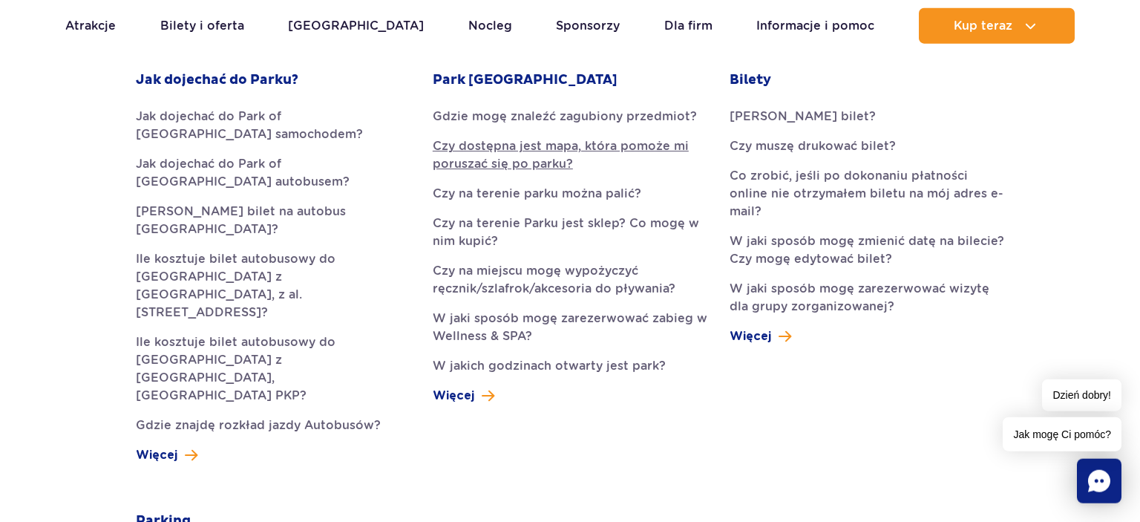
scroll to position [470, 0]
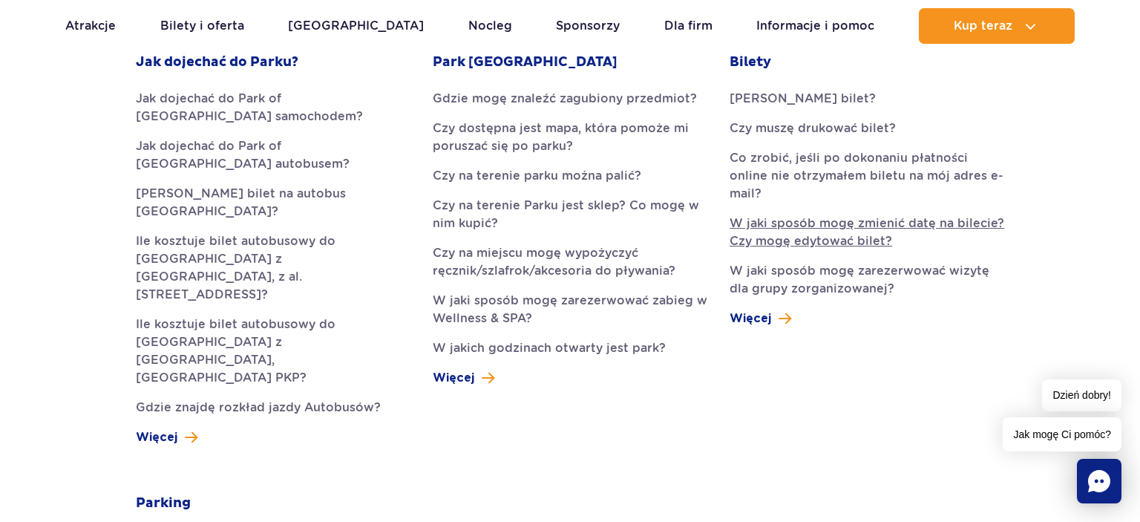
click at [798, 215] on link "W jaki sposób mogę zmienić datę na bilecie? Czy mogę edytować bilet?" at bounding box center [867, 233] width 275 height 36
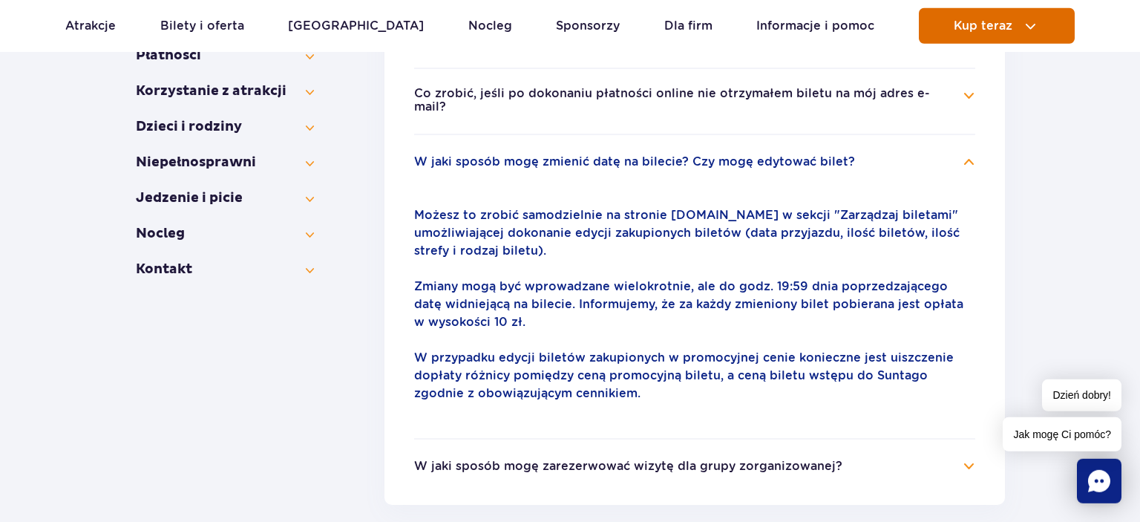
scroll to position [418, 0]
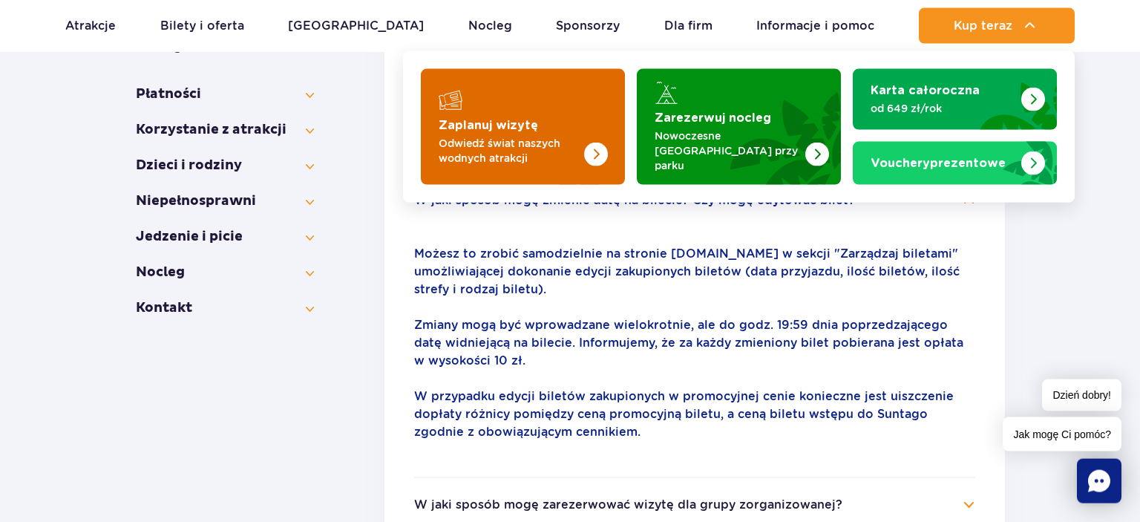
click at [559, 136] on p "Odwiedź świat naszych wodnych atrakcji" at bounding box center [511, 151] width 145 height 30
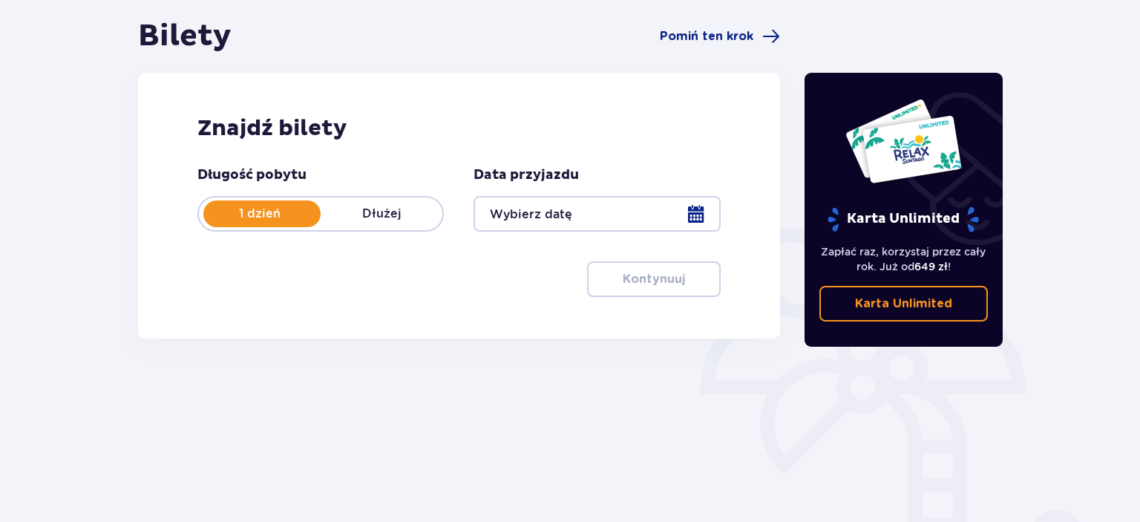
scroll to position [157, 0]
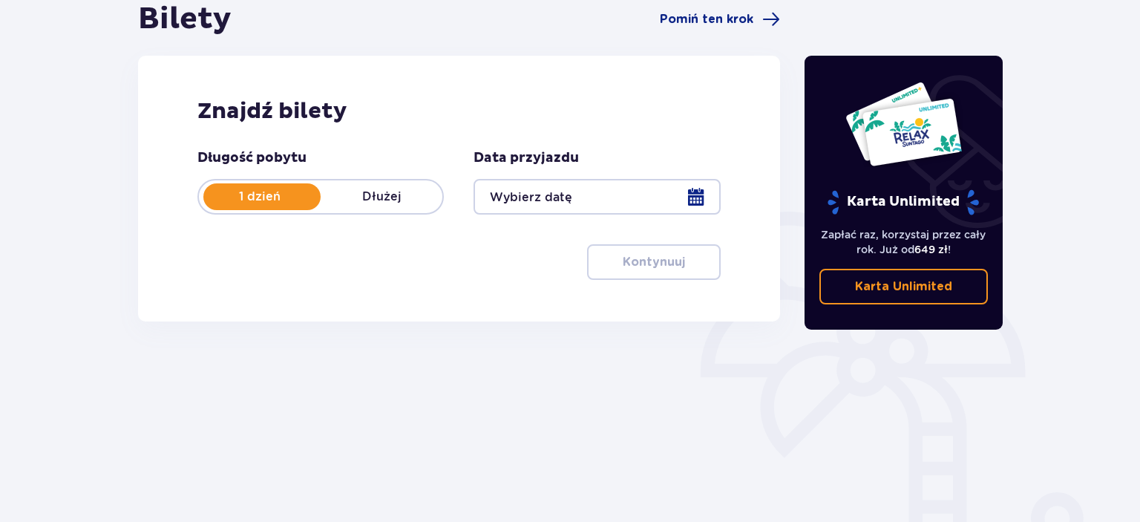
click at [530, 195] on div at bounding box center [597, 197] width 246 height 36
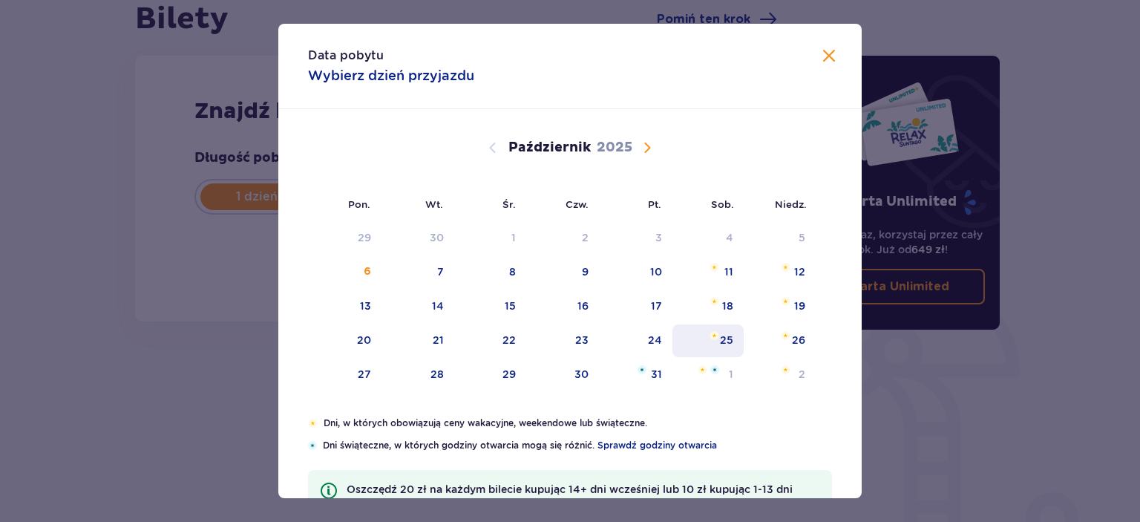
click at [731, 331] on div "25" at bounding box center [709, 340] width 72 height 33
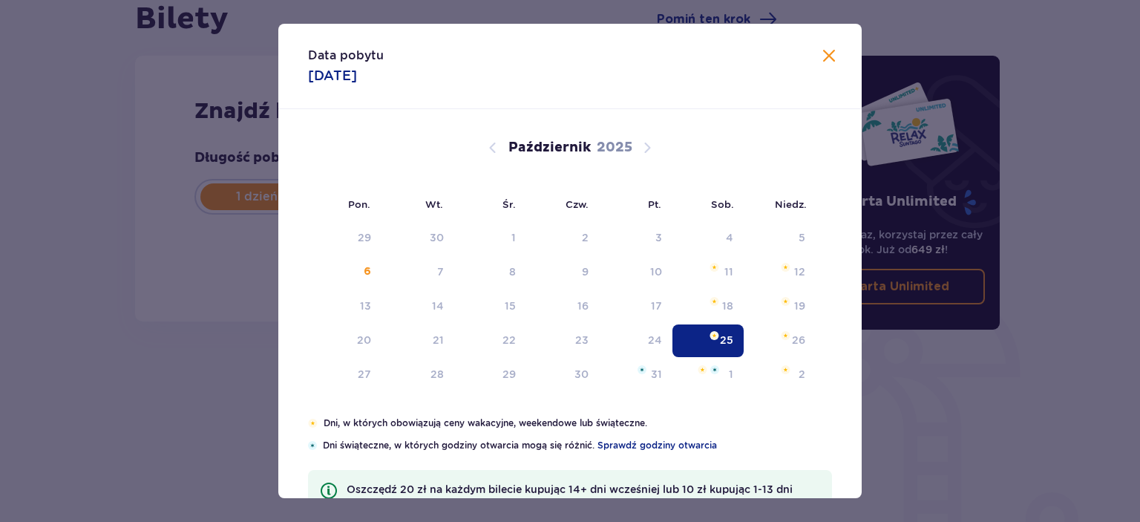
type input "25.10.25"
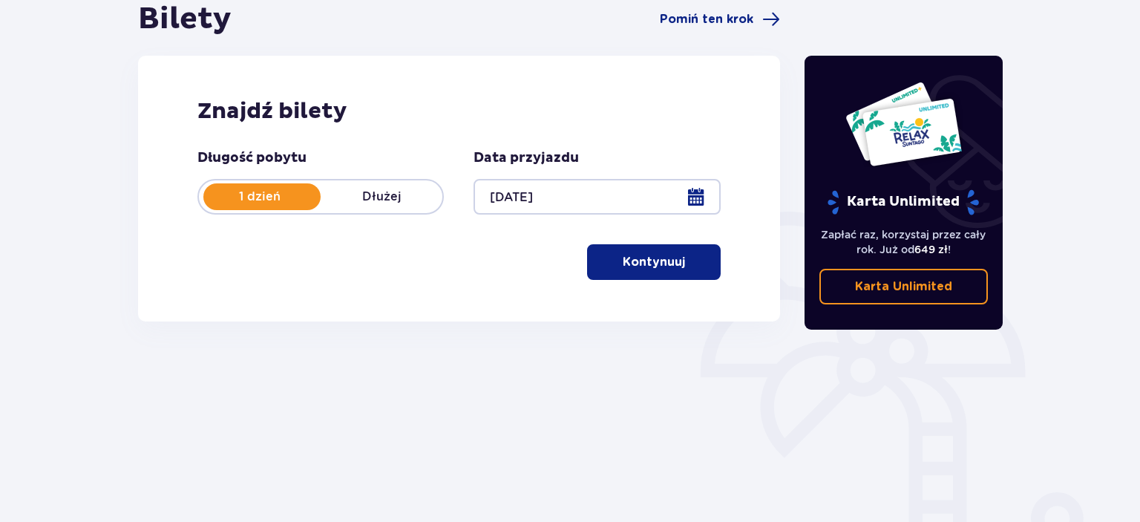
click at [652, 260] on p "Kontynuuj" at bounding box center [654, 262] width 62 height 16
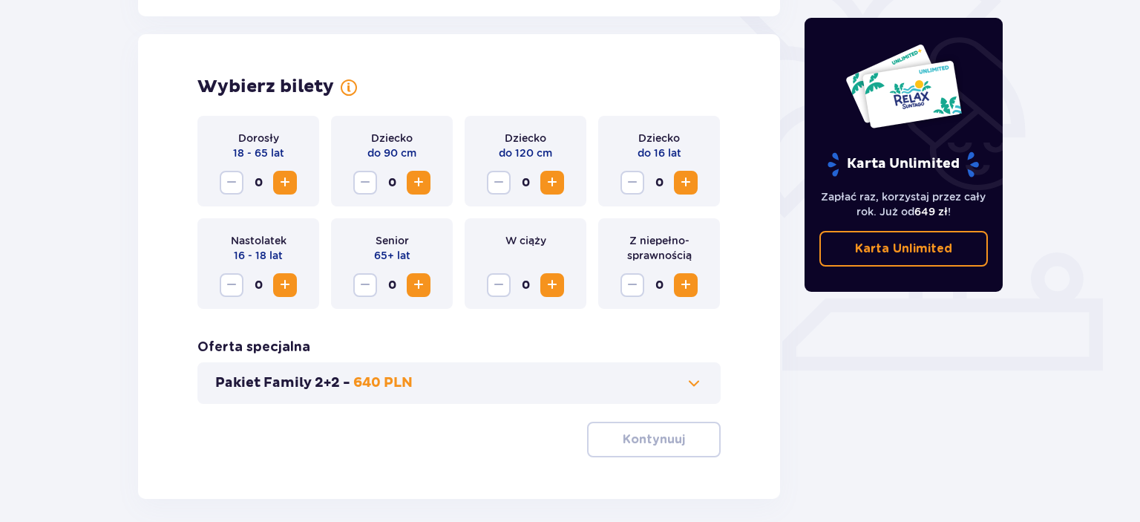
scroll to position [413, 0]
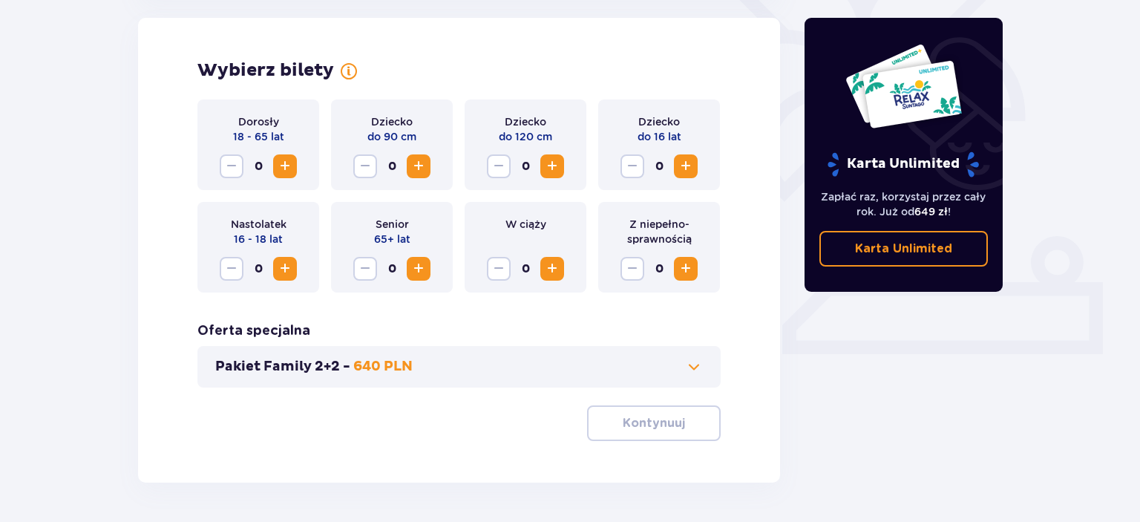
click at [295, 164] on button "Zwiększ" at bounding box center [285, 166] width 24 height 24
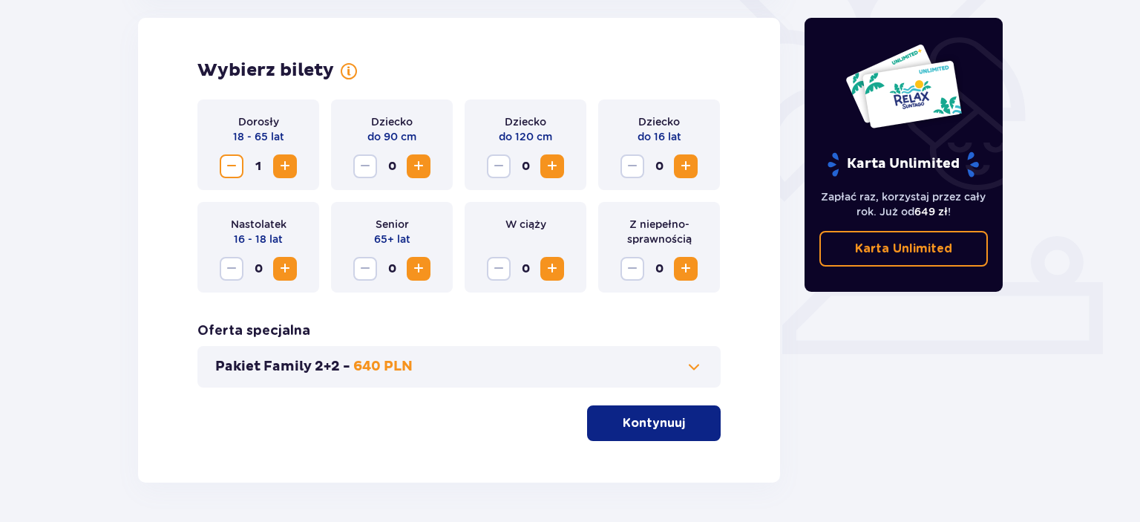
drag, startPoint x: 295, startPoint y: 164, endPoint x: 291, endPoint y: 171, distance: 8.7
click at [295, 165] on button "Zwiększ" at bounding box center [285, 166] width 24 height 24
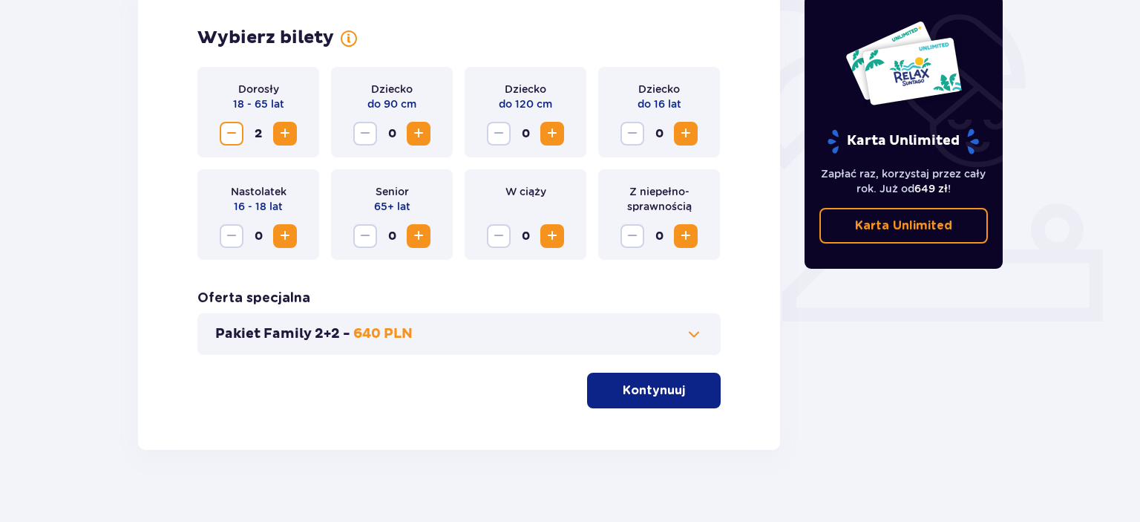
scroll to position [463, 0]
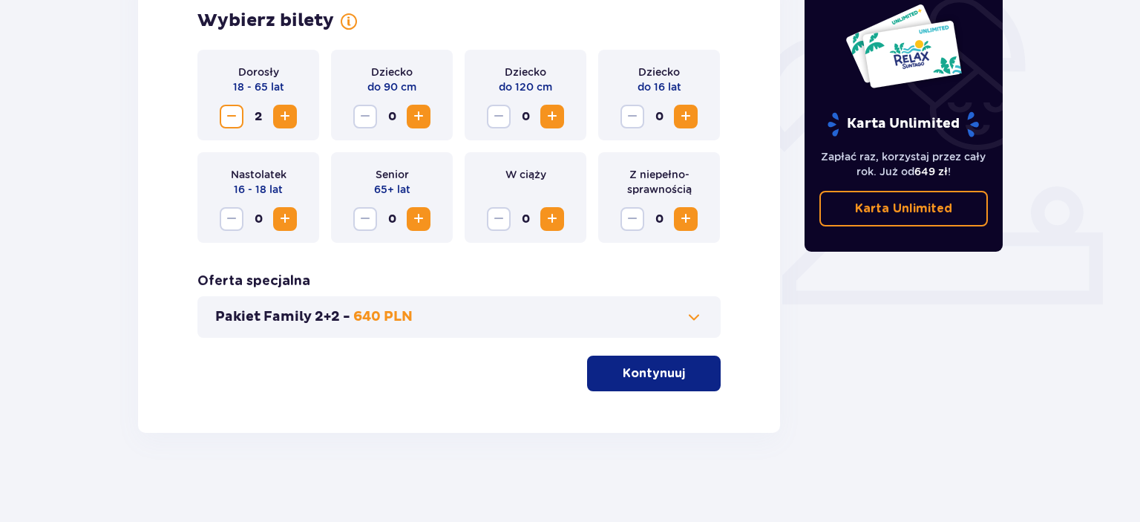
click at [657, 364] on button "Kontynuuj" at bounding box center [654, 374] width 134 height 36
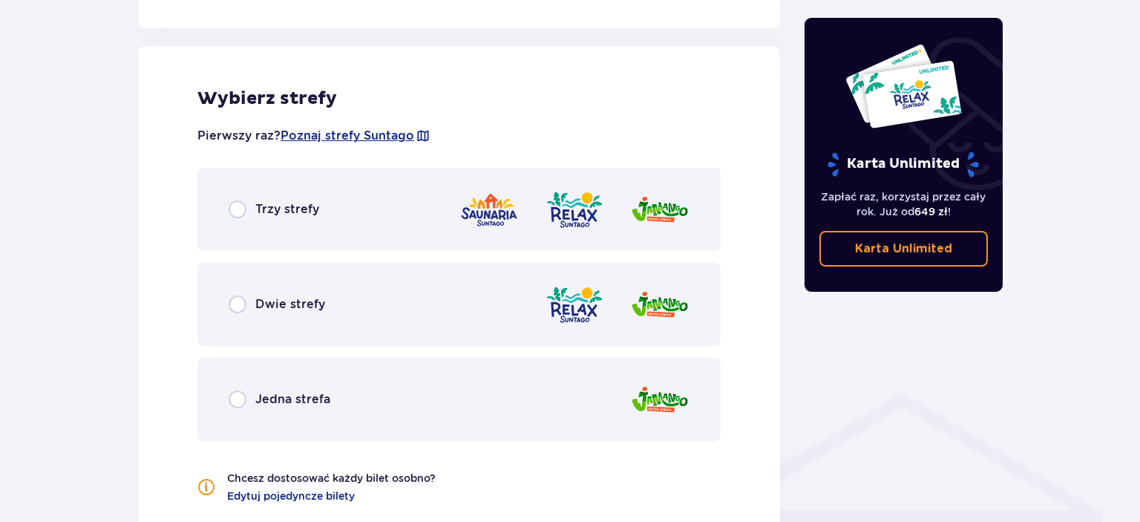
scroll to position [824, 0]
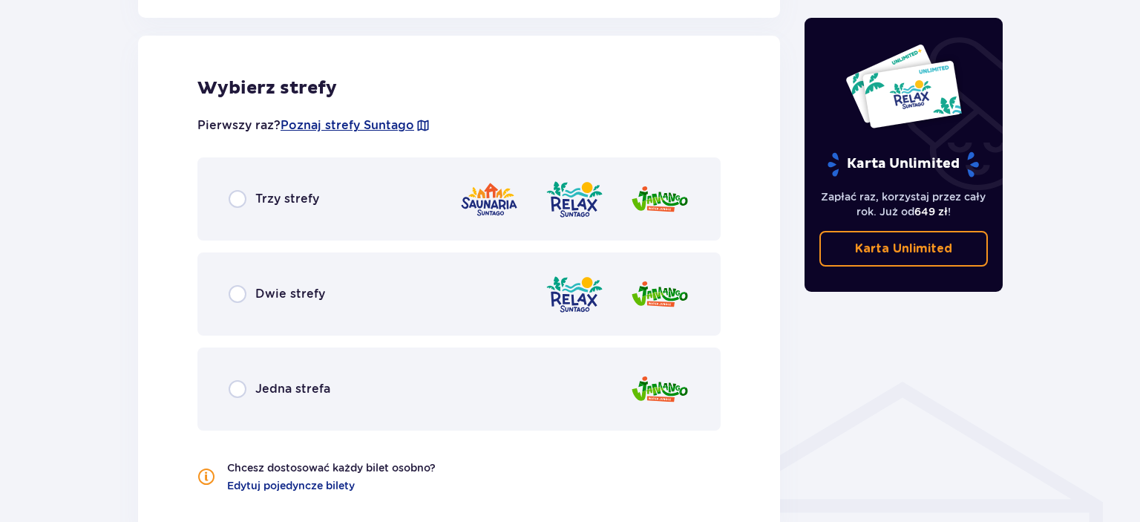
click at [261, 201] on span "Trzy strefy" at bounding box center [287, 199] width 64 height 16
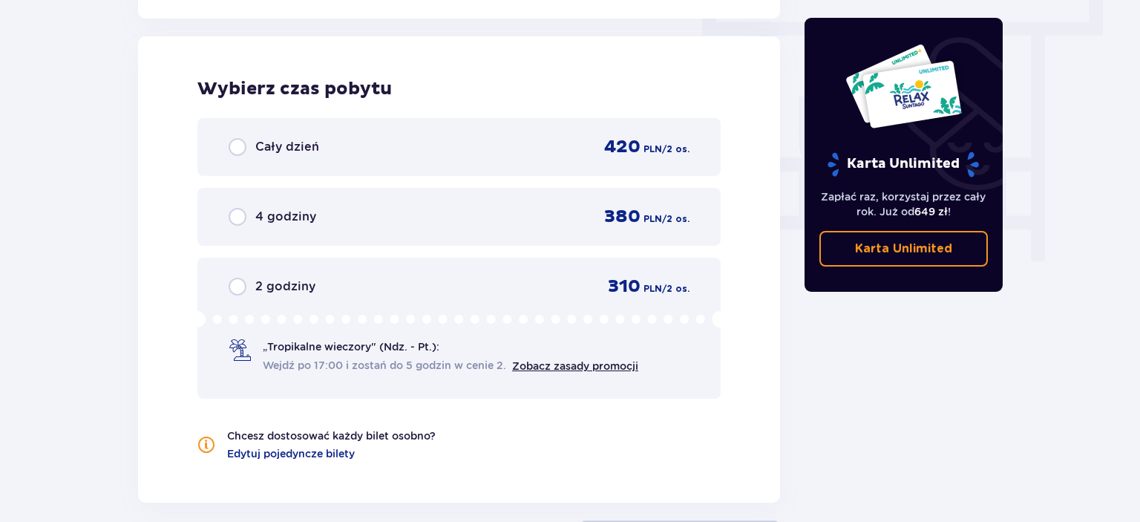
scroll to position [1341, 0]
click at [264, 144] on span "Cały dzień" at bounding box center [287, 146] width 64 height 16
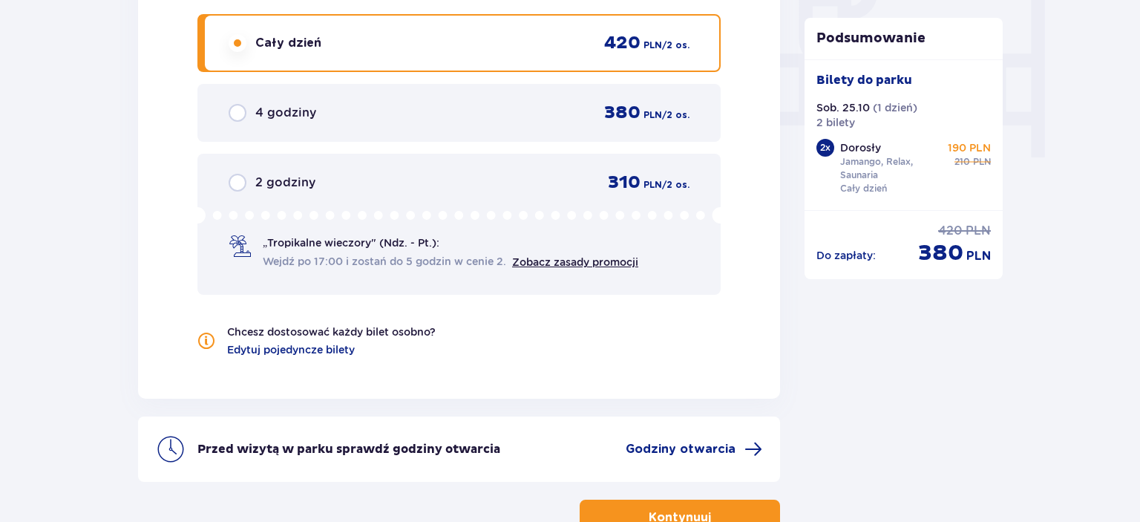
scroll to position [1388, 0]
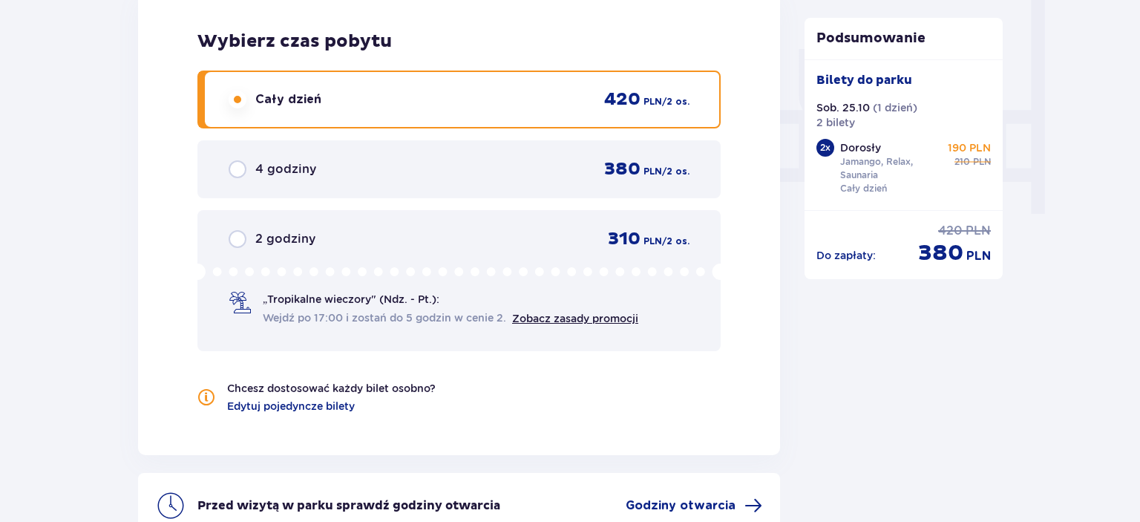
click at [275, 168] on span "4 godziny" at bounding box center [285, 169] width 61 height 16
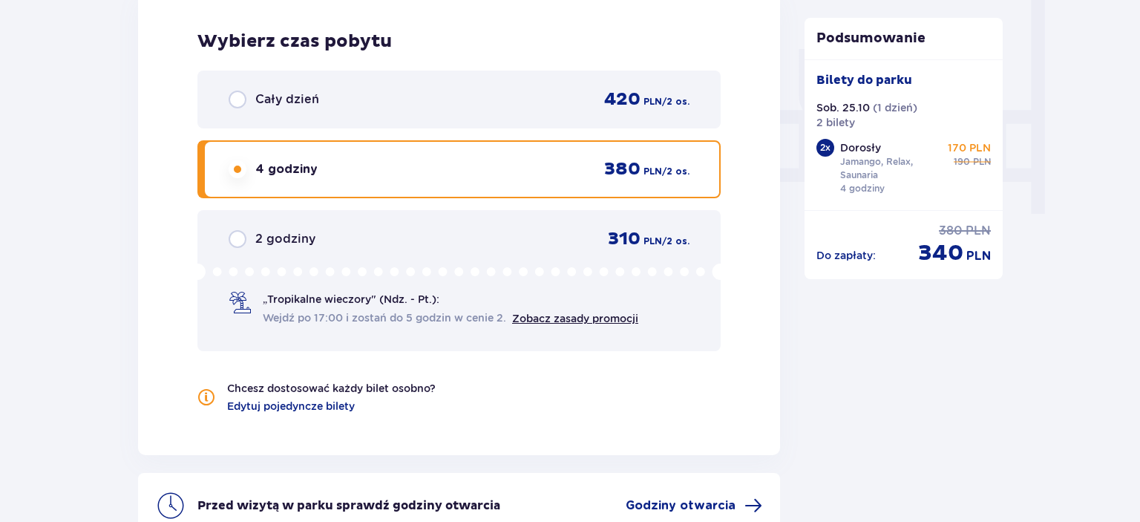
click at [295, 111] on div "Cały dzień 420 PLN / 2 os." at bounding box center [458, 100] width 523 height 58
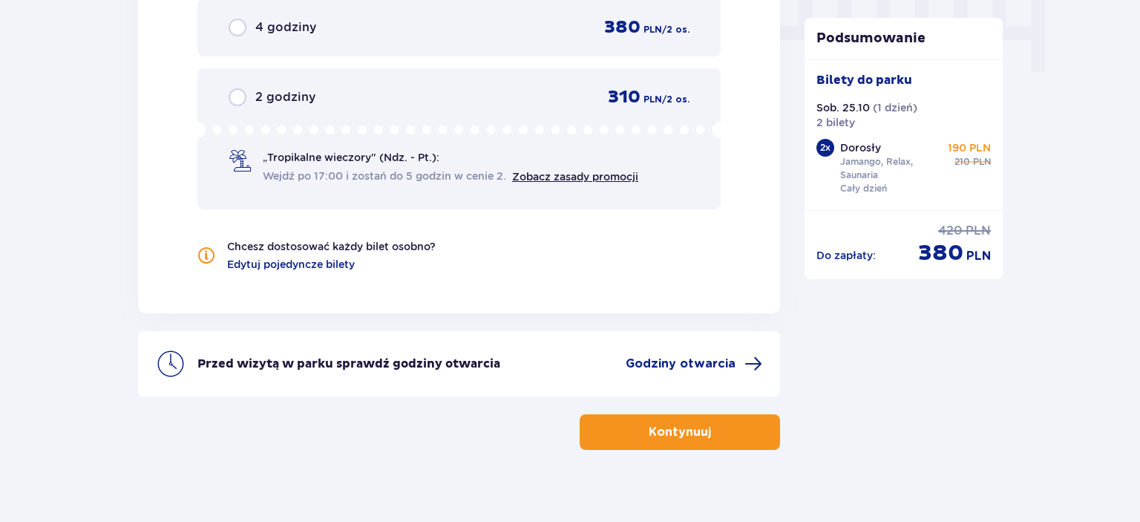
scroll to position [1544, 0]
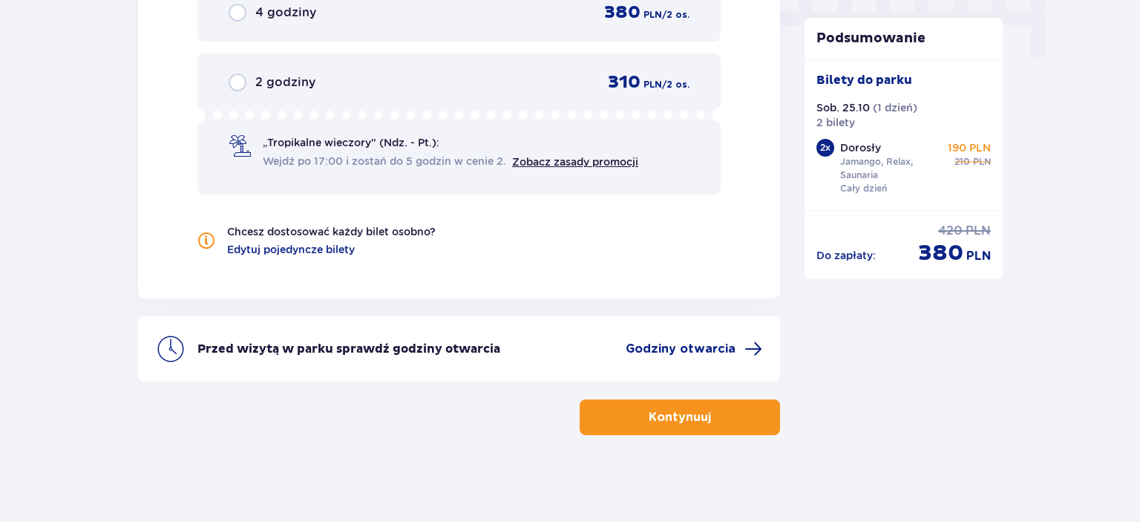
click at [615, 426] on button "Kontynuuj" at bounding box center [680, 417] width 200 height 36
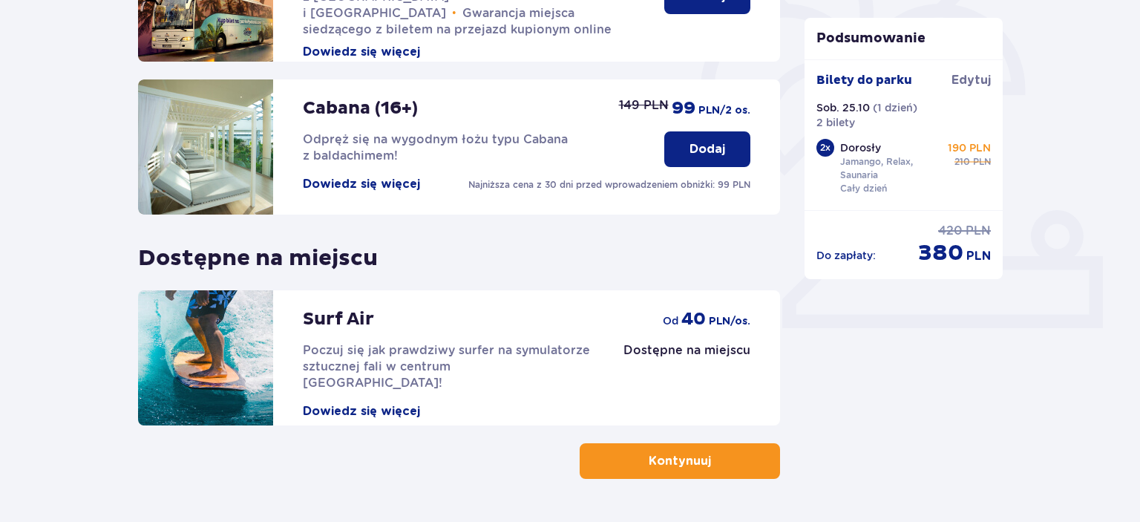
scroll to position [484, 0]
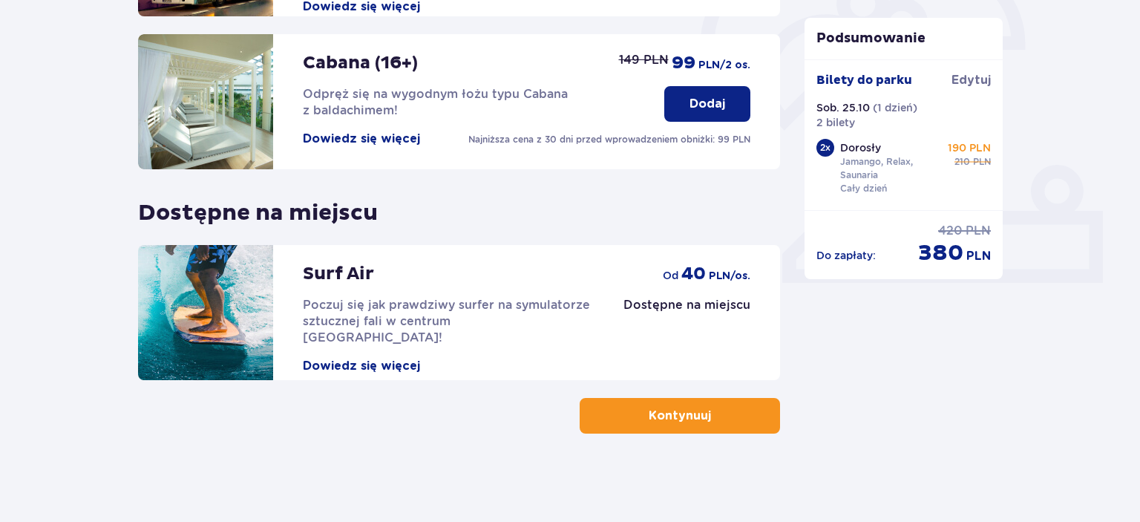
click at [654, 411] on p "Kontynuuj" at bounding box center [680, 416] width 62 height 16
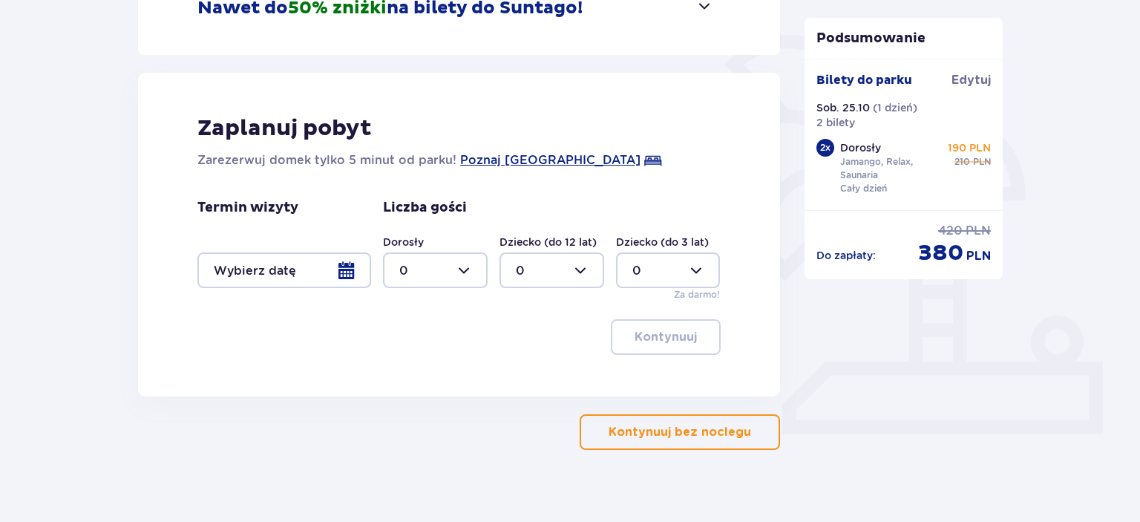
scroll to position [350, 0]
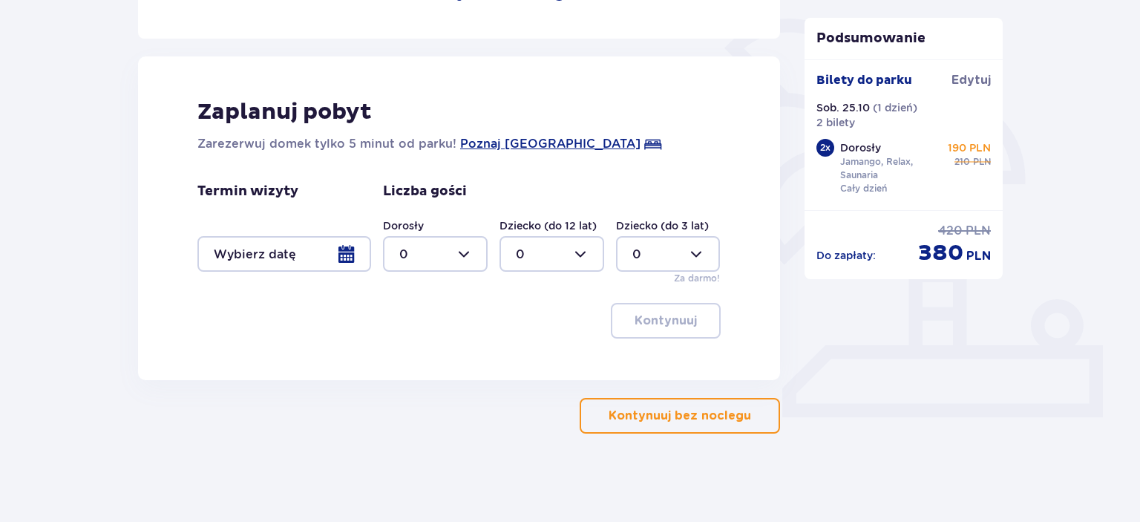
click at [648, 417] on p "Kontynuuj bez noclegu" at bounding box center [680, 416] width 143 height 16
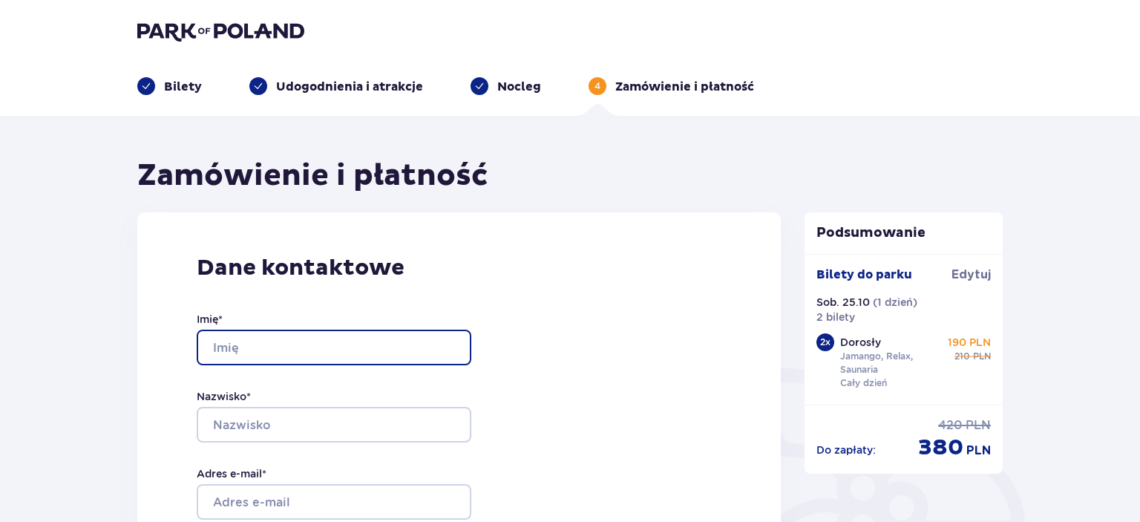
click at [460, 349] on input "Imię *" at bounding box center [334, 348] width 275 height 36
type input "Diana"
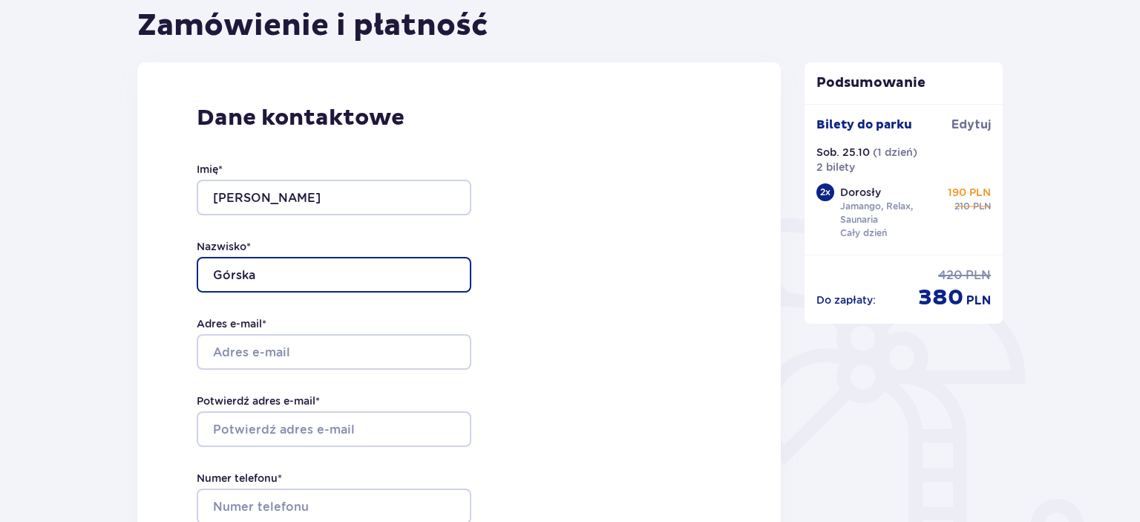
scroll to position [157, 0]
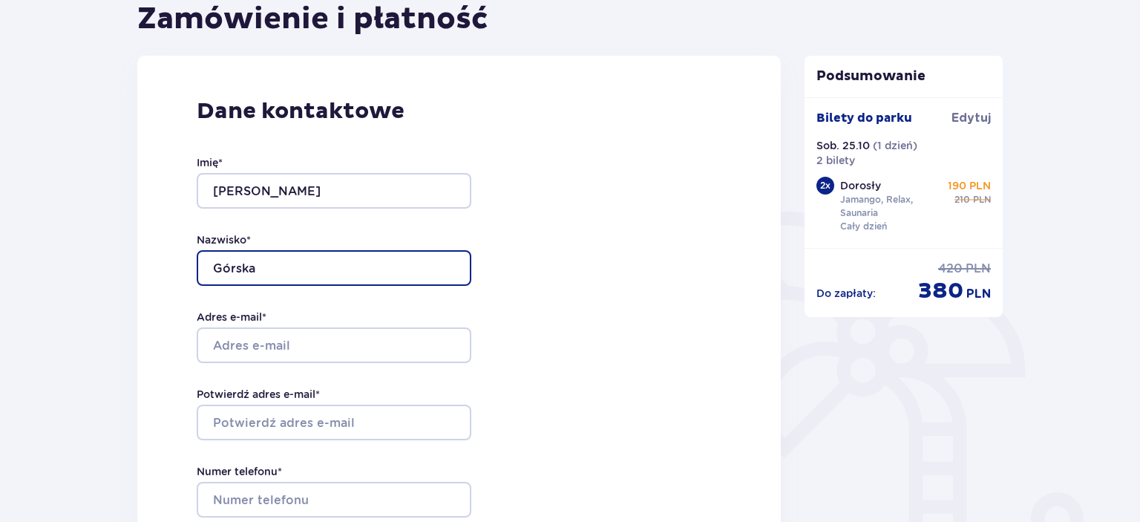
type input "Górska"
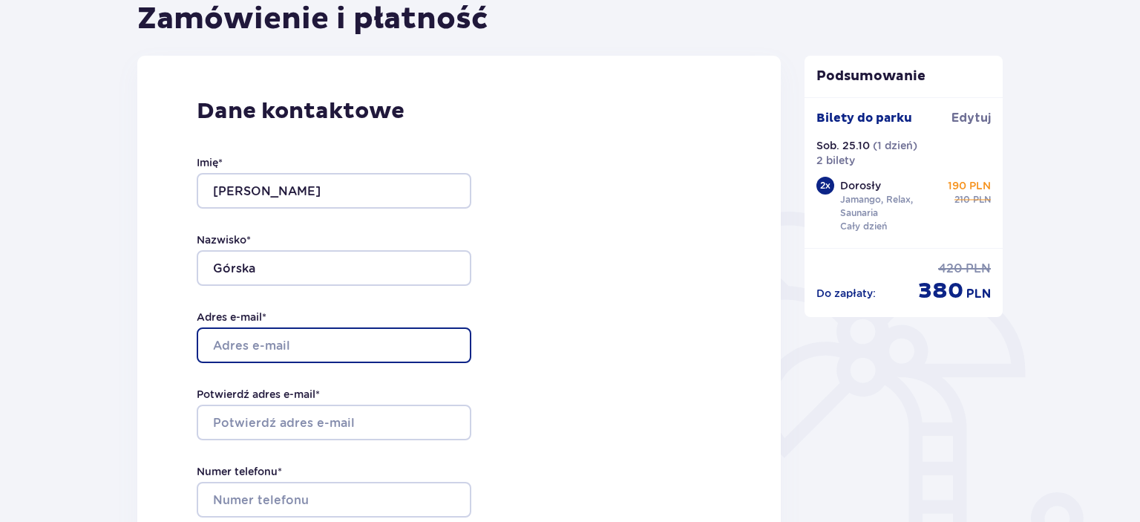
click at [356, 346] on input "Adres e-mail *" at bounding box center [334, 345] width 275 height 36
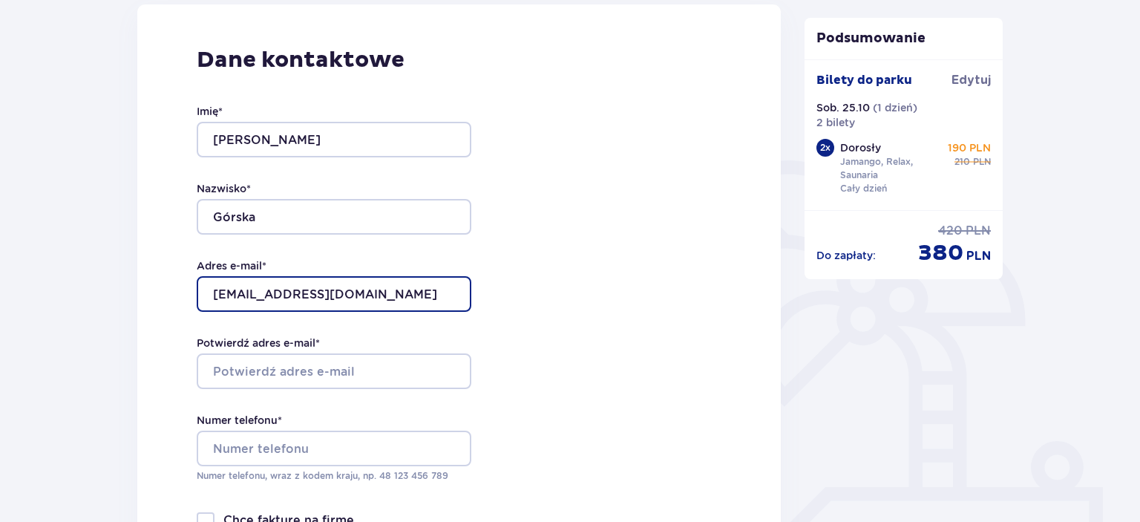
scroll to position [235, 0]
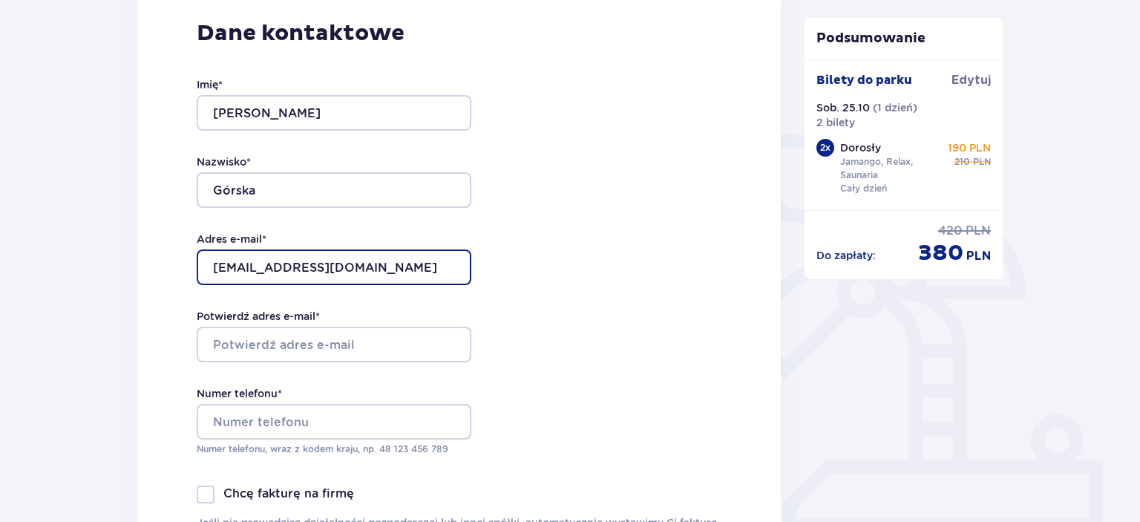
type input "dianaa4@wp.pl"
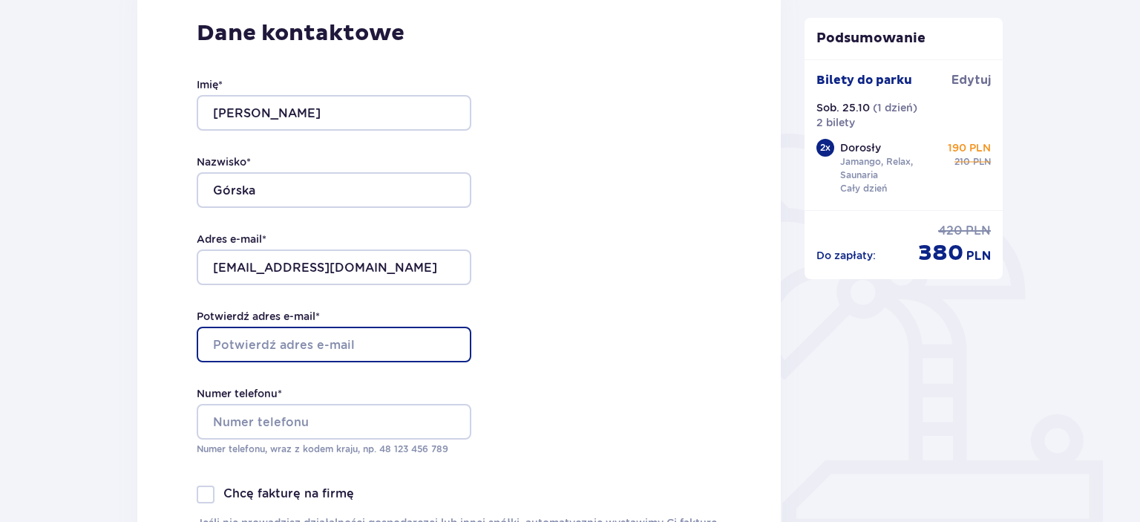
click at [312, 345] on input "Potwierdź adres e-mail *" at bounding box center [334, 345] width 275 height 36
type input "dianaa4@wp.pl"
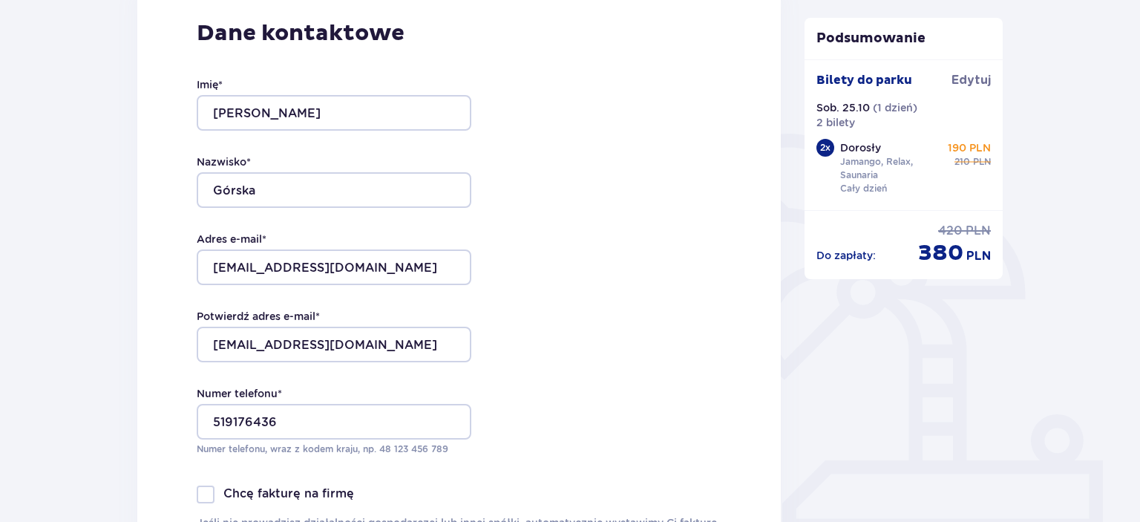
click at [536, 327] on div "Dane kontaktowe Imię * Diana Nazwisko * Górska Adres e-mail * dianaa4@wp.pl Pot…" at bounding box center [459, 290] width 644 height 624
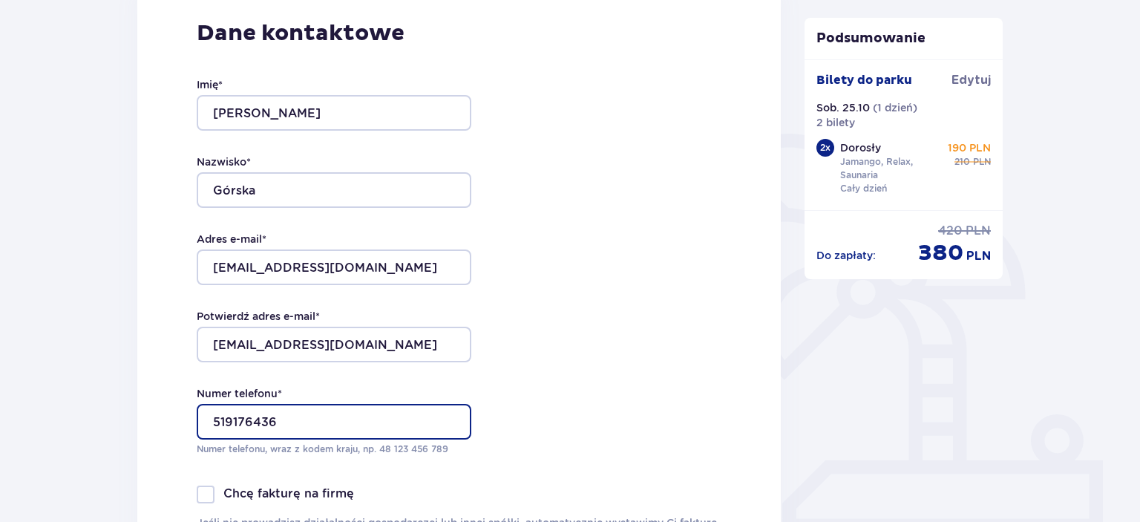
click at [215, 421] on input "519176436" at bounding box center [334, 422] width 275 height 36
type input "+48519176436"
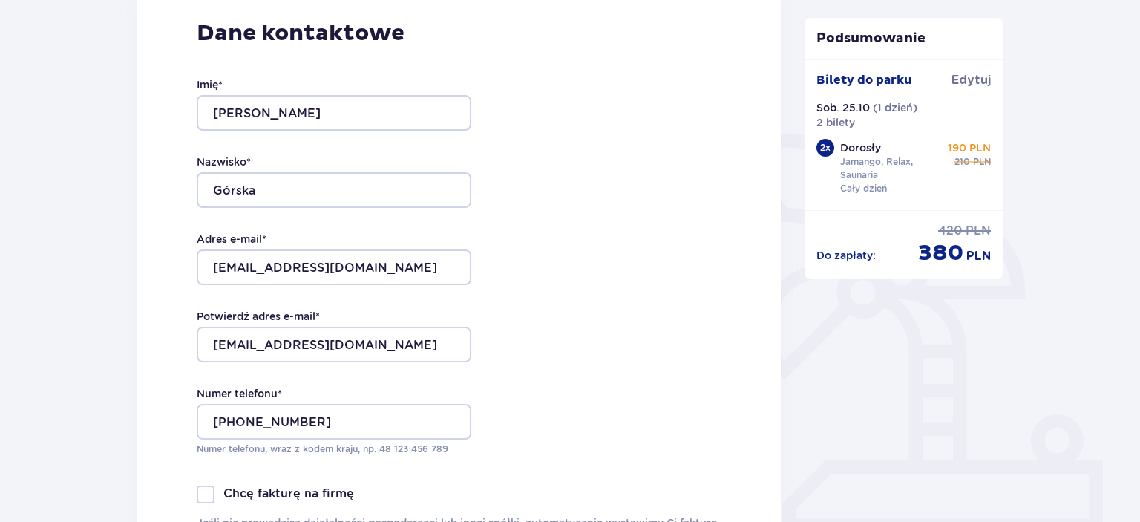
click at [564, 378] on div "Dane kontaktowe Imię * Diana Nazwisko * Górska Adres e-mail * dianaa4@wp.pl Pot…" at bounding box center [459, 290] width 644 height 624
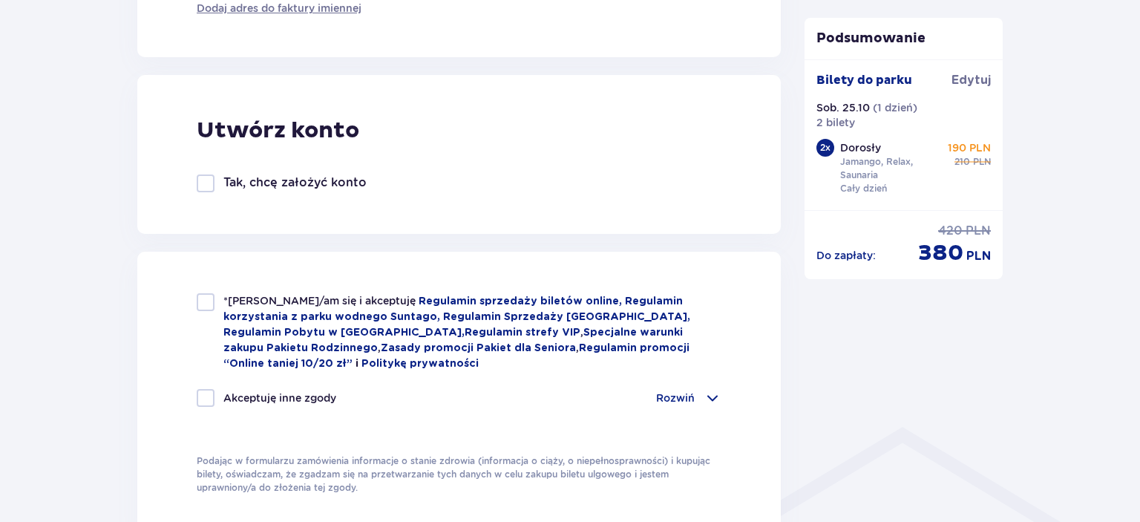
scroll to position [784, 0]
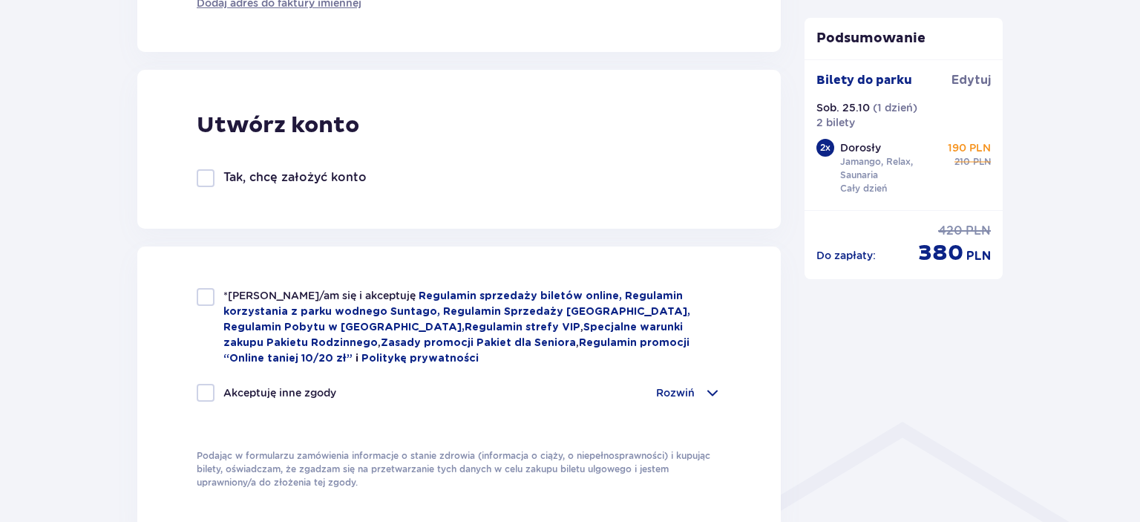
click at [207, 304] on div at bounding box center [206, 297] width 18 height 18
checkbox input "true"
click at [266, 180] on p "Tak, chcę założyć konto" at bounding box center [294, 177] width 143 height 16
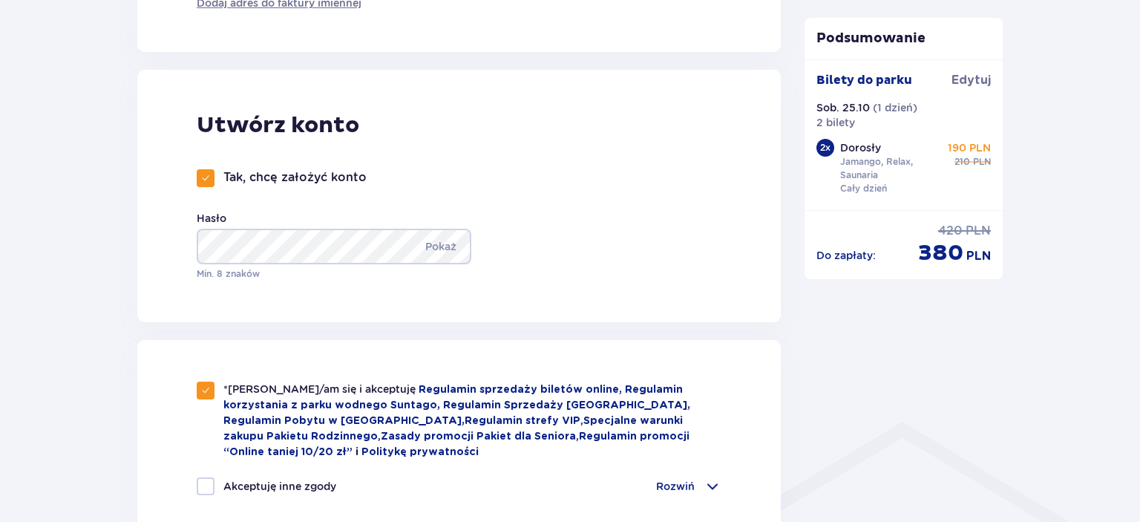
checkbox input "true"
click at [435, 251] on p "Pokaż" at bounding box center [440, 247] width 31 height 36
click at [435, 251] on p "Ukryj" at bounding box center [442, 247] width 27 height 36
click at [546, 227] on div "Utwórz konto Tak, chcę założyć konto Hasło Pokaż Min. 8 znaków" at bounding box center [459, 196] width 644 height 252
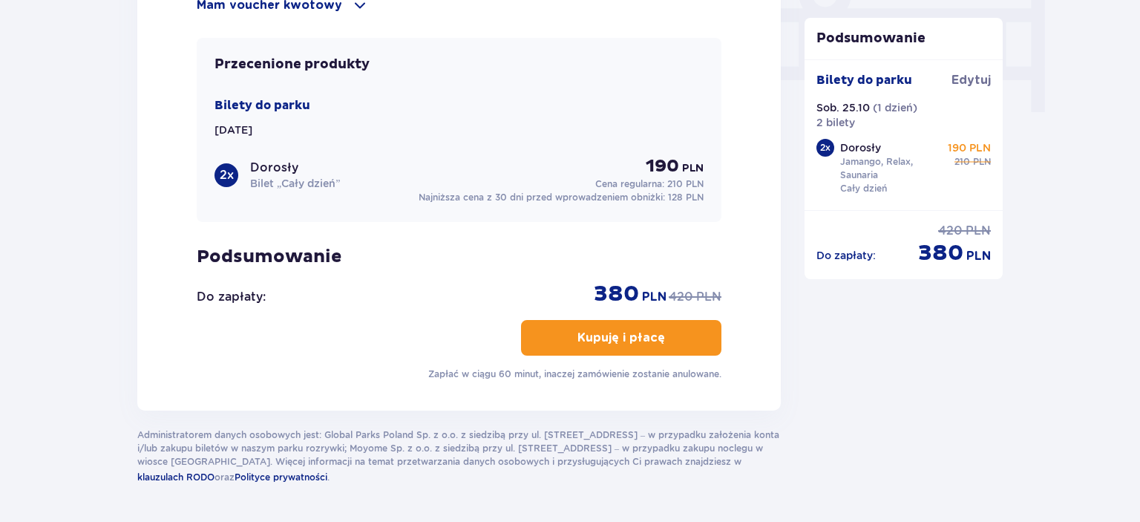
scroll to position [1537, 0]
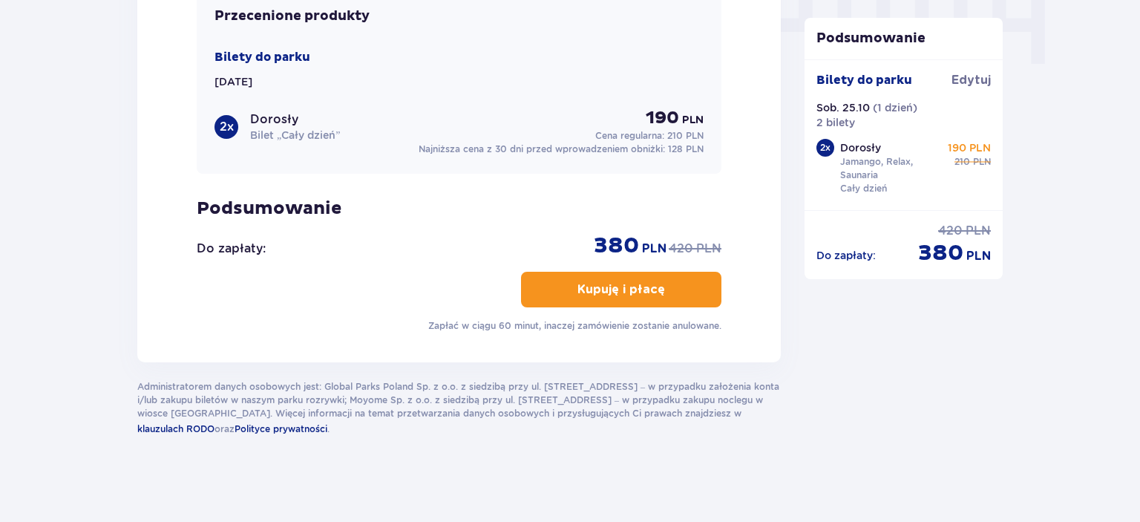
click at [582, 275] on button "Kupuję i płacę" at bounding box center [621, 290] width 200 height 36
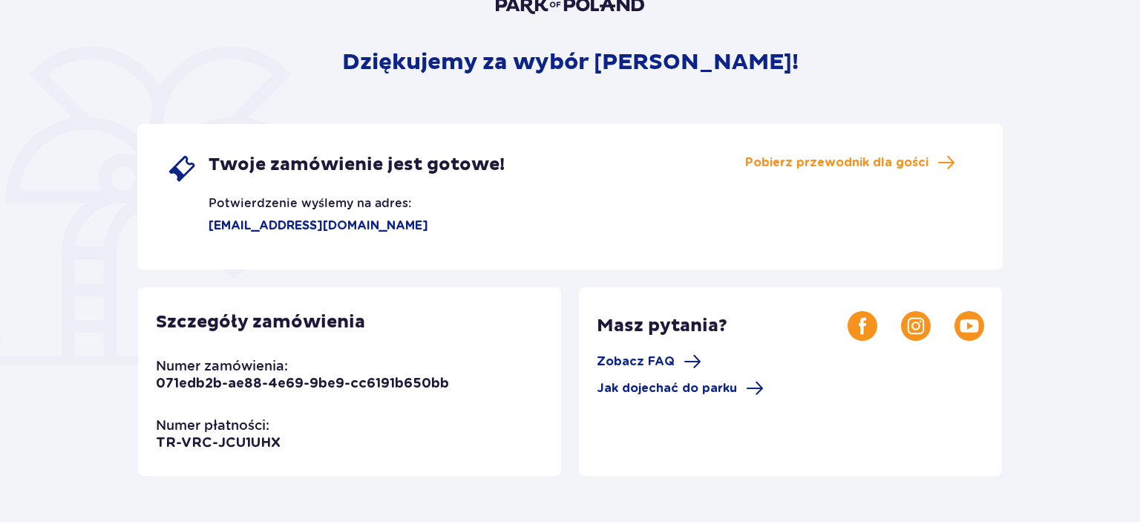
scroll to position [235, 0]
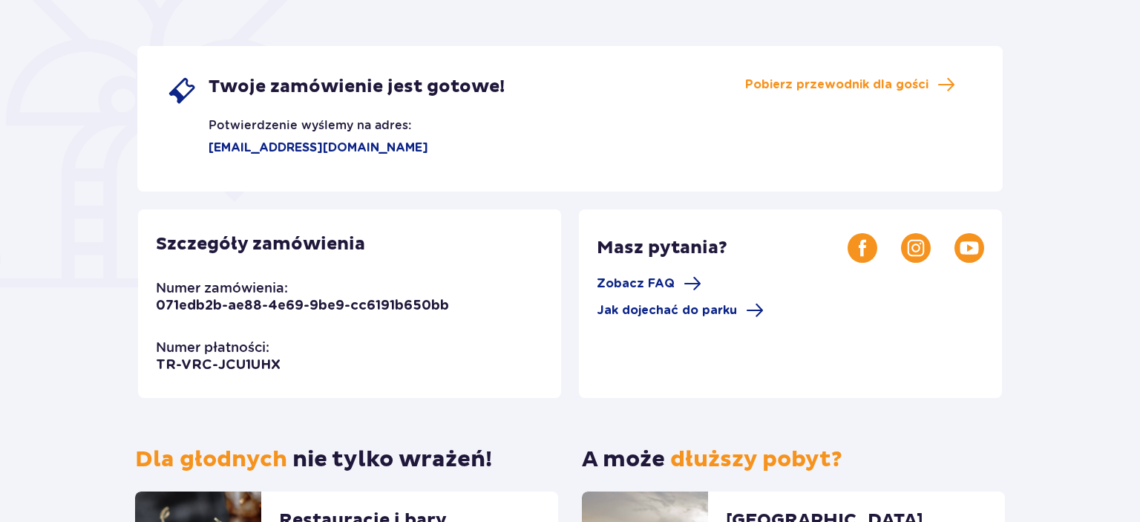
click at [1053, 232] on div "Dziękujemy za wybór [PERSON_NAME]! Twoje zamówienie jest gotowe! Potwierdzenie …" at bounding box center [570, 285] width 1140 height 915
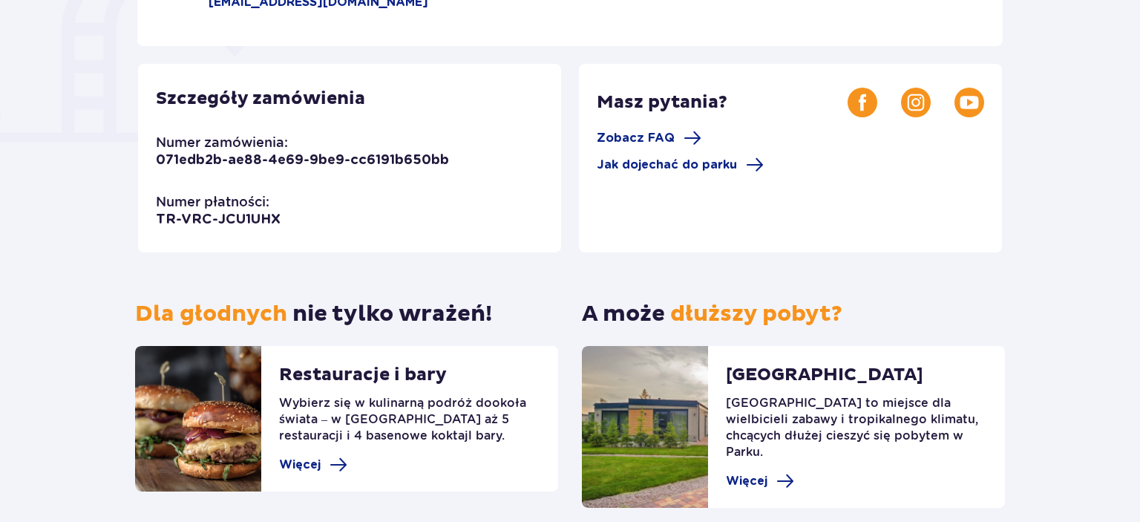
scroll to position [439, 0]
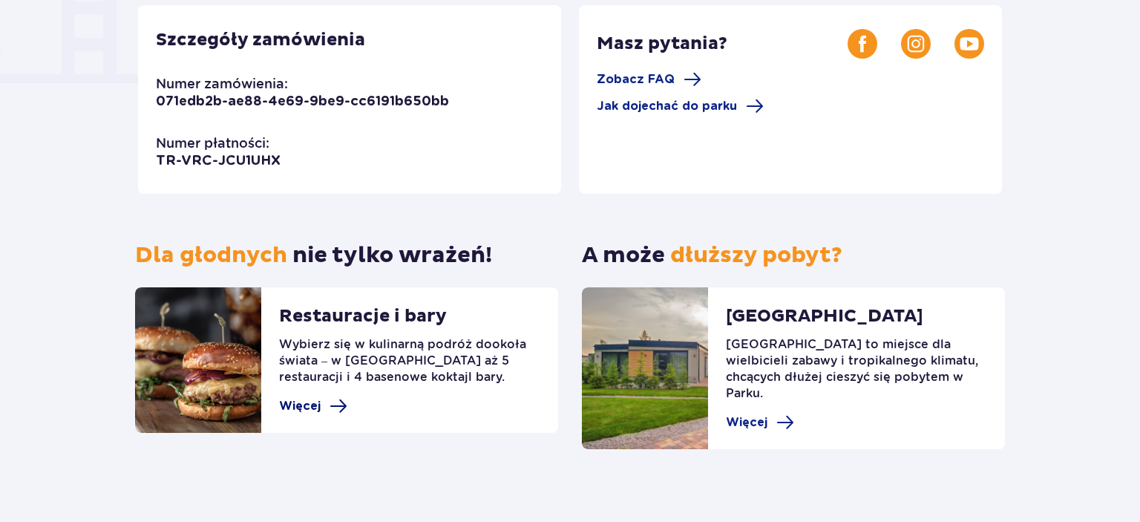
click at [330, 402] on span at bounding box center [339, 406] width 18 height 18
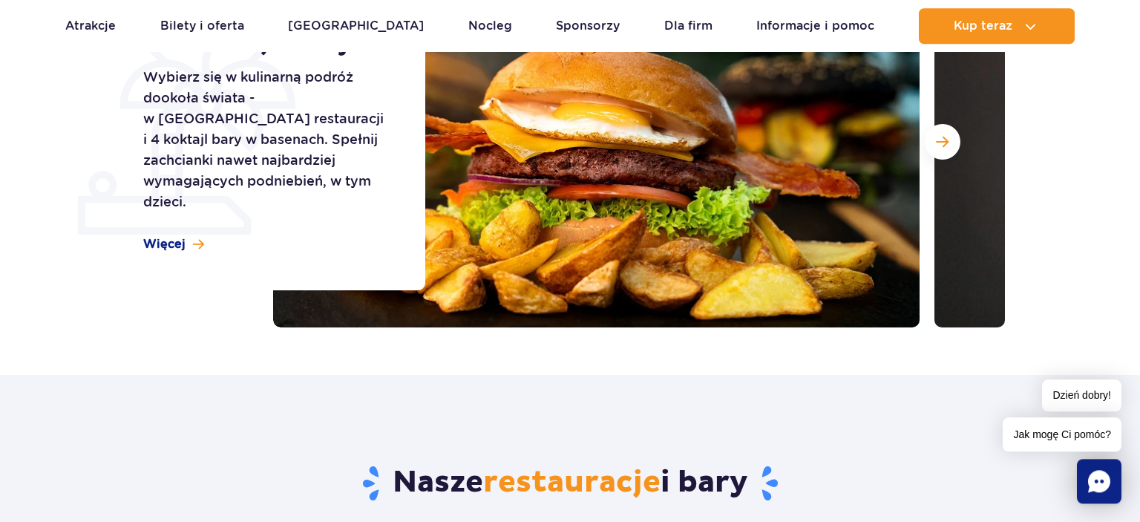
scroll to position [235, 0]
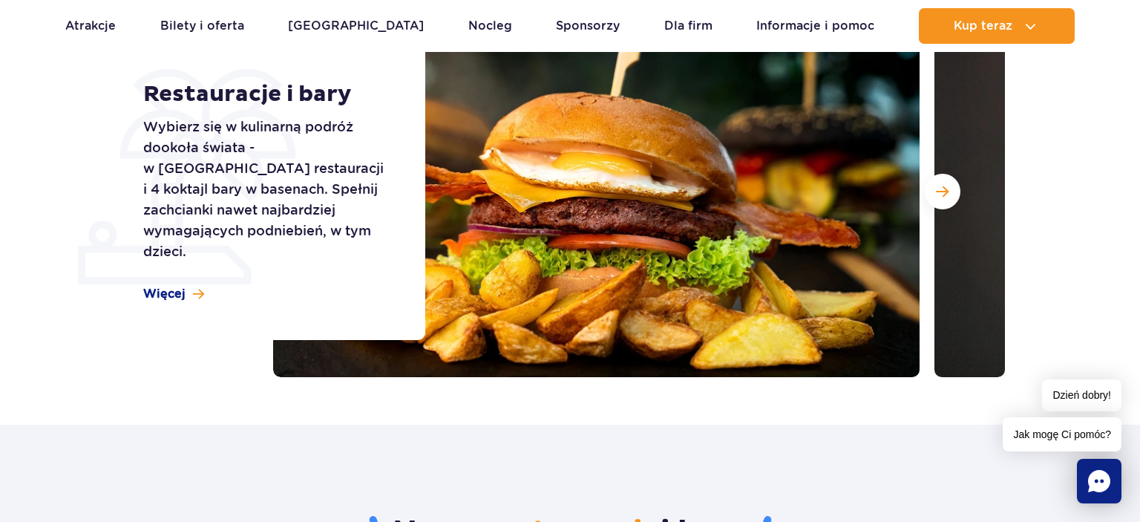
click at [581, 471] on div "Nasze restauracje i bary" at bounding box center [571, 511] width 892 height 172
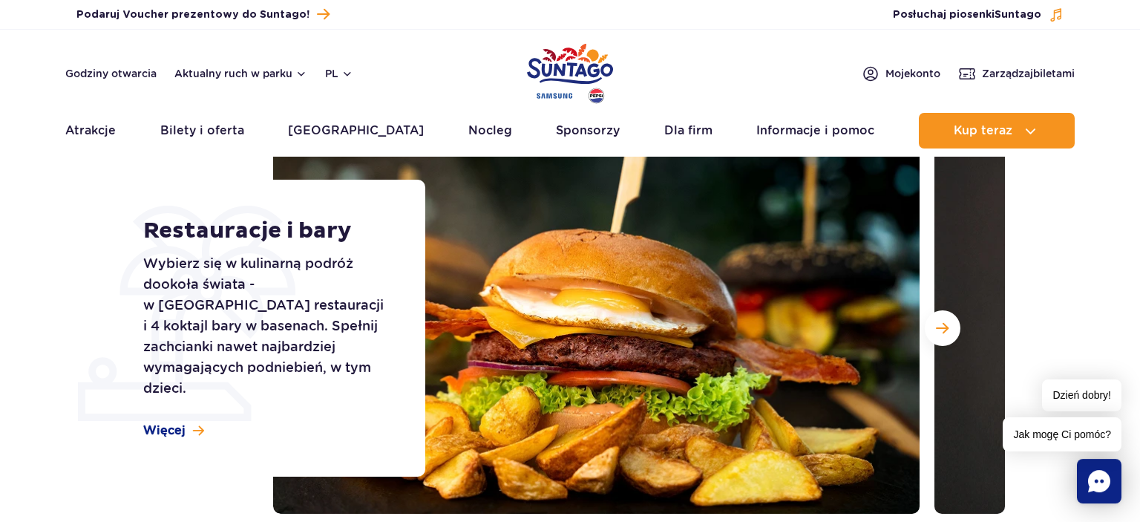
scroll to position [0, 0]
